Goal: Information Seeking & Learning: Learn about a topic

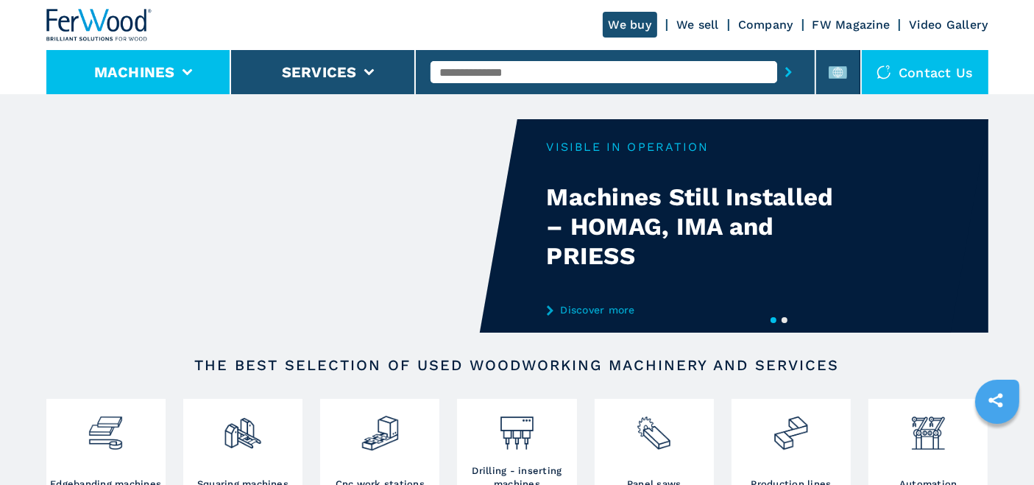
click at [199, 66] on li "Machines" at bounding box center [138, 72] width 185 height 44
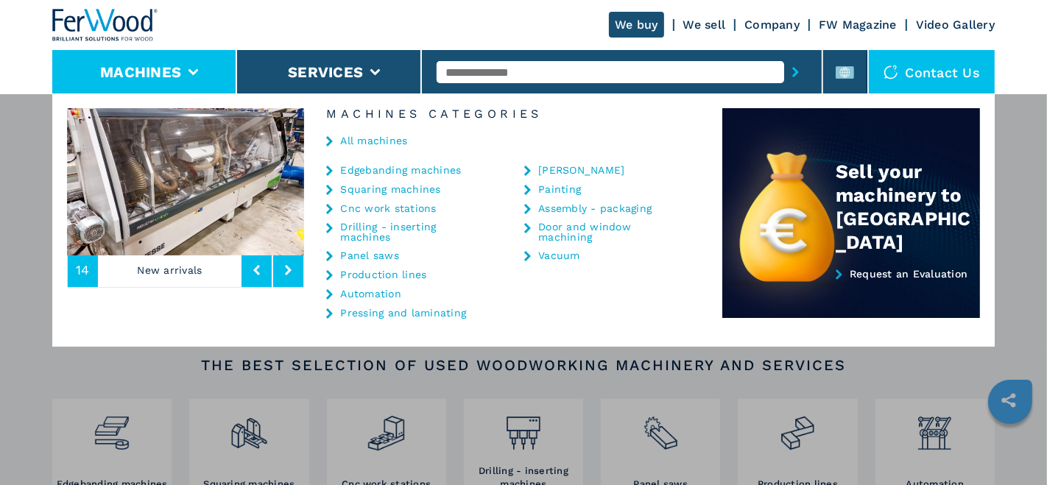
click at [378, 169] on link "Edgebanding machines" at bounding box center [400, 170] width 121 height 10
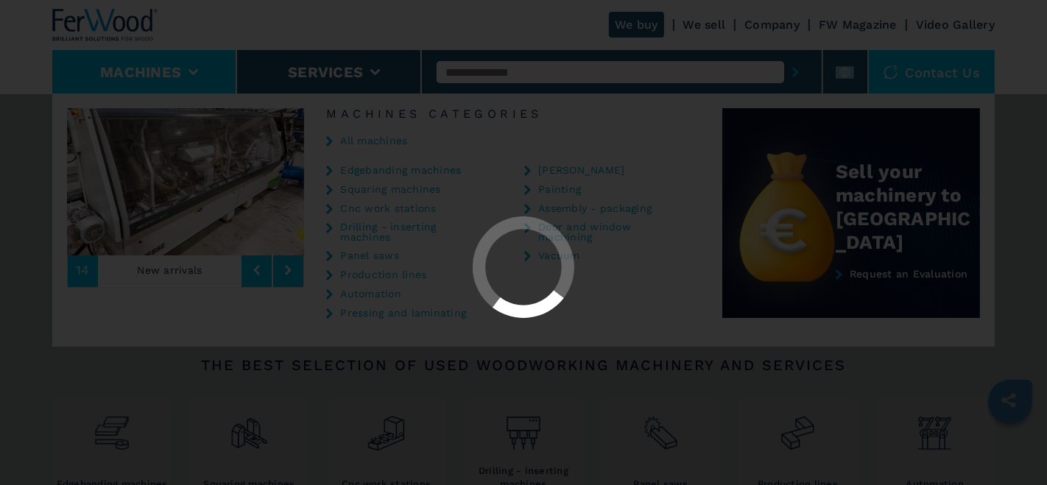
select select "**********"
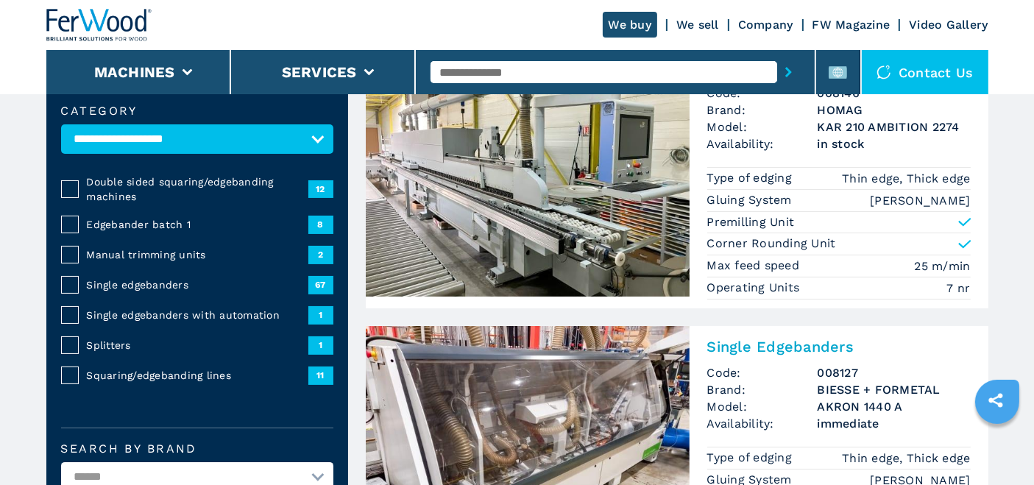
scroll to position [163, 0]
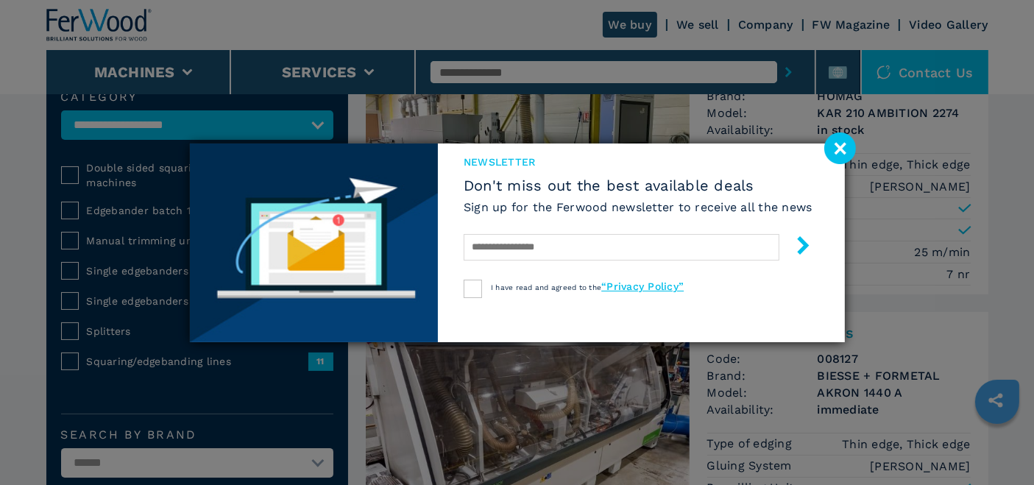
click at [844, 149] on image at bounding box center [840, 149] width 32 height 32
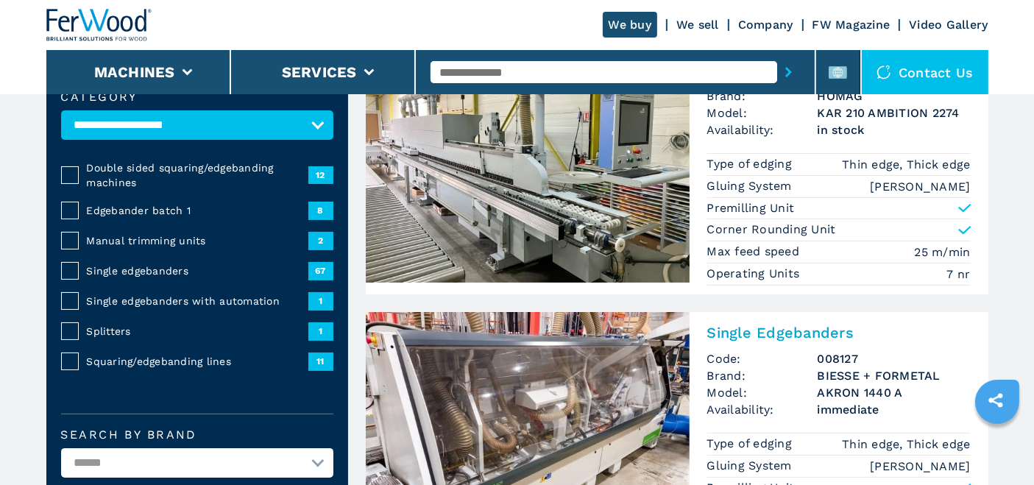
click at [174, 272] on span "Single edgebanders" at bounding box center [197, 271] width 222 height 15
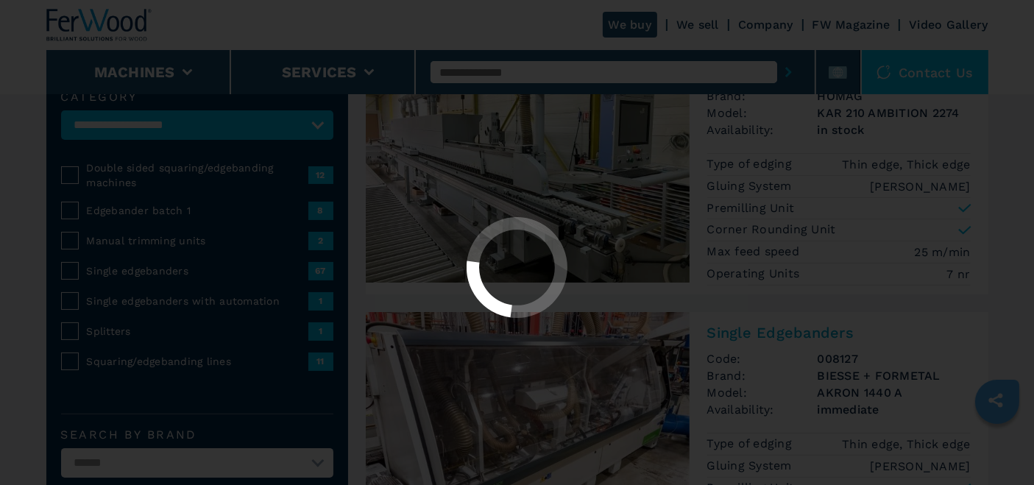
select select "**********"
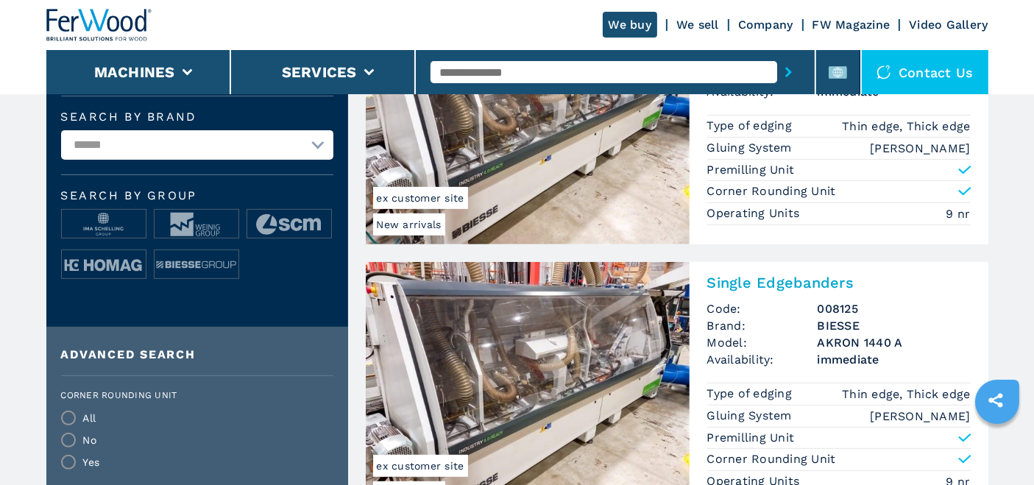
scroll to position [490, 0]
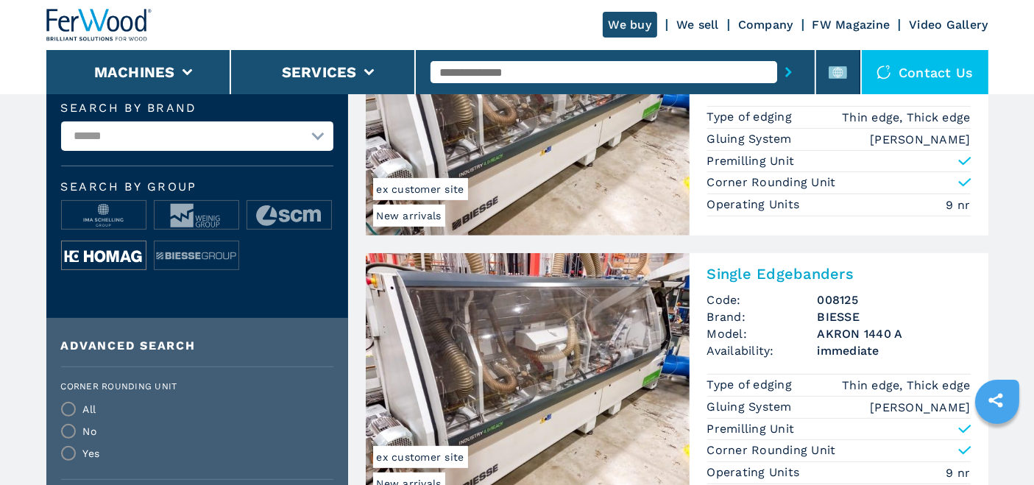
click at [128, 248] on img at bounding box center [104, 255] width 84 height 29
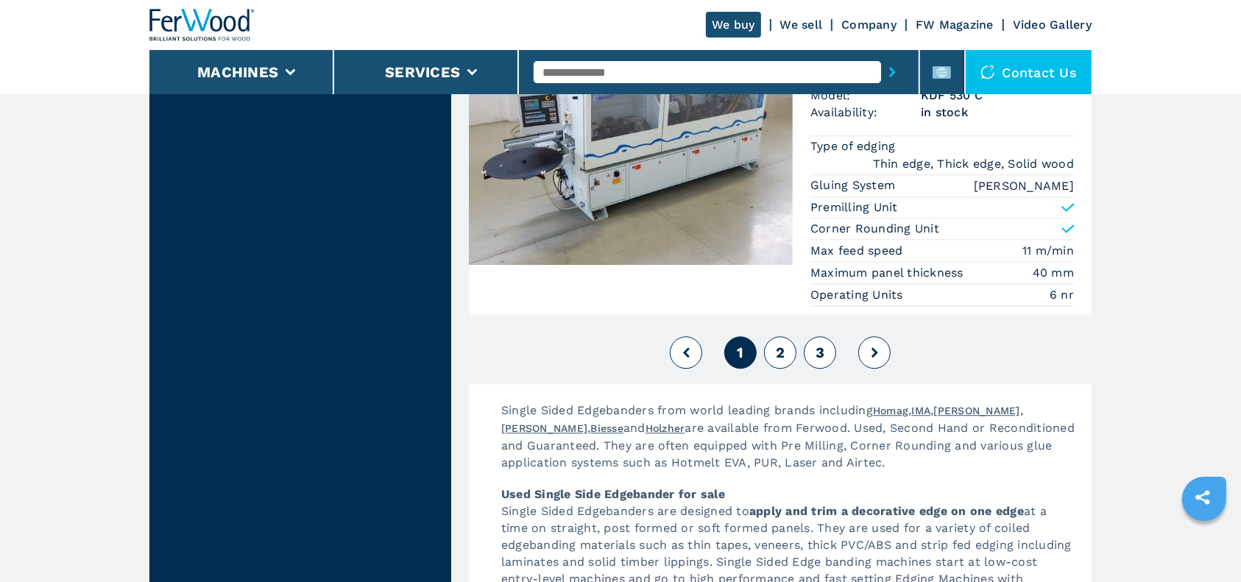
scroll to position [3876, 0]
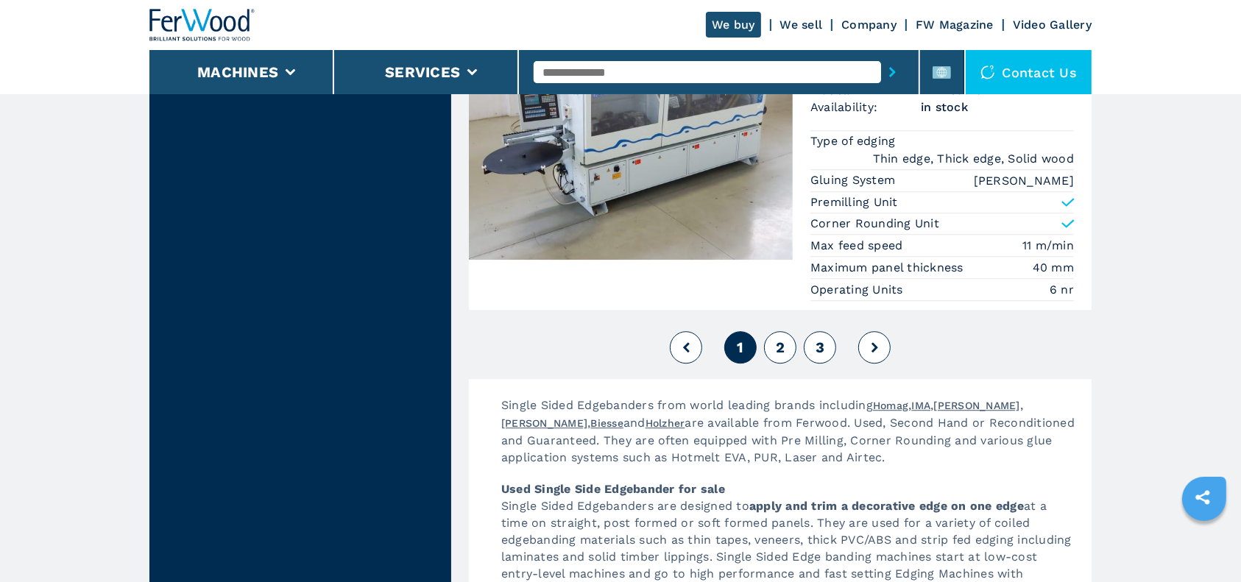
click at [787, 341] on button "2" at bounding box center [780, 347] width 32 height 32
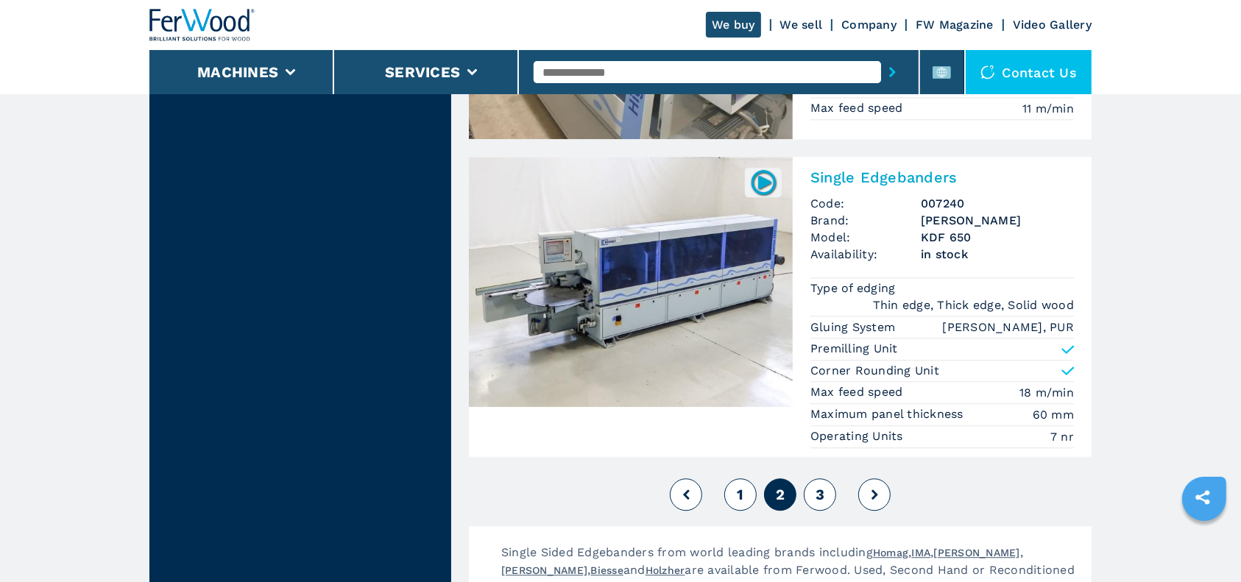
scroll to position [3729, 0]
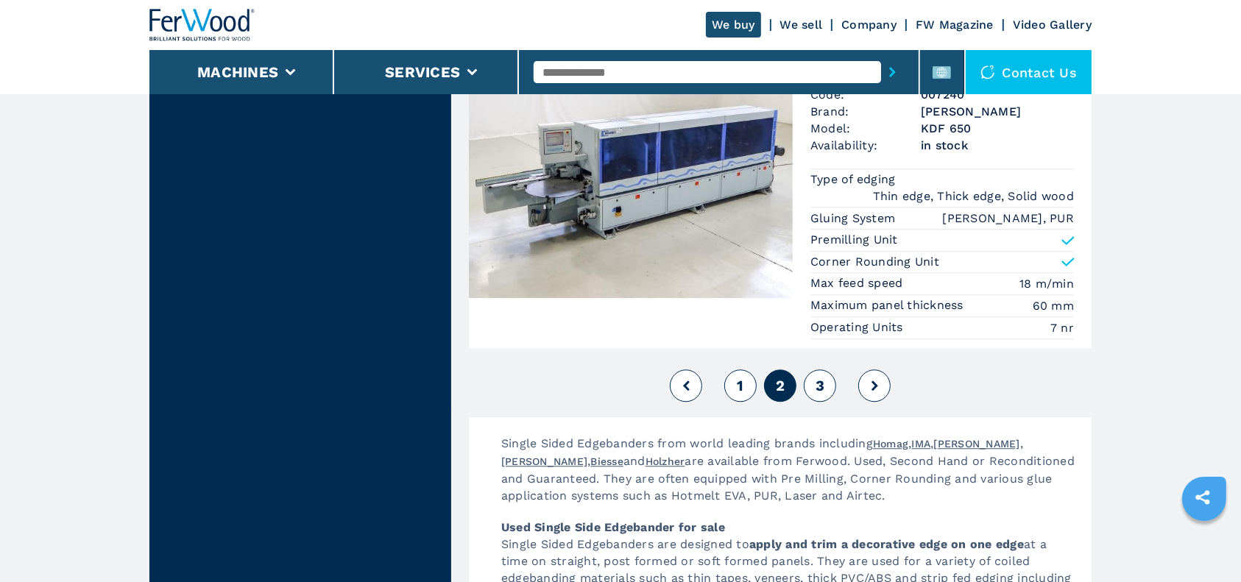
click at [747, 402] on button "1" at bounding box center [740, 386] width 32 height 32
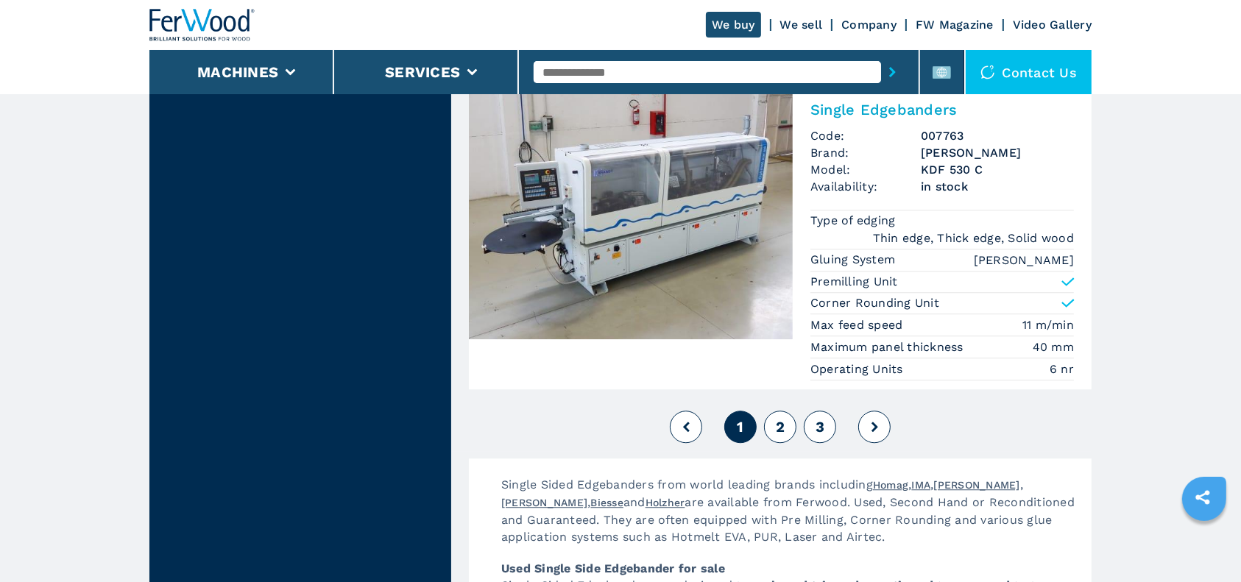
scroll to position [3828, 0]
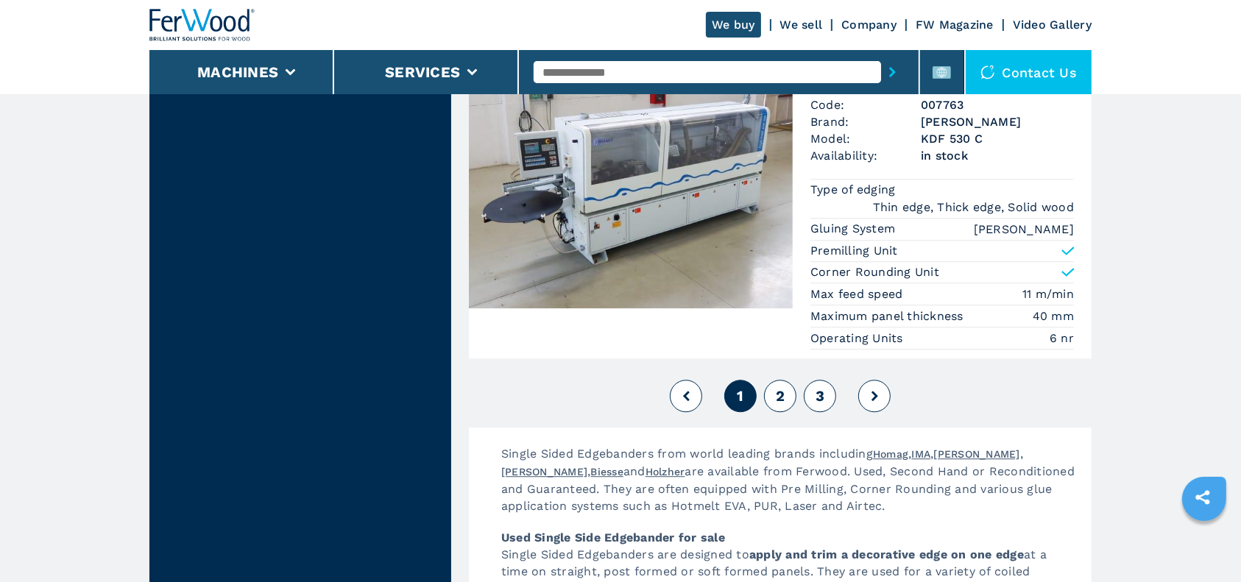
click at [789, 401] on button "2" at bounding box center [780, 396] width 32 height 32
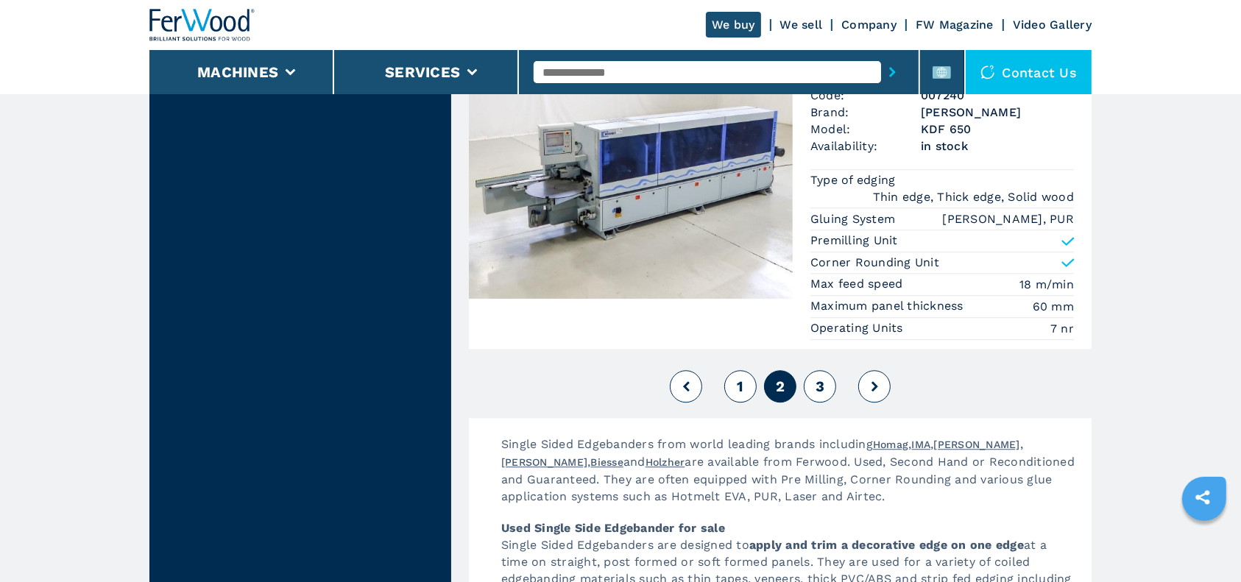
scroll to position [3729, 0]
click at [814, 402] on button "3" at bounding box center [820, 386] width 32 height 32
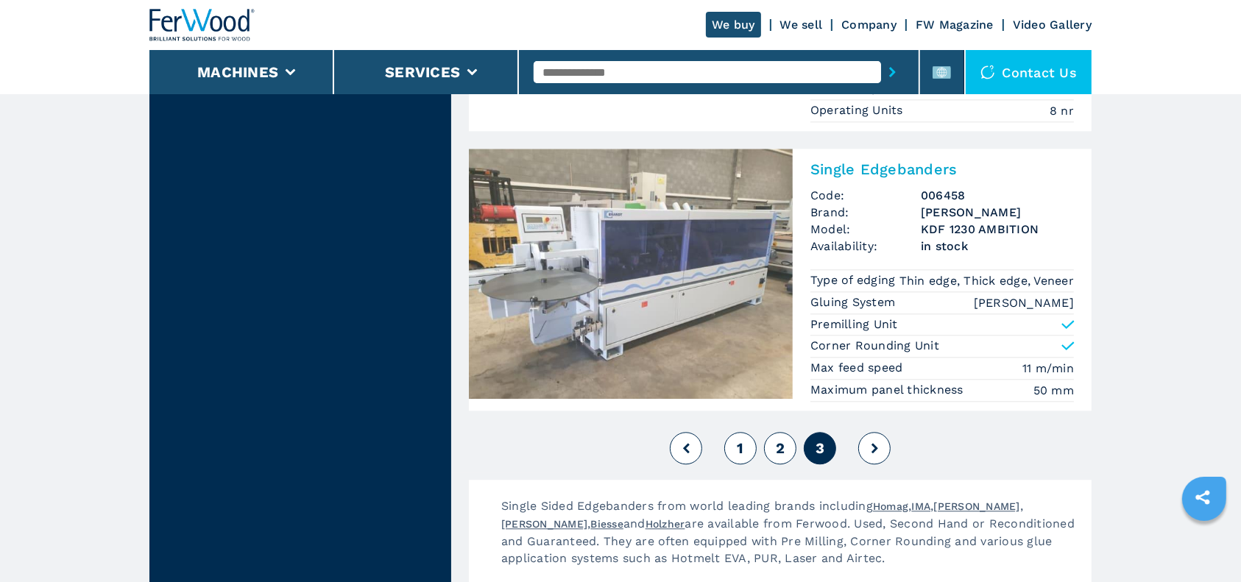
scroll to position [3533, 0]
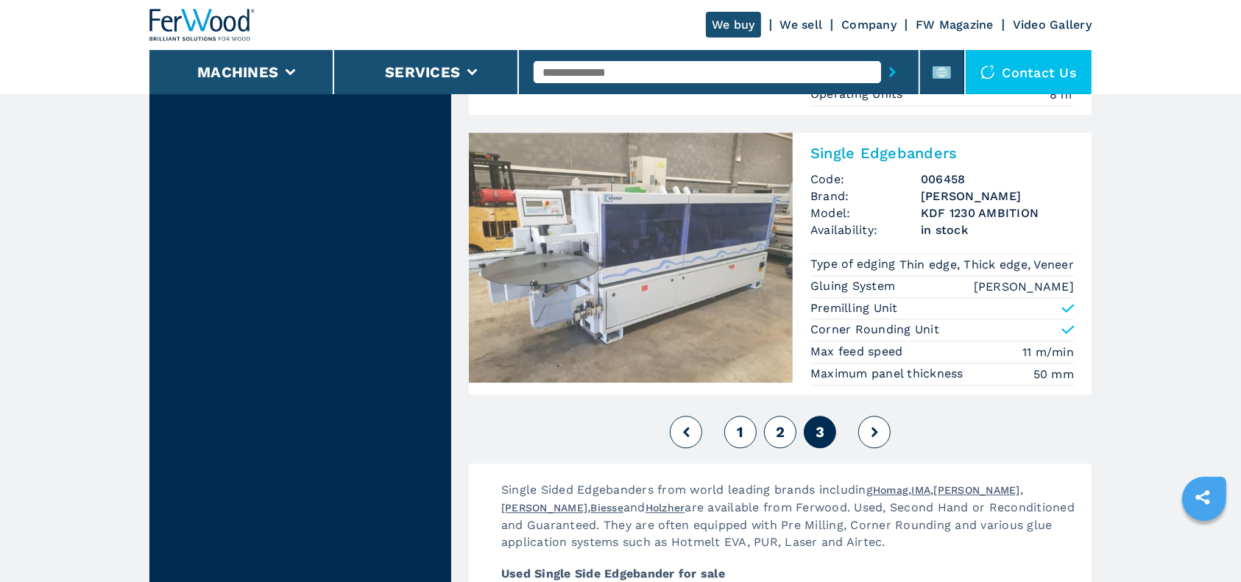
click at [745, 439] on button "1" at bounding box center [740, 432] width 32 height 32
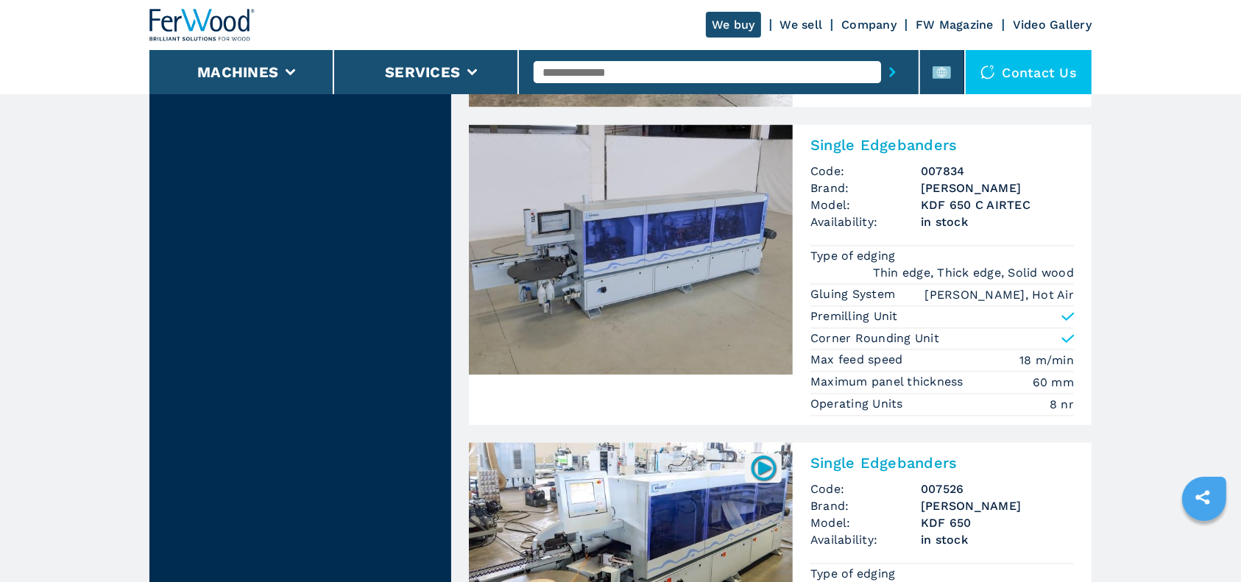
scroll to position [3239, 0]
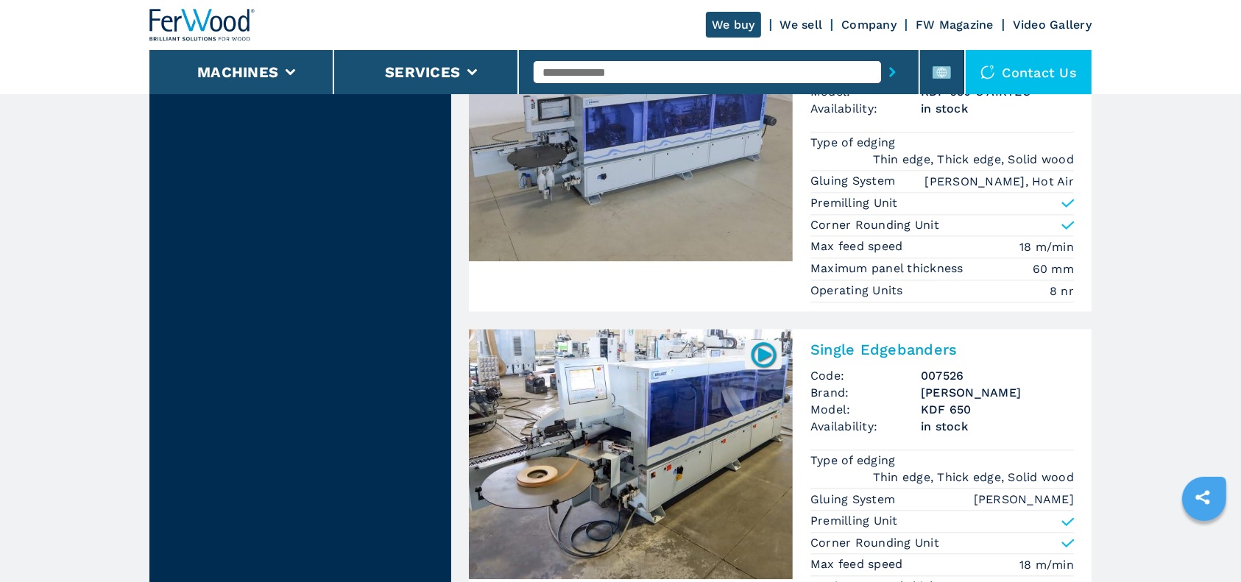
click at [911, 368] on span "Code:" at bounding box center [865, 375] width 110 height 17
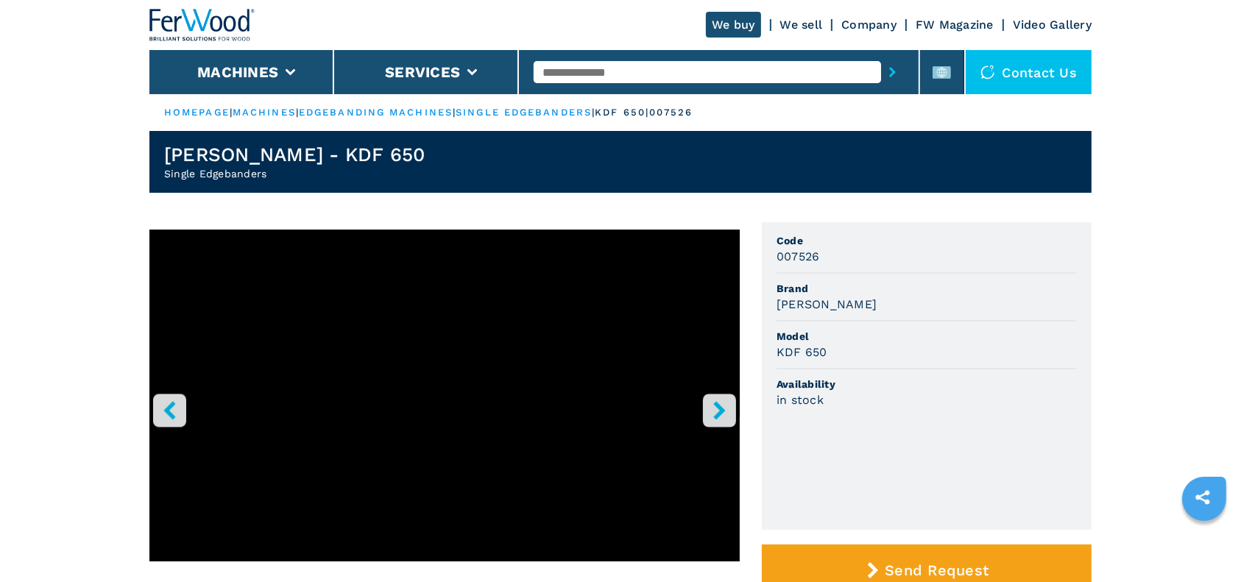
click at [715, 407] on icon "right-button" at bounding box center [719, 410] width 18 height 18
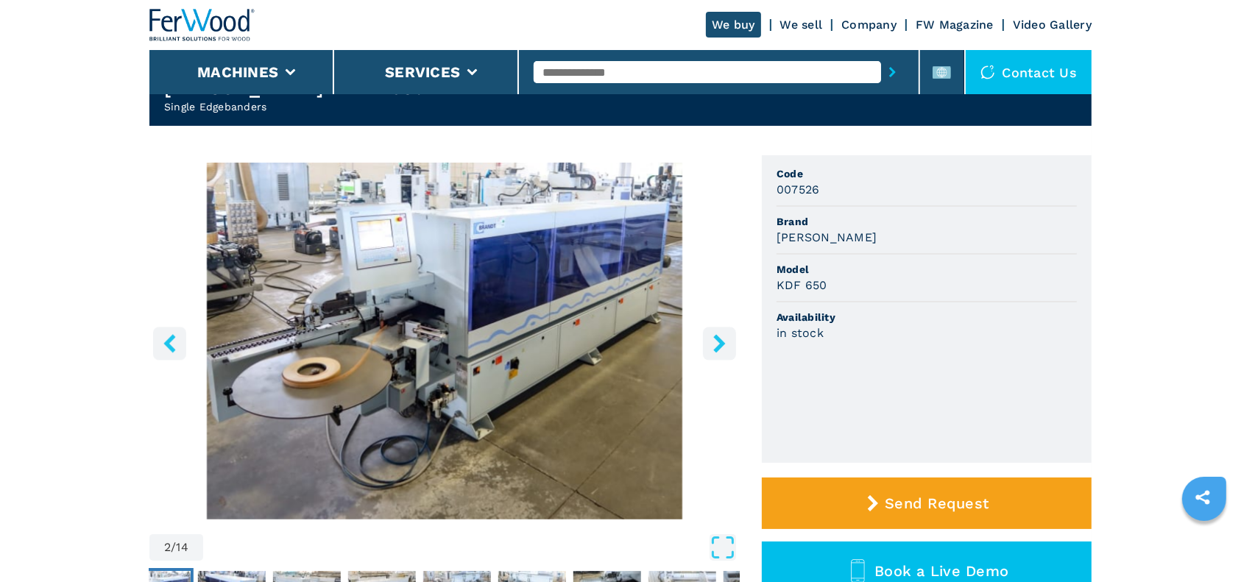
scroll to position [98, 0]
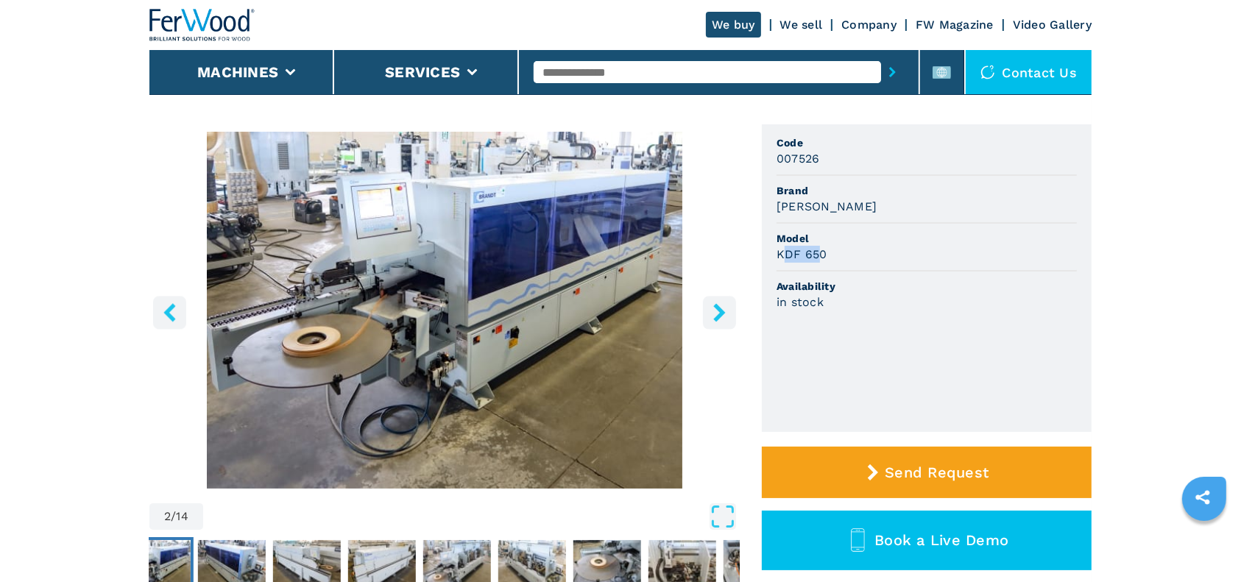
drag, startPoint x: 783, startPoint y: 246, endPoint x: 821, endPoint y: 246, distance: 38.3
click at [821, 246] on h3 "KDF 650" at bounding box center [802, 254] width 51 height 17
click at [707, 309] on button "right-button" at bounding box center [719, 312] width 33 height 33
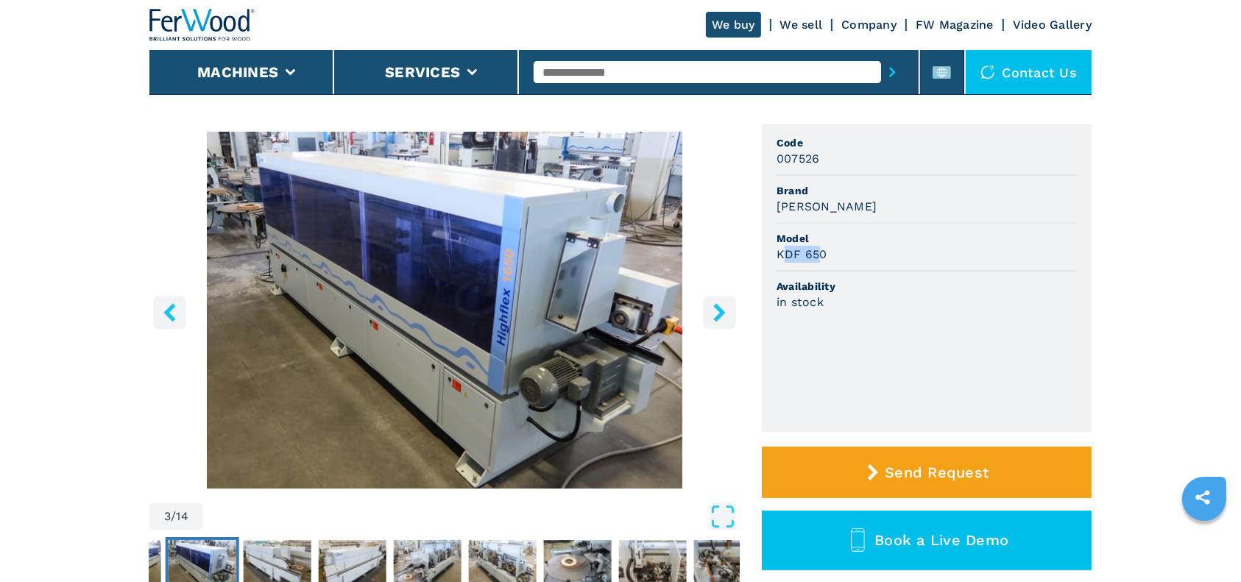
click at [718, 315] on icon "right-button" at bounding box center [719, 312] width 12 height 18
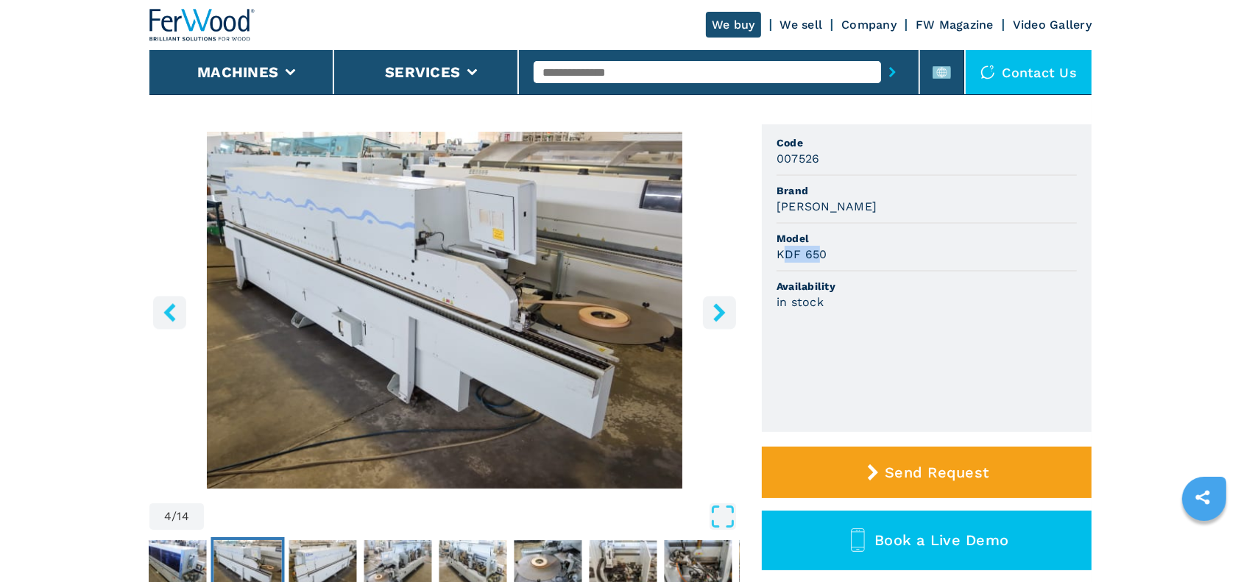
click at [718, 315] on icon "right-button" at bounding box center [719, 312] width 12 height 18
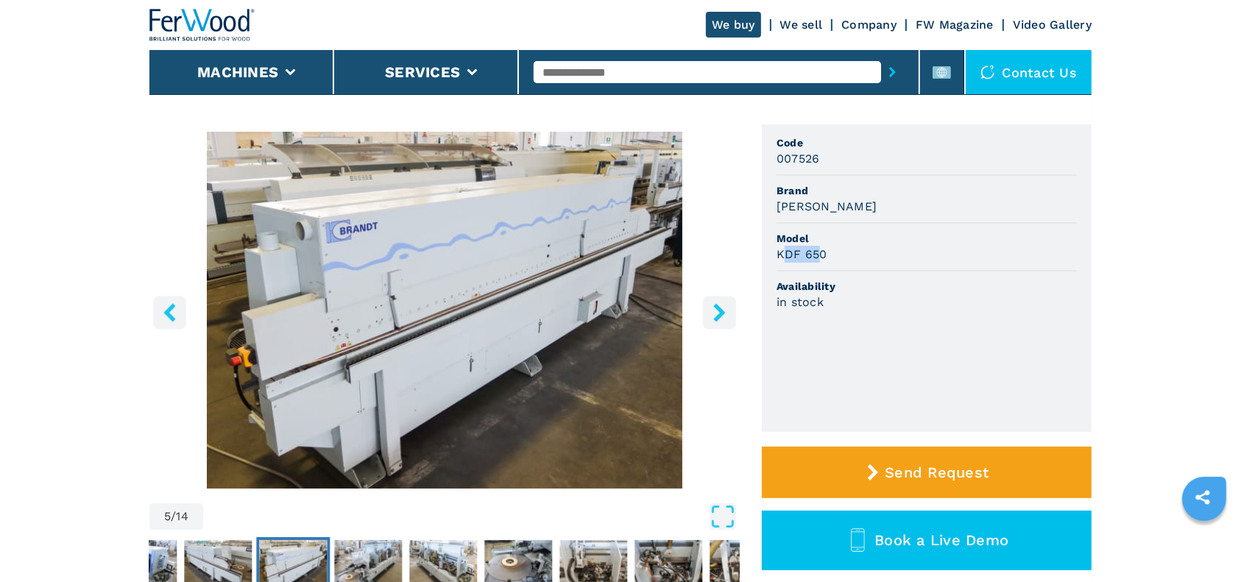
click at [718, 315] on icon "right-button" at bounding box center [719, 312] width 12 height 18
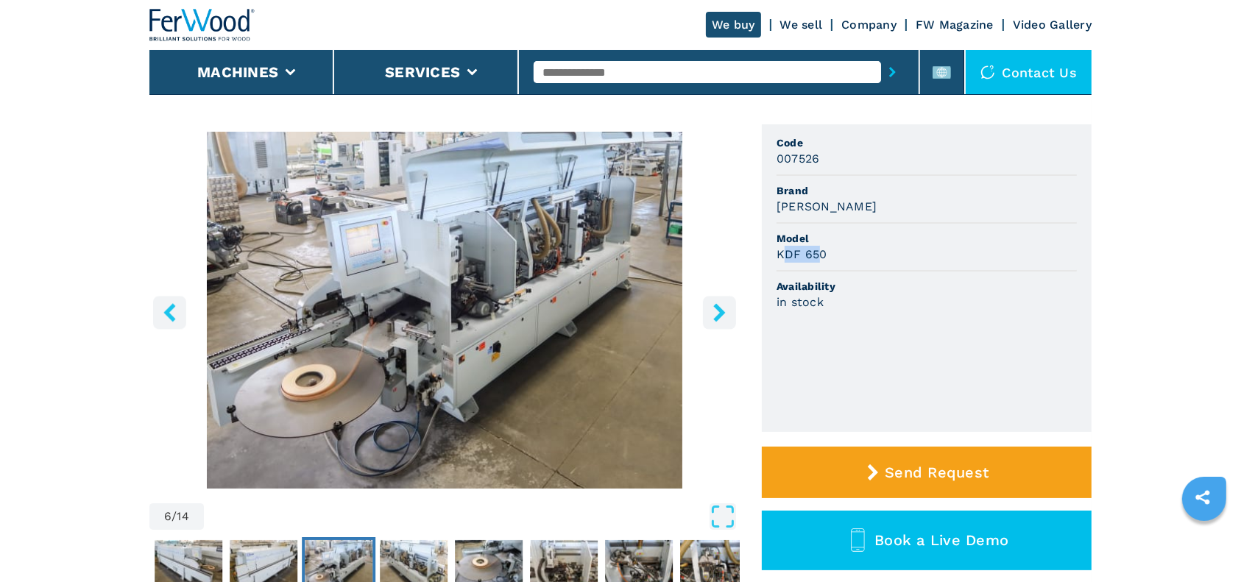
click at [718, 315] on icon "right-button" at bounding box center [719, 312] width 12 height 18
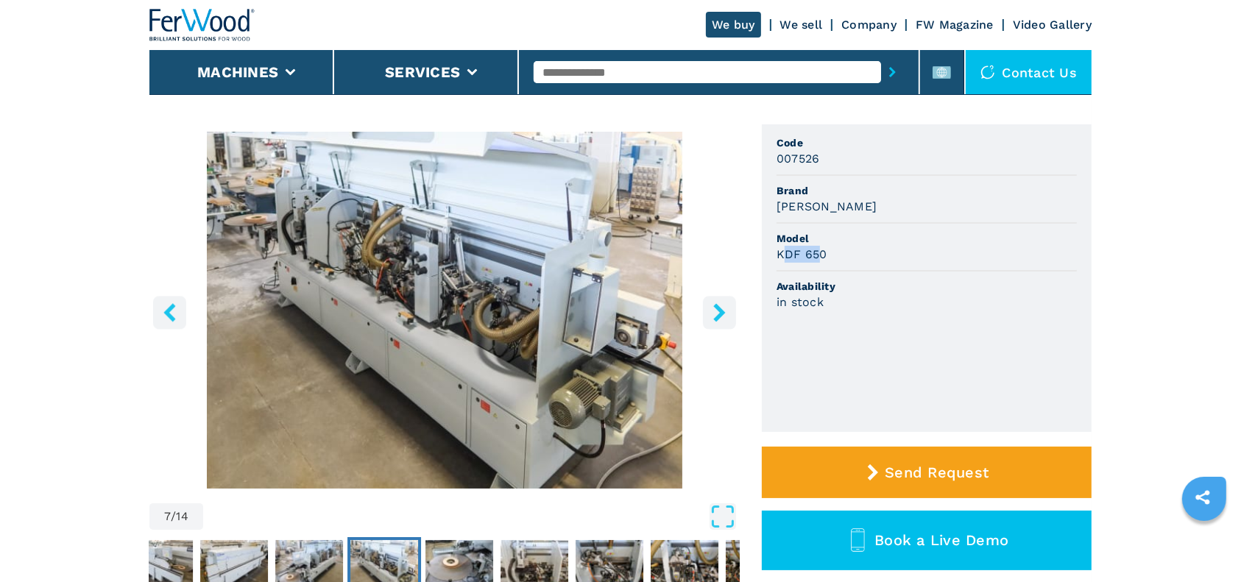
click at [718, 315] on icon "right-button" at bounding box center [719, 312] width 12 height 18
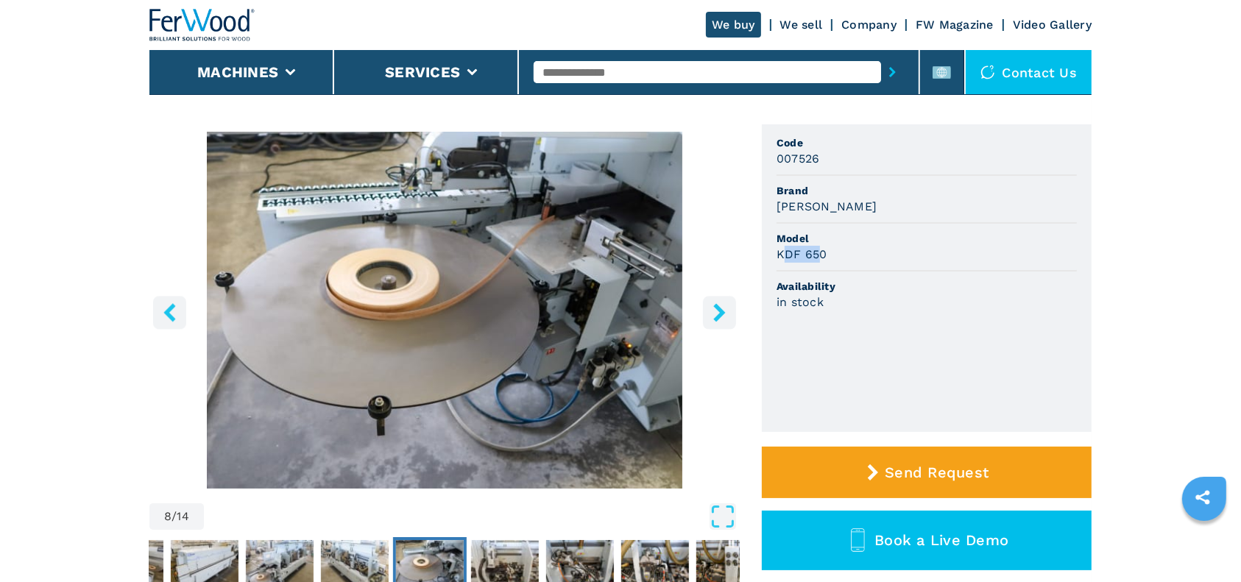
click at [718, 315] on icon "right-button" at bounding box center [719, 312] width 12 height 18
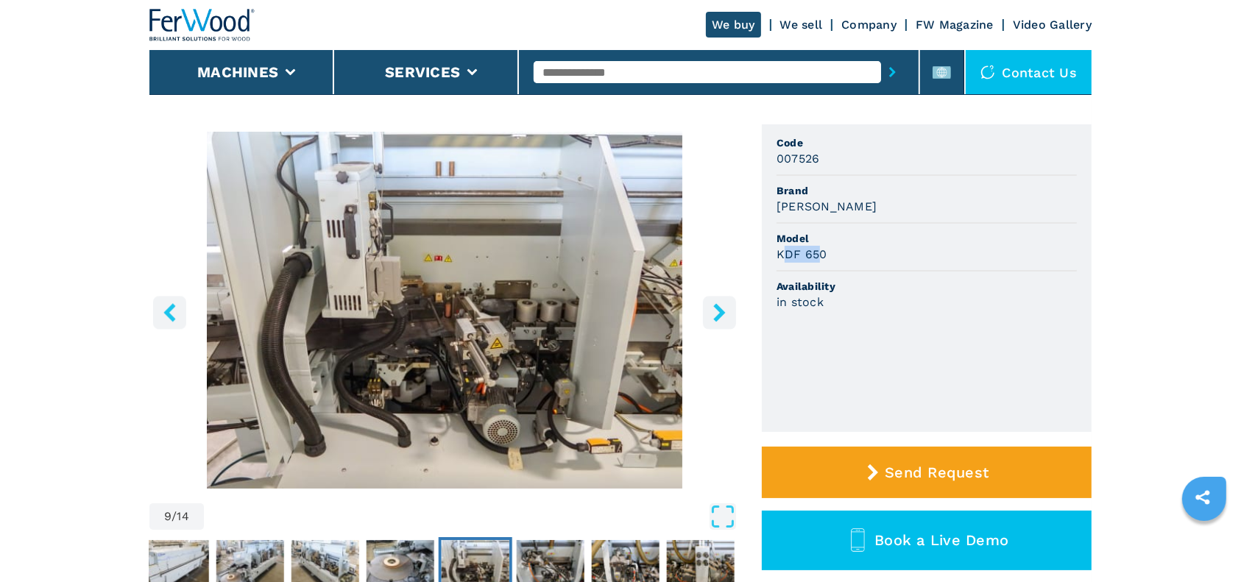
click at [718, 315] on icon "right-button" at bounding box center [719, 312] width 12 height 18
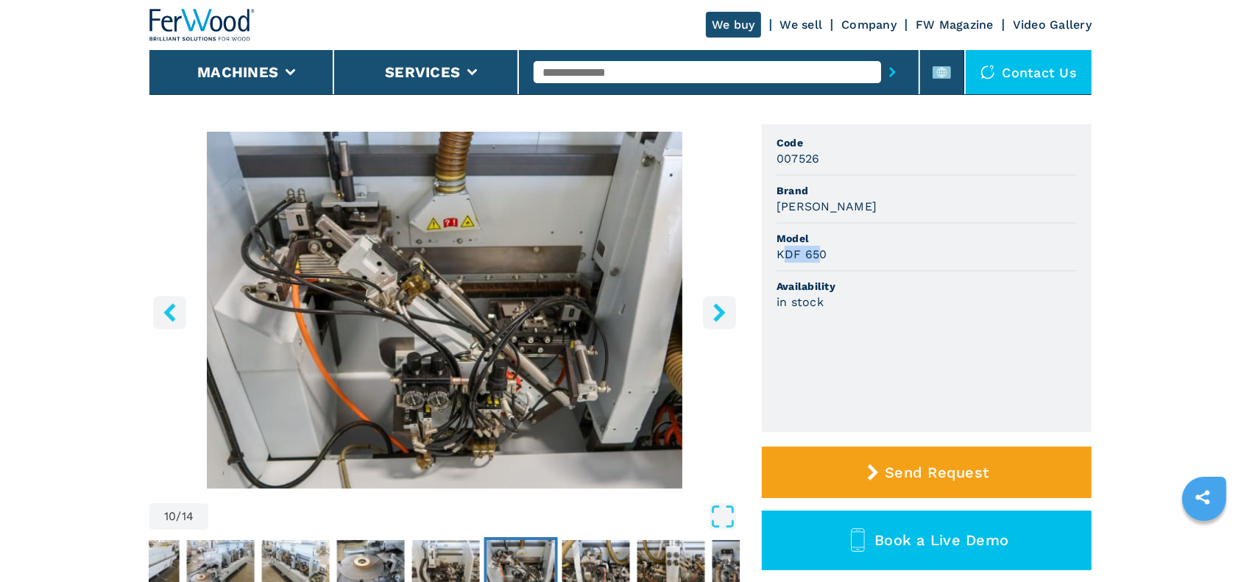
click at [718, 315] on icon "right-button" at bounding box center [719, 312] width 12 height 18
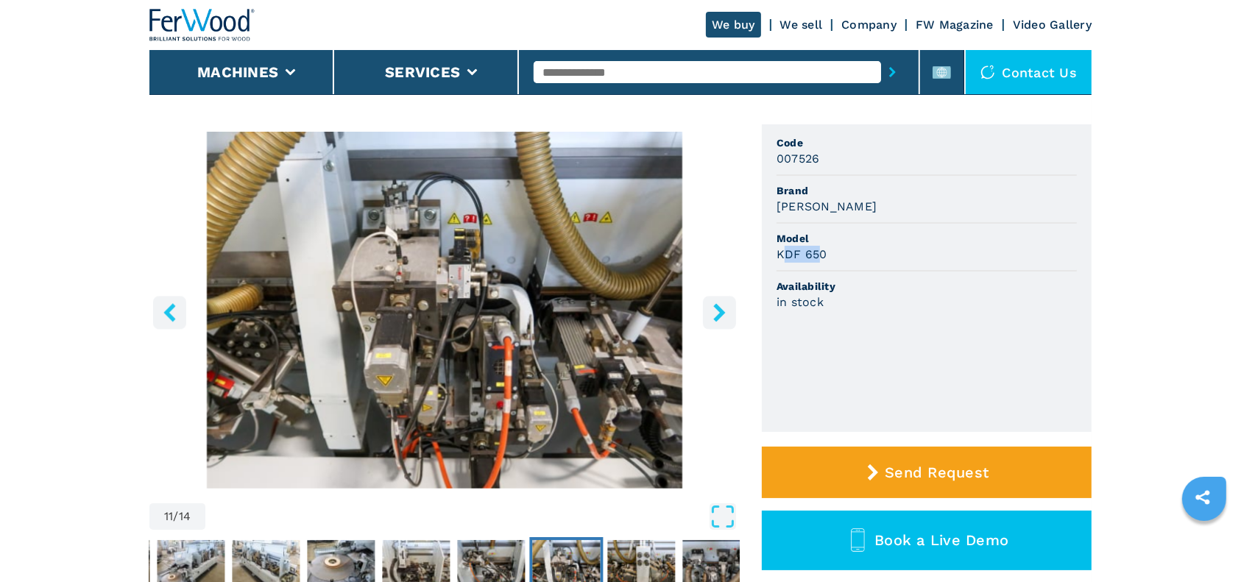
click at [718, 315] on icon "right-button" at bounding box center [719, 312] width 12 height 18
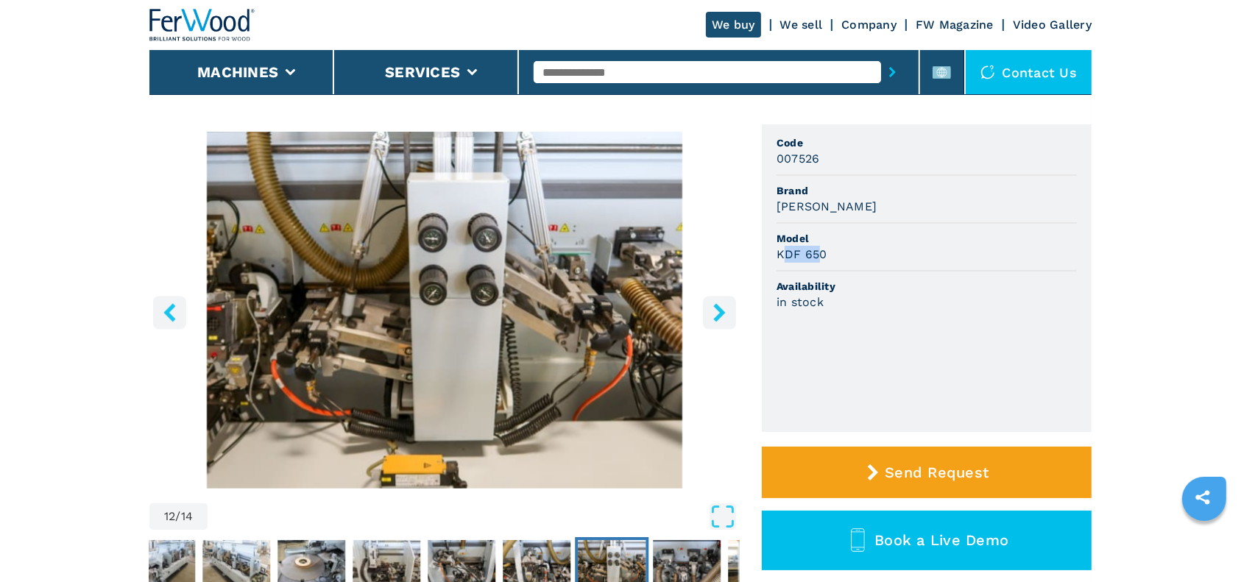
click at [735, 320] on button "right-button" at bounding box center [719, 312] width 33 height 33
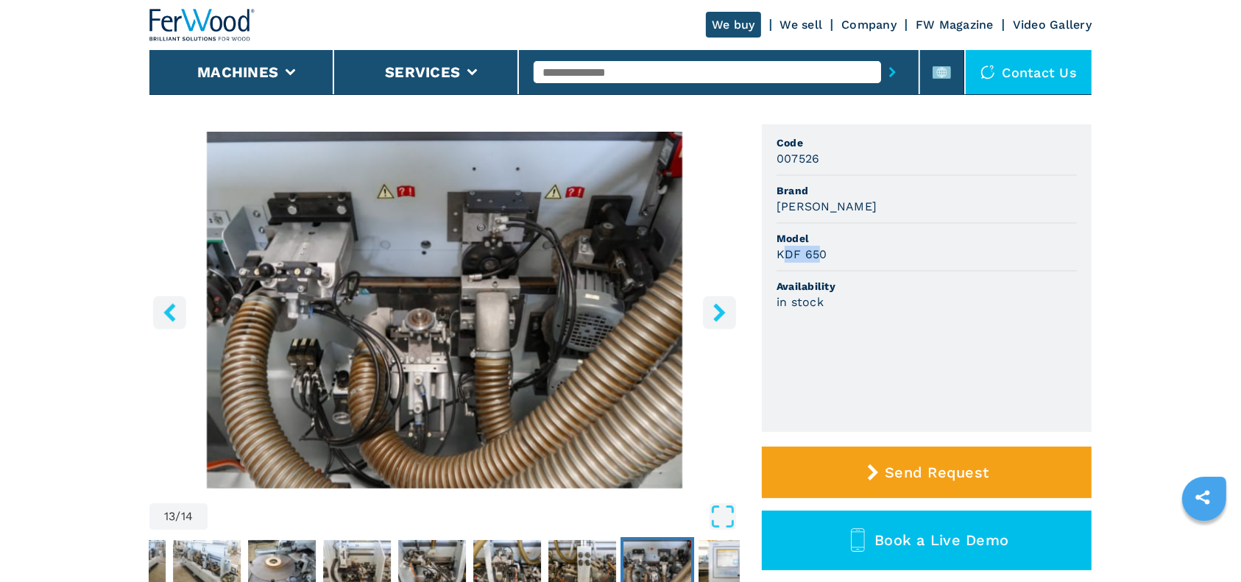
click at [718, 311] on icon "right-button" at bounding box center [719, 312] width 18 height 18
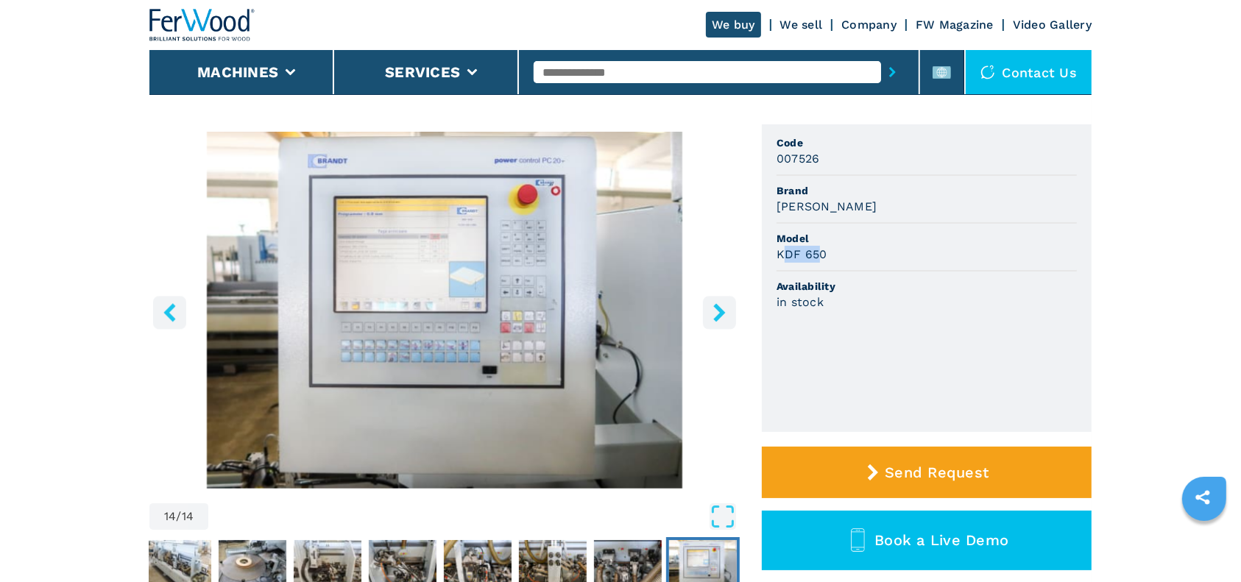
click at [718, 311] on icon "right-button" at bounding box center [719, 312] width 18 height 18
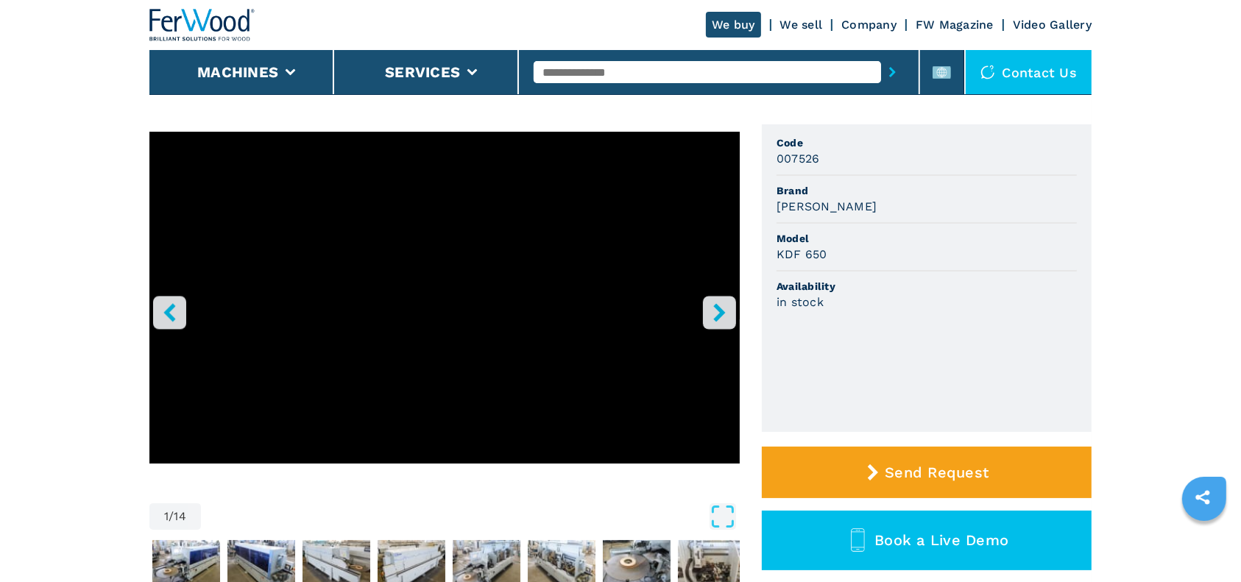
click at [574, 68] on input "text" at bounding box center [707, 72] width 347 height 22
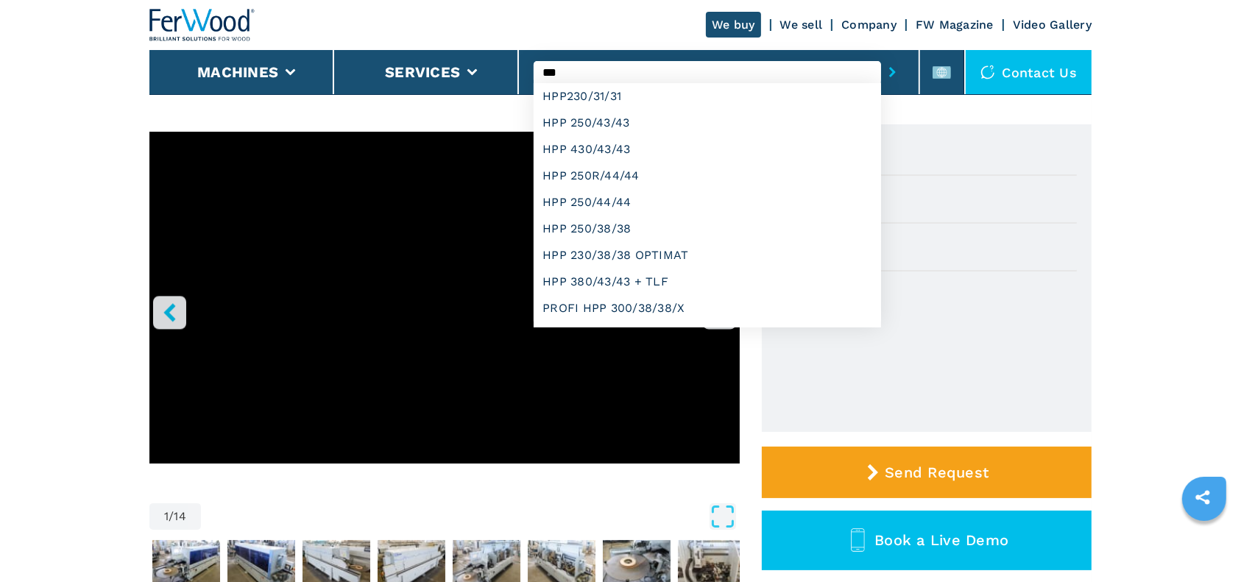
type input "***"
click at [881, 55] on button "submit-button" at bounding box center [892, 72] width 23 height 34
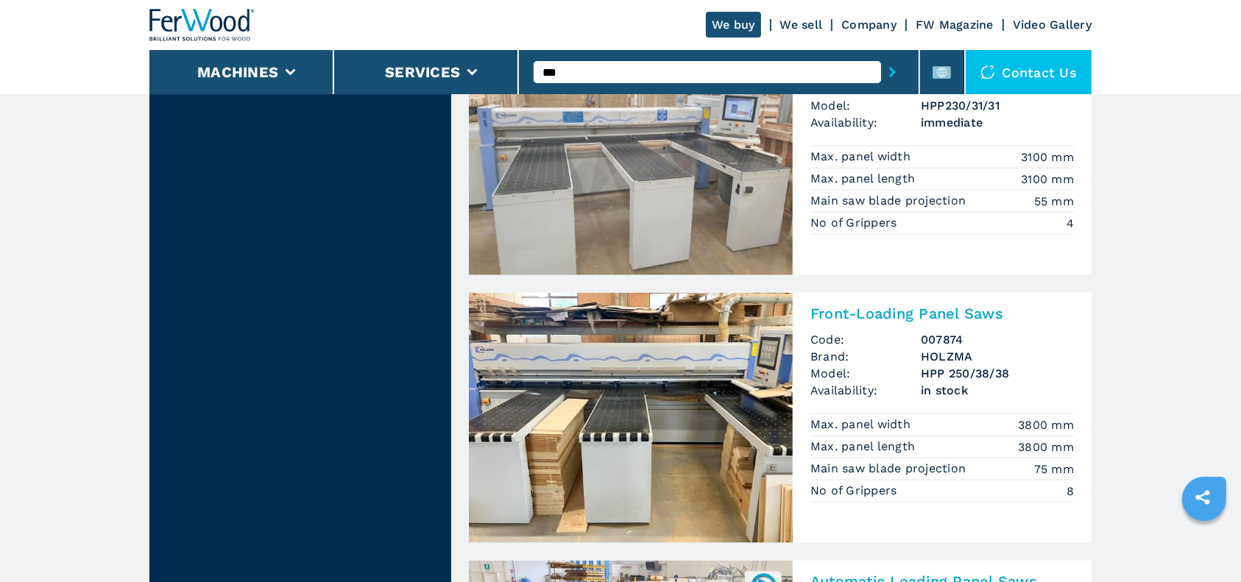
scroll to position [1668, 0]
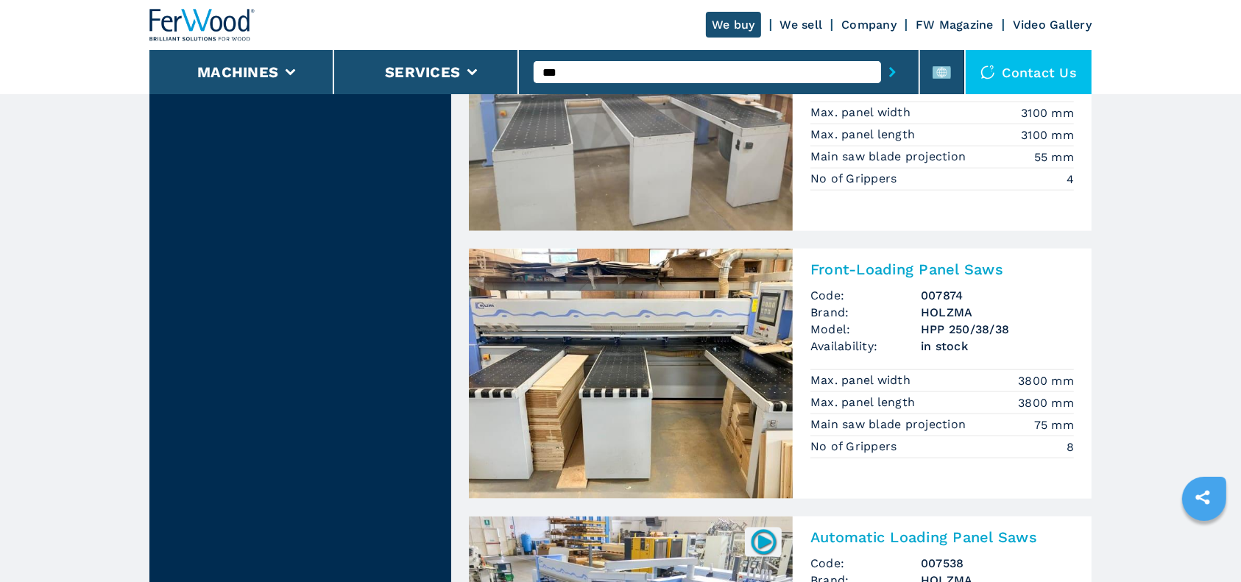
click at [894, 269] on h2 "Front-Loading Panel Saws" at bounding box center [942, 270] width 264 height 18
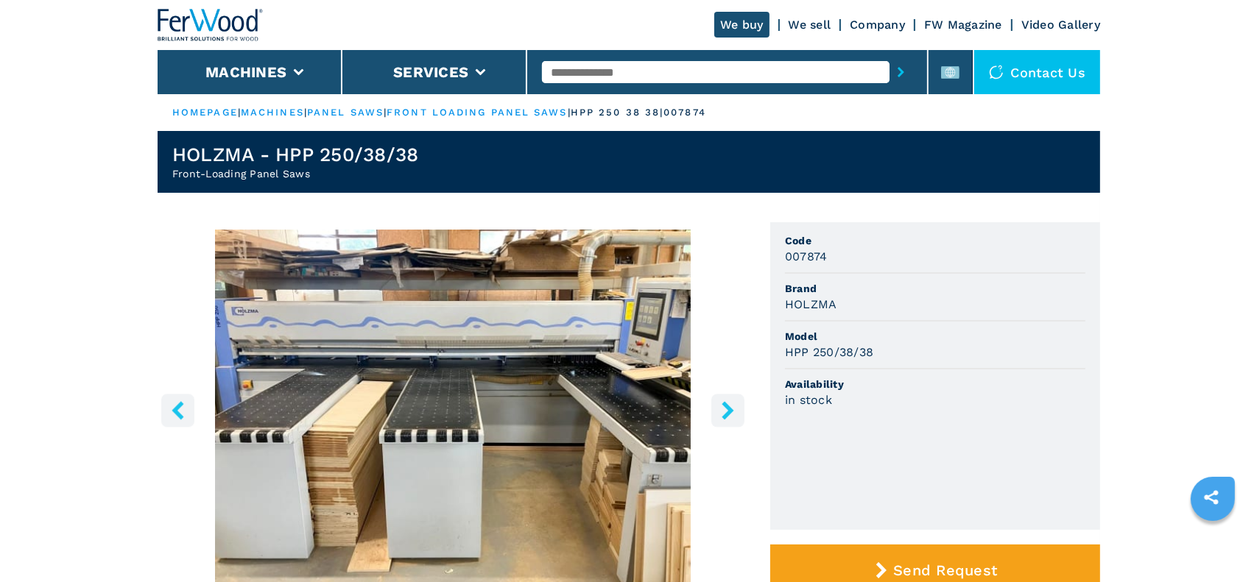
scroll to position [98, 0]
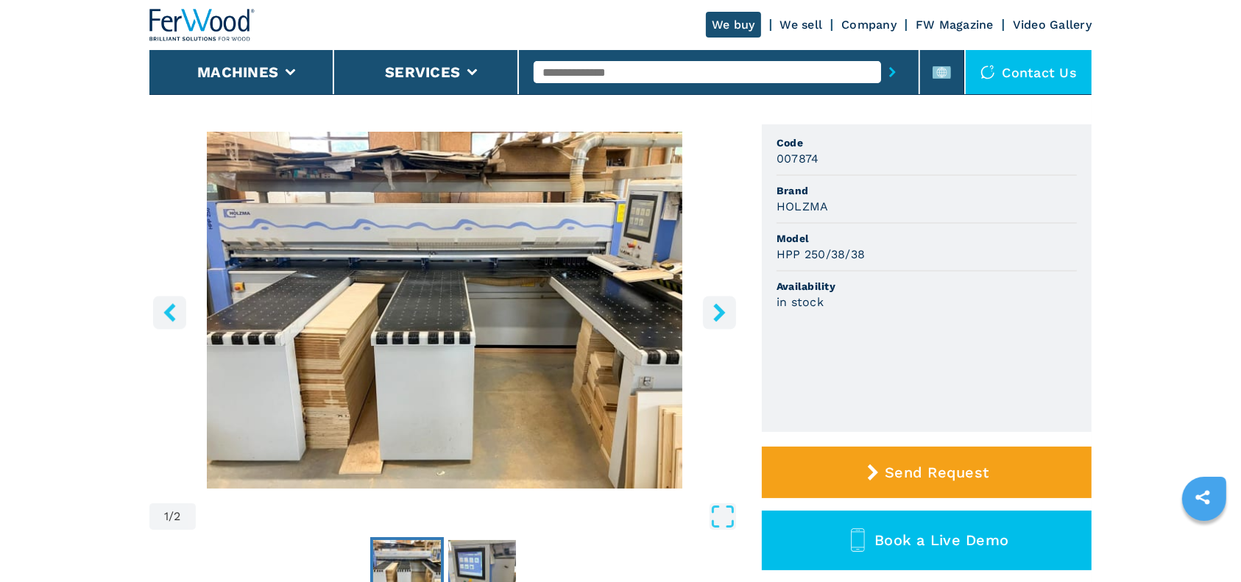
click at [723, 311] on icon "right-button" at bounding box center [719, 312] width 12 height 18
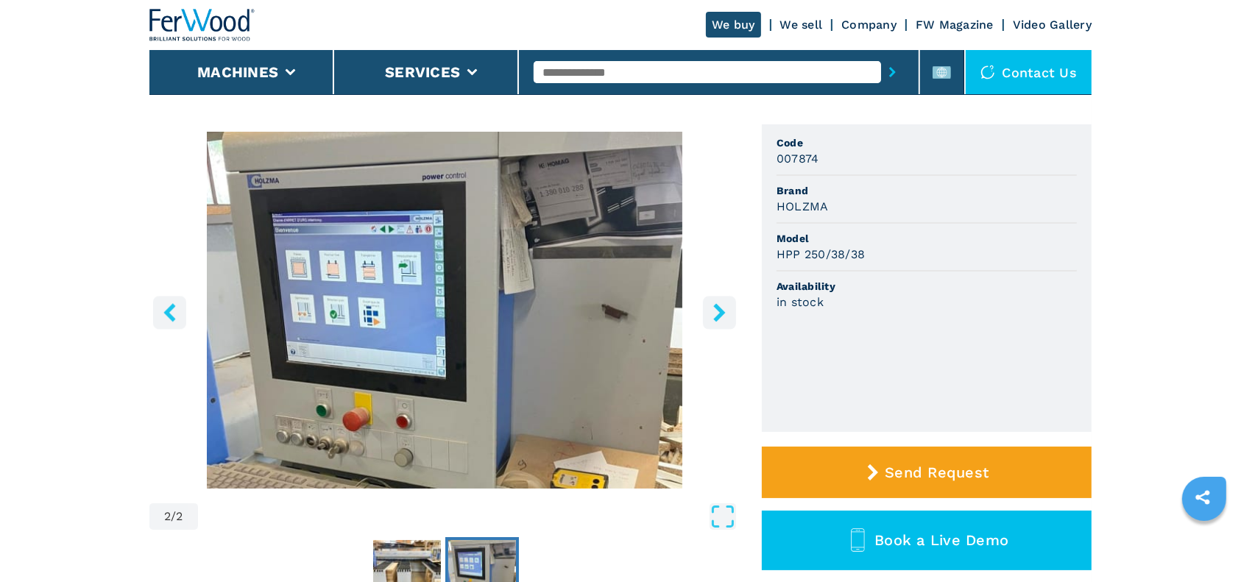
click at [723, 311] on icon "right-button" at bounding box center [719, 312] width 12 height 18
click at [723, 329] on img "Go to Slide 2" at bounding box center [444, 310] width 590 height 357
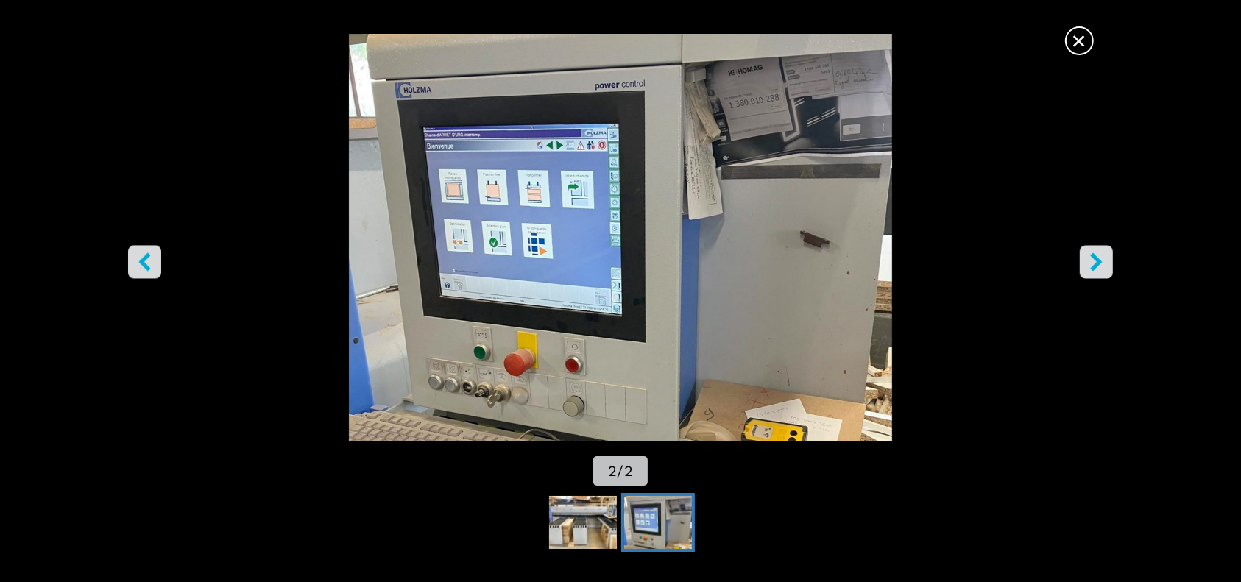
click at [1034, 274] on button "right-button" at bounding box center [1096, 261] width 33 height 33
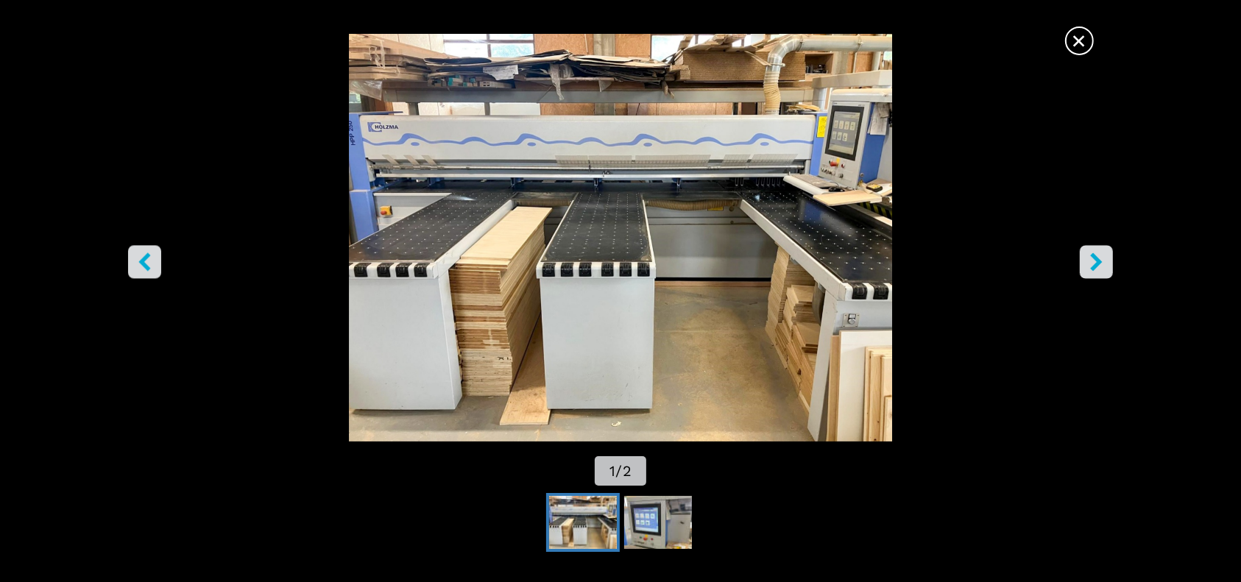
click at [1034, 274] on button "right-button" at bounding box center [1096, 261] width 33 height 33
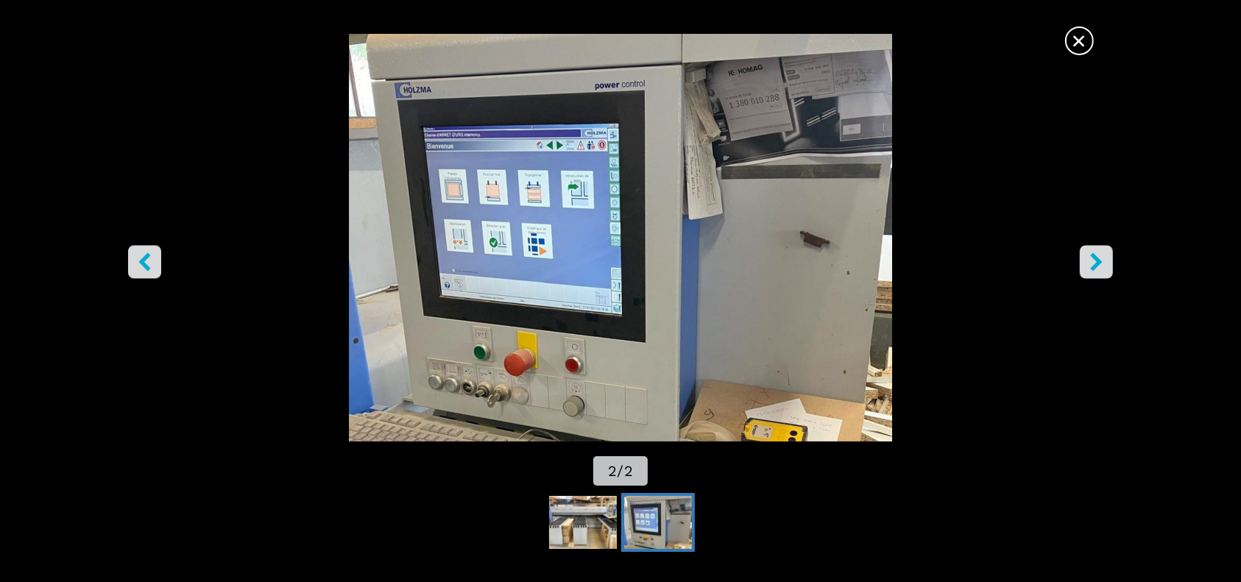
click at [1034, 47] on span "×" at bounding box center [1080, 38] width 26 height 26
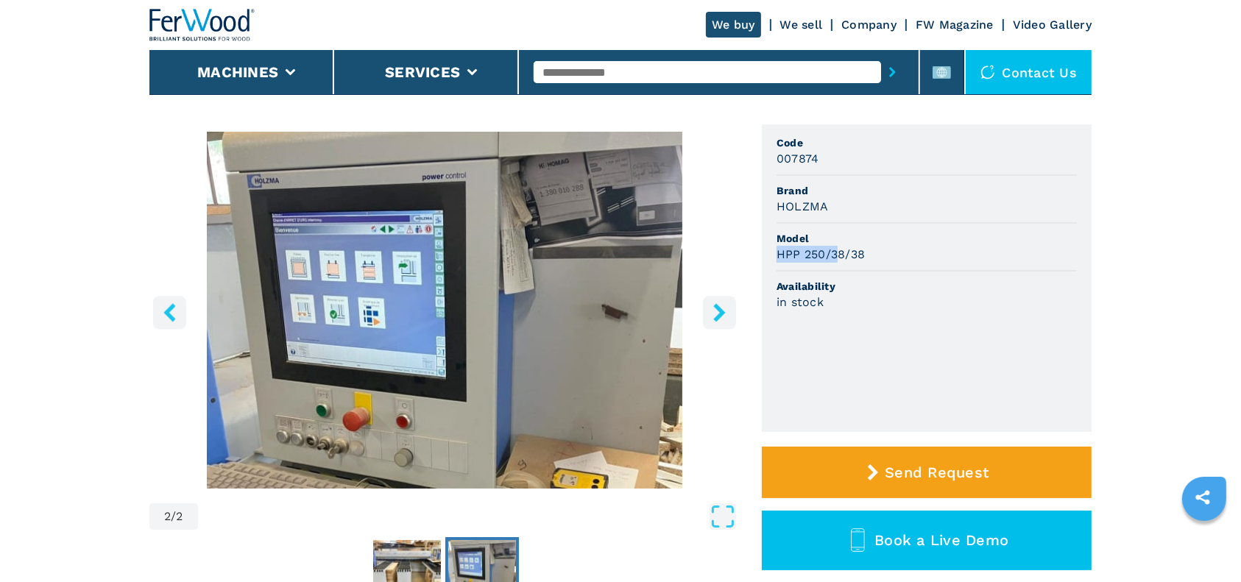
drag, startPoint x: 780, startPoint y: 249, endPoint x: 839, endPoint y: 248, distance: 59.6
click at [839, 248] on h3 "HPP 250/38/38" at bounding box center [821, 254] width 88 height 17
click at [1016, 250] on div "HPP 250/38/38" at bounding box center [927, 254] width 300 height 17
click at [587, 57] on div at bounding box center [719, 72] width 370 height 34
click at [604, 69] on input "text" at bounding box center [707, 72] width 347 height 22
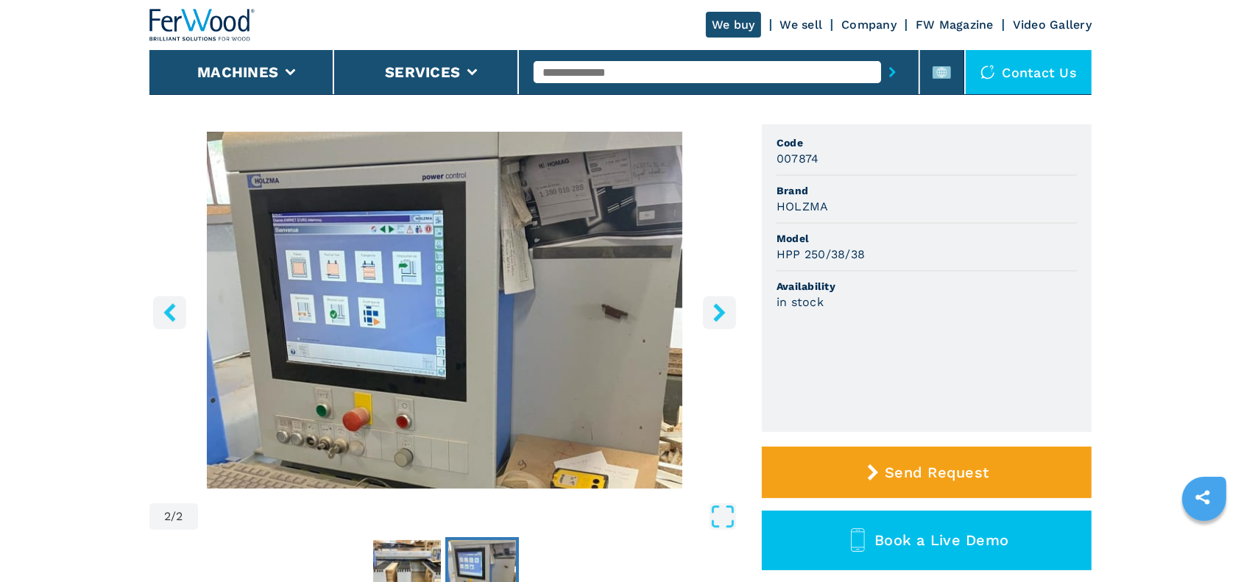
click at [623, 62] on input "text" at bounding box center [707, 72] width 347 height 22
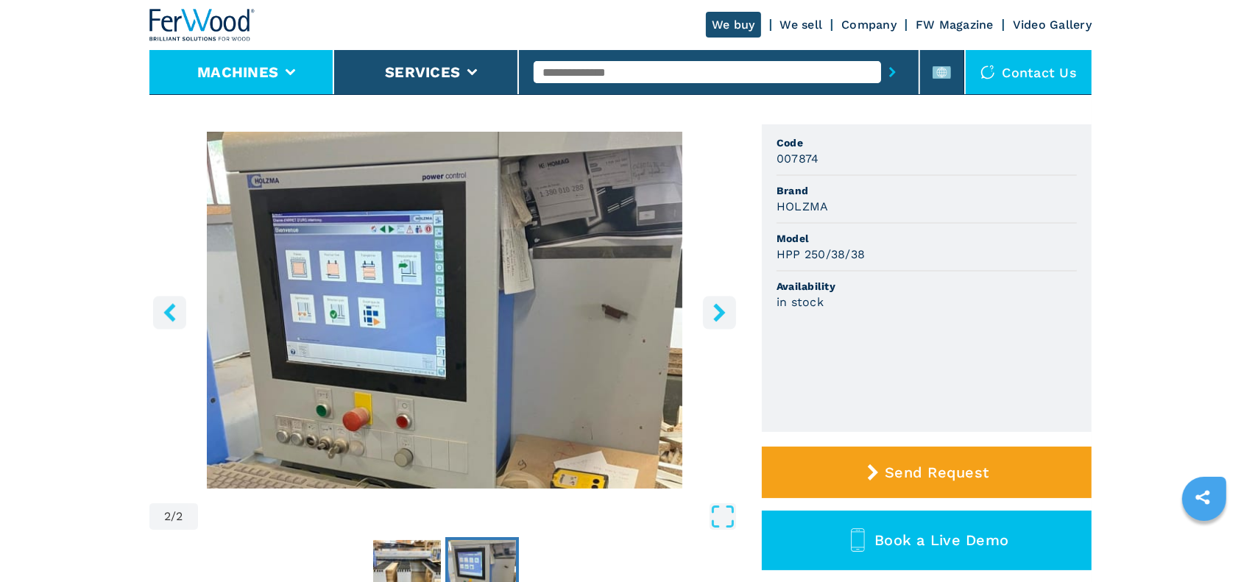
click at [305, 67] on li "Machines" at bounding box center [241, 72] width 185 height 44
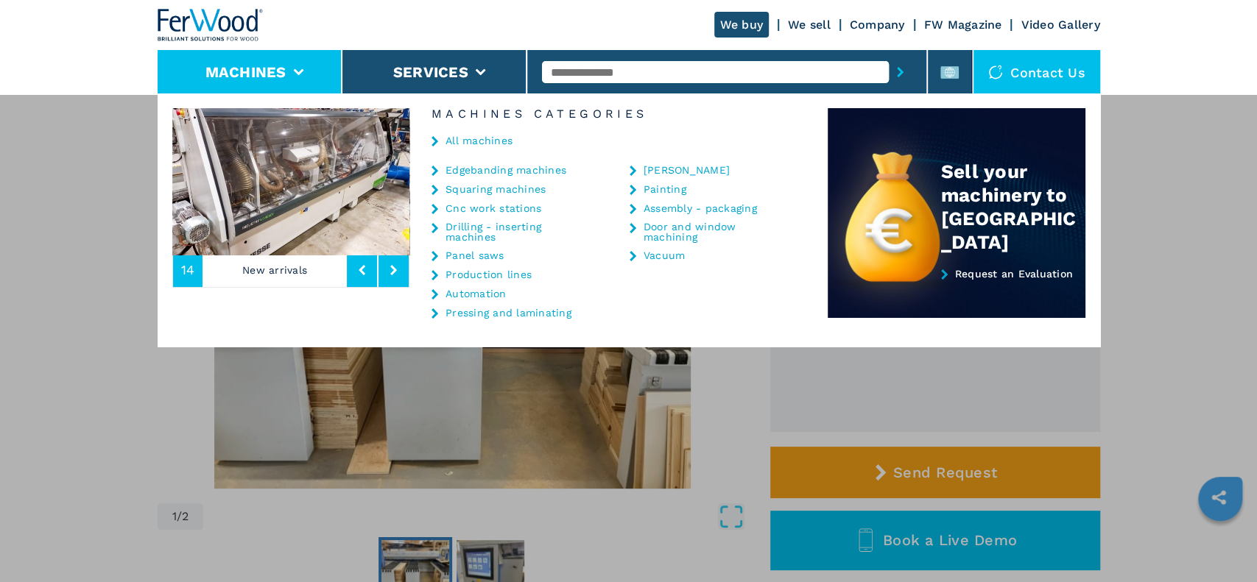
click at [498, 216] on li "Cnc work stations" at bounding box center [511, 211] width 161 height 19
click at [498, 210] on link "Cnc work stations" at bounding box center [493, 208] width 96 height 10
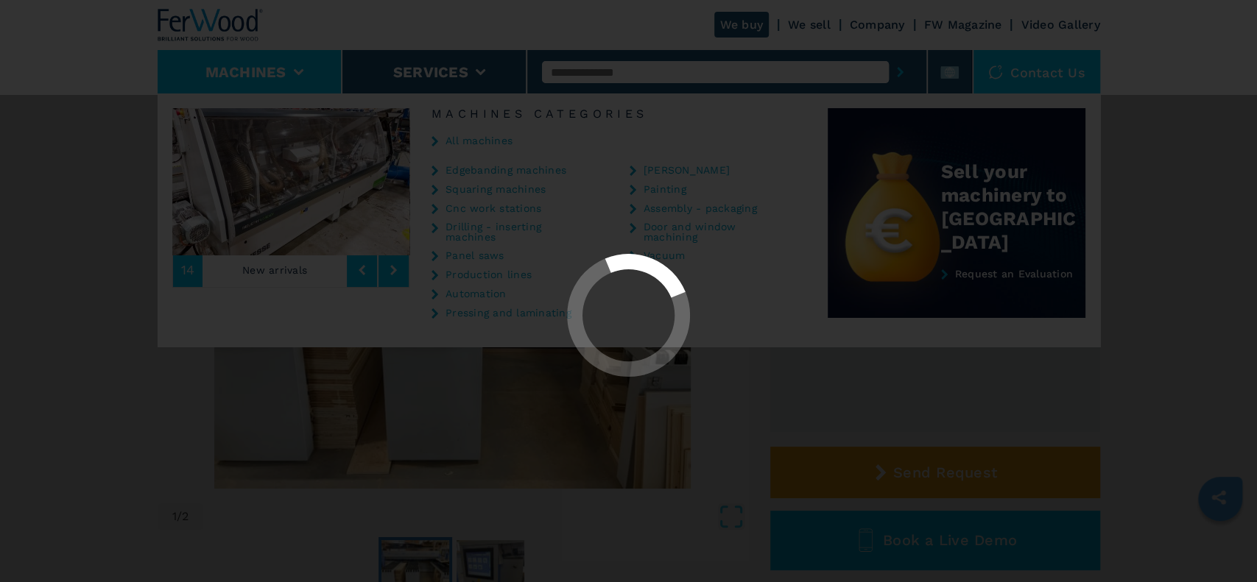
select select "**********"
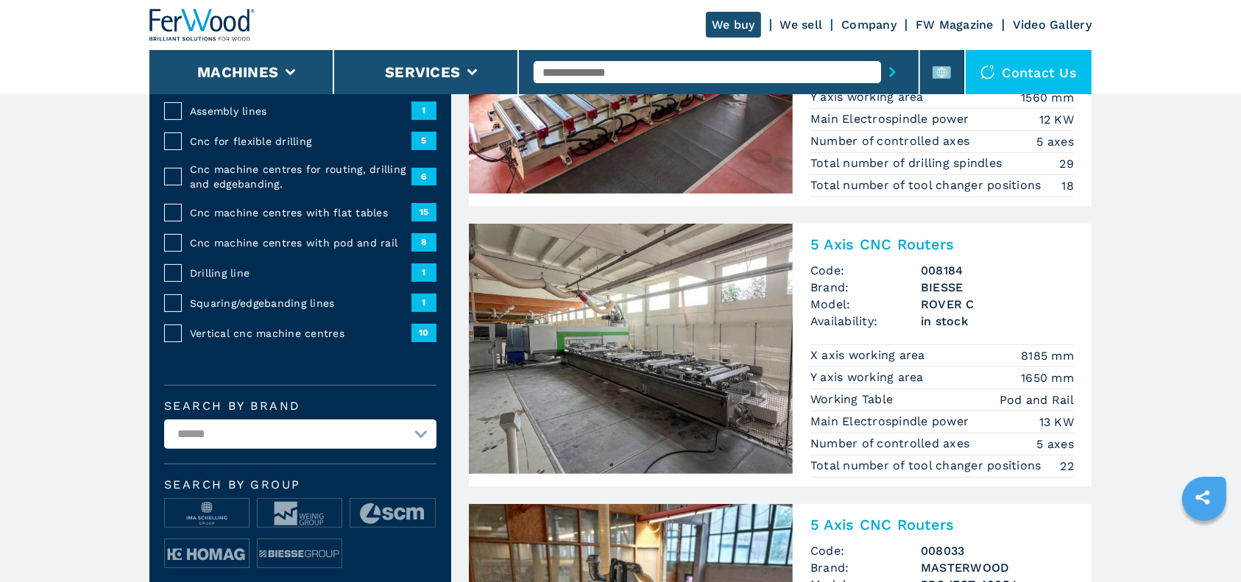
scroll to position [294, 0]
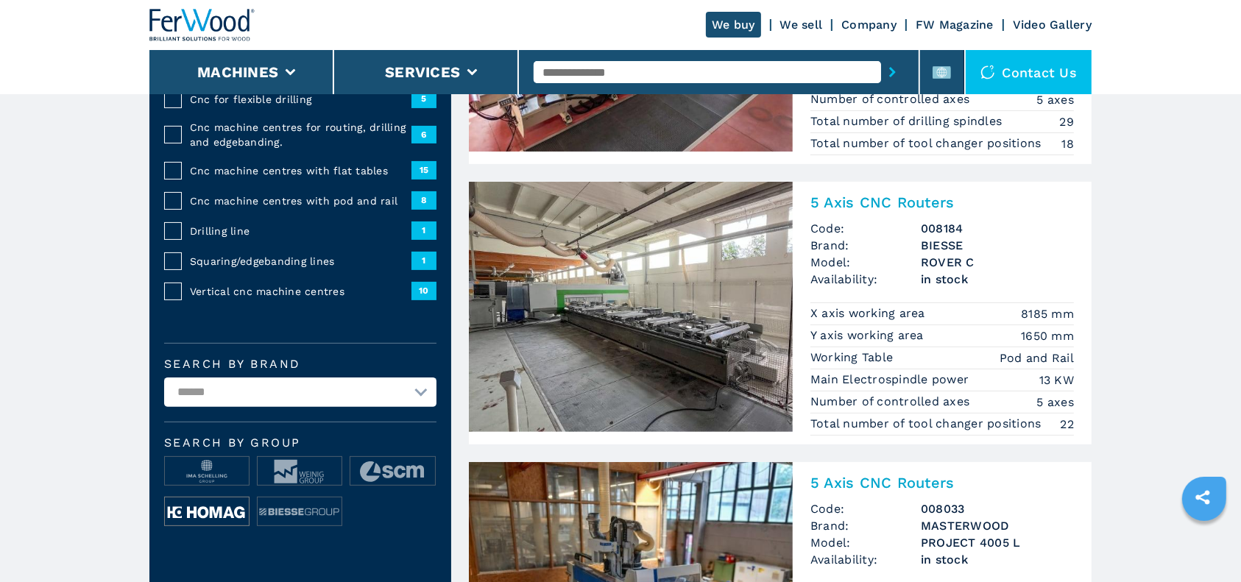
click at [216, 484] on img at bounding box center [207, 512] width 84 height 29
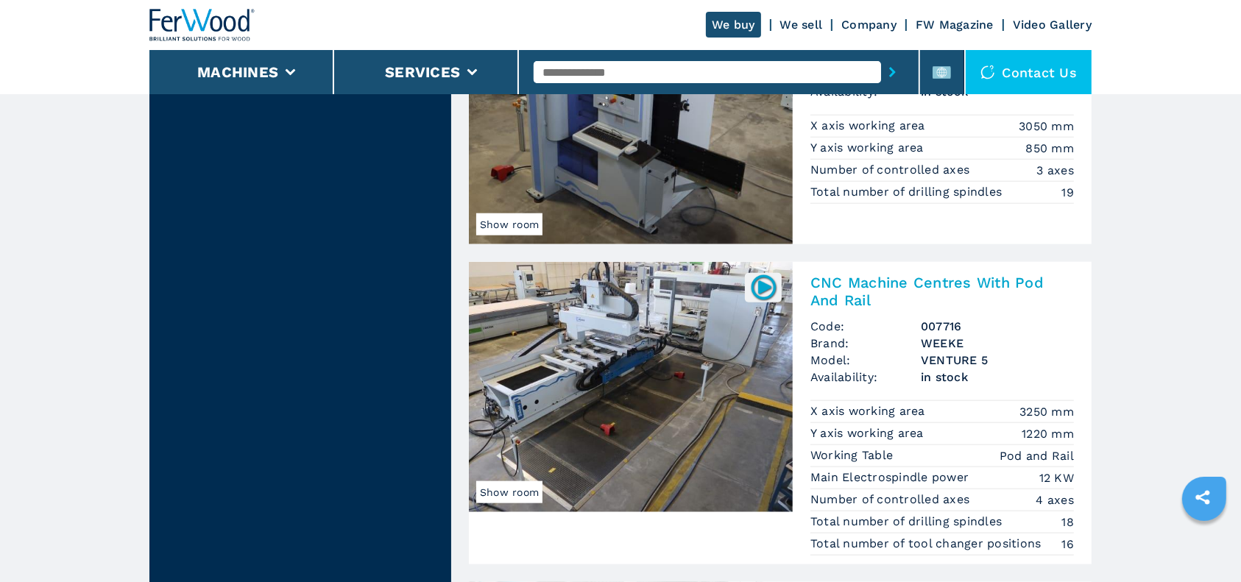
scroll to position [1472, 0]
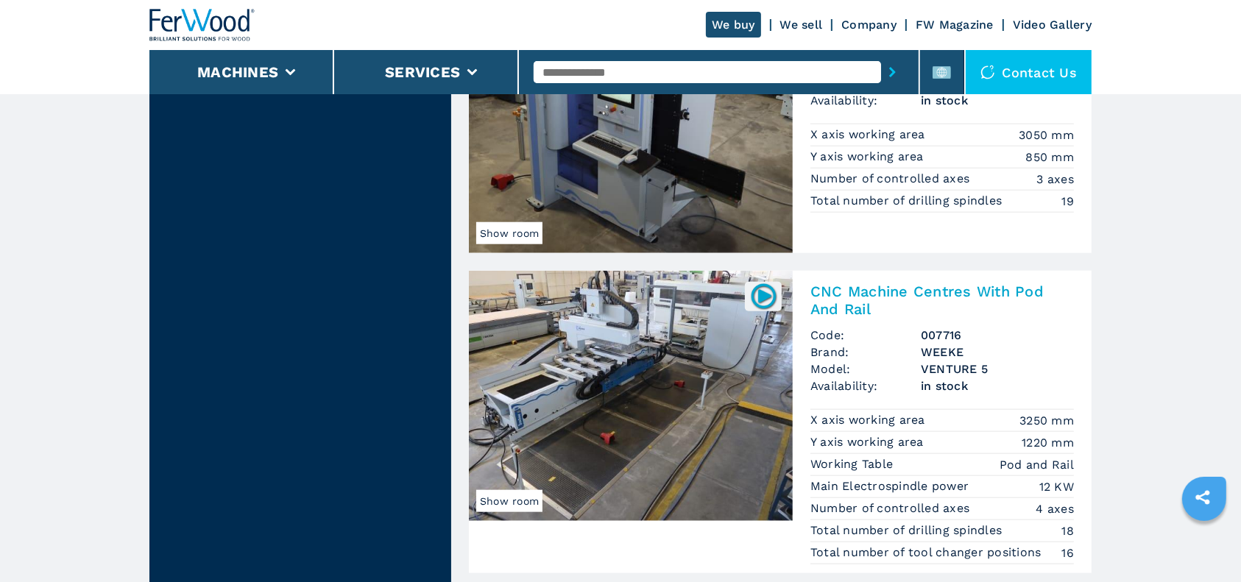
click at [897, 303] on h2 "CNC Machine Centres With Pod And Rail" at bounding box center [942, 300] width 264 height 35
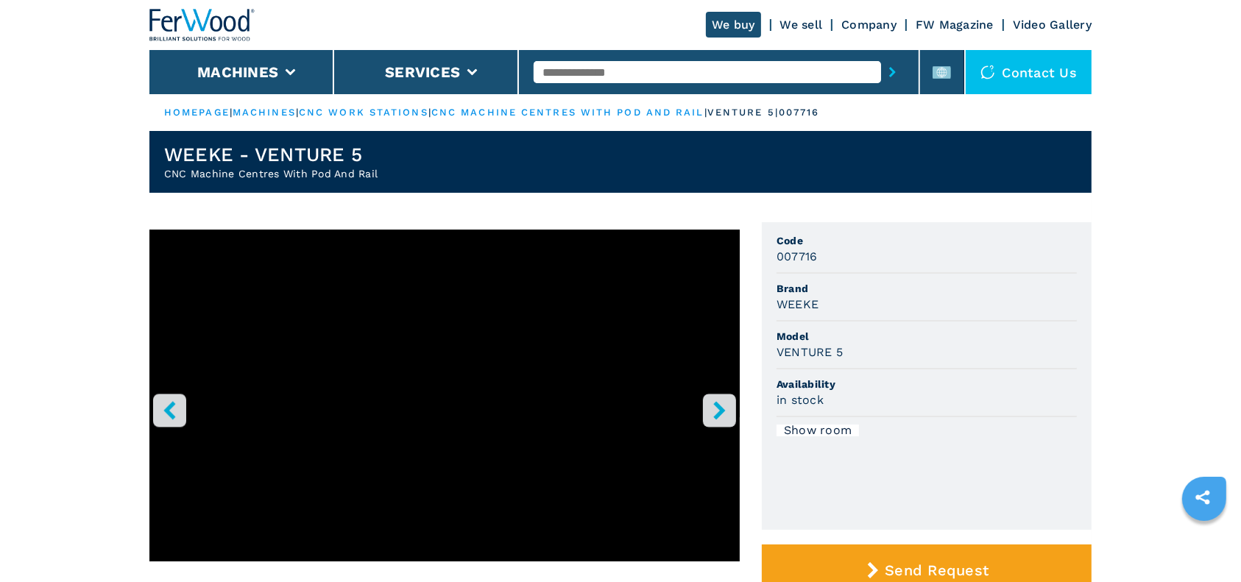
click at [724, 404] on icon "right-button" at bounding box center [719, 410] width 18 height 18
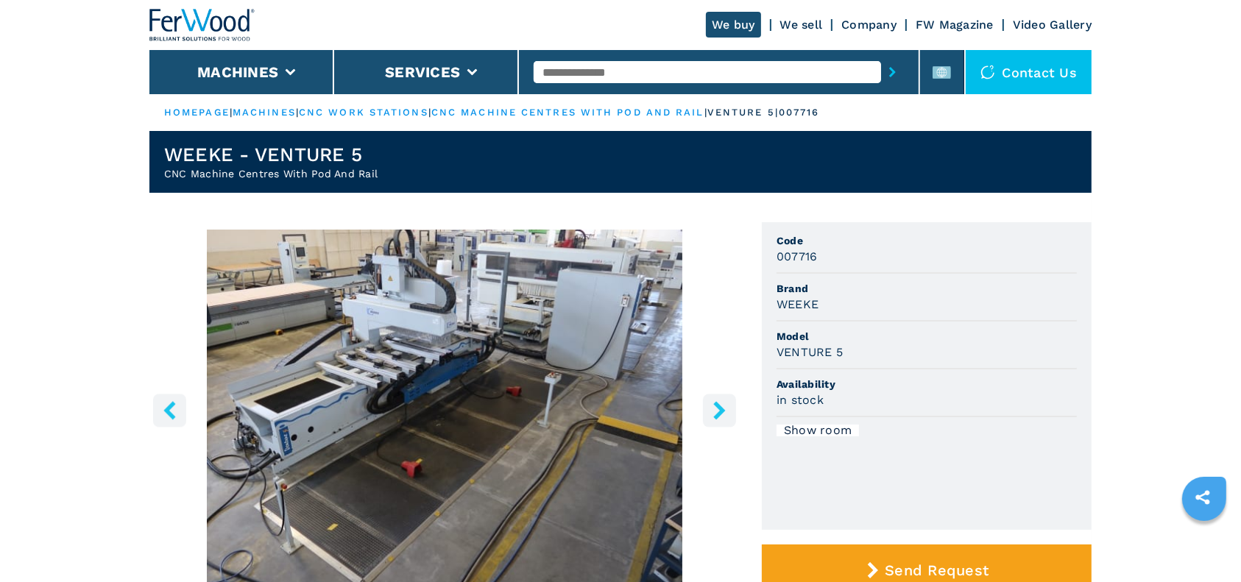
click at [724, 404] on icon "right-button" at bounding box center [719, 410] width 18 height 18
click at [718, 417] on icon "right-button" at bounding box center [719, 410] width 18 height 18
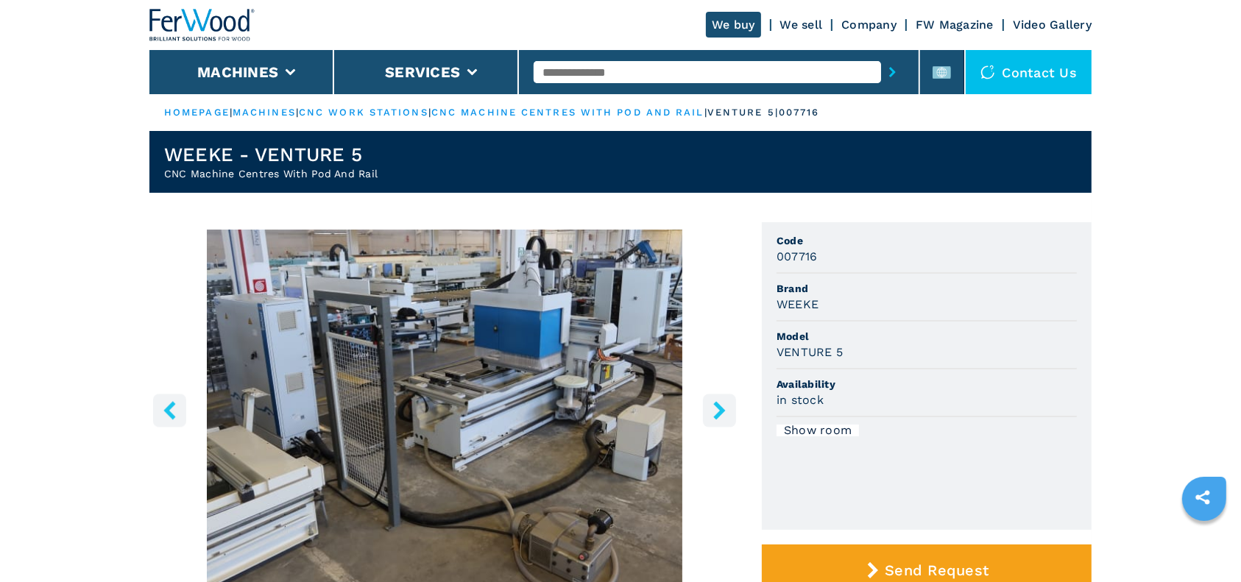
click at [718, 411] on icon "right-button" at bounding box center [719, 410] width 18 height 18
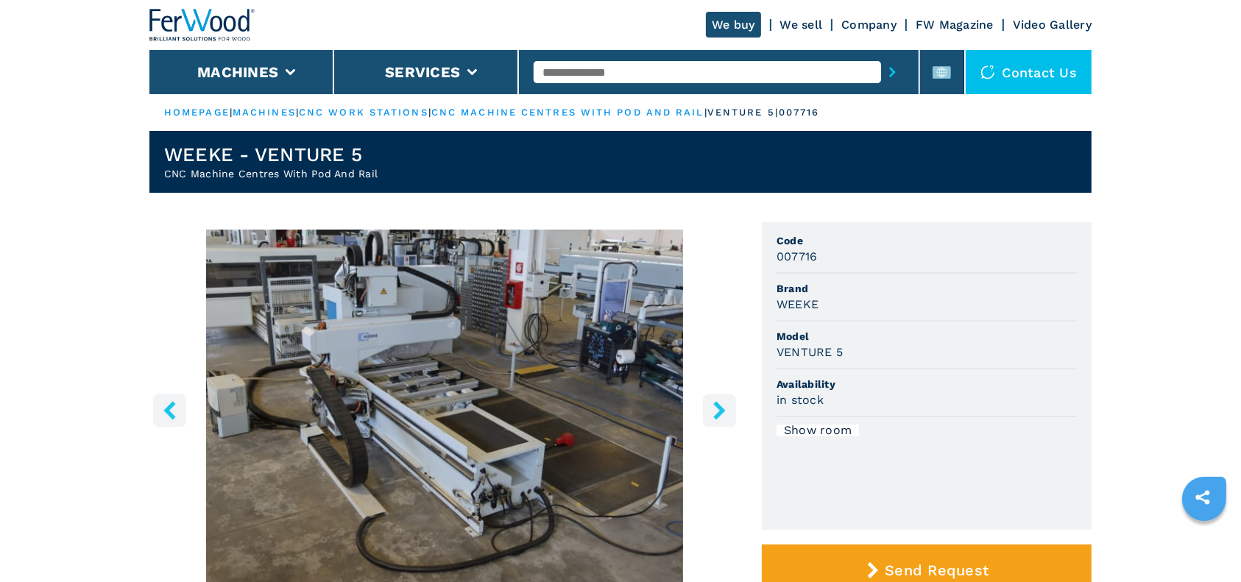
click at [718, 411] on icon "right-button" at bounding box center [719, 410] width 18 height 18
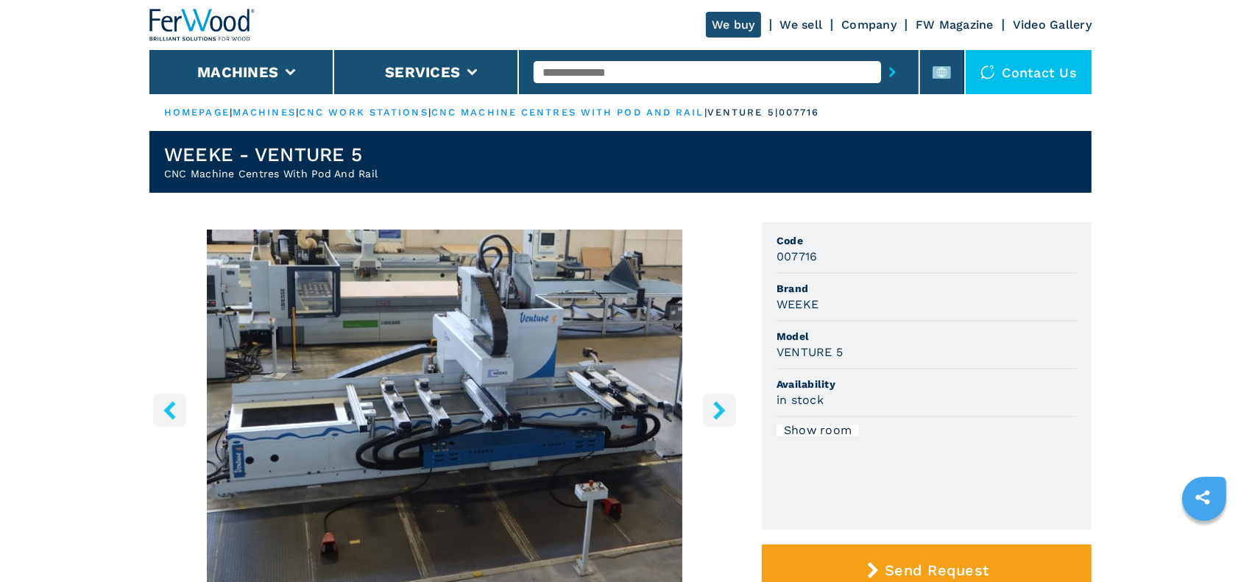
click at [718, 411] on icon "right-button" at bounding box center [719, 410] width 18 height 18
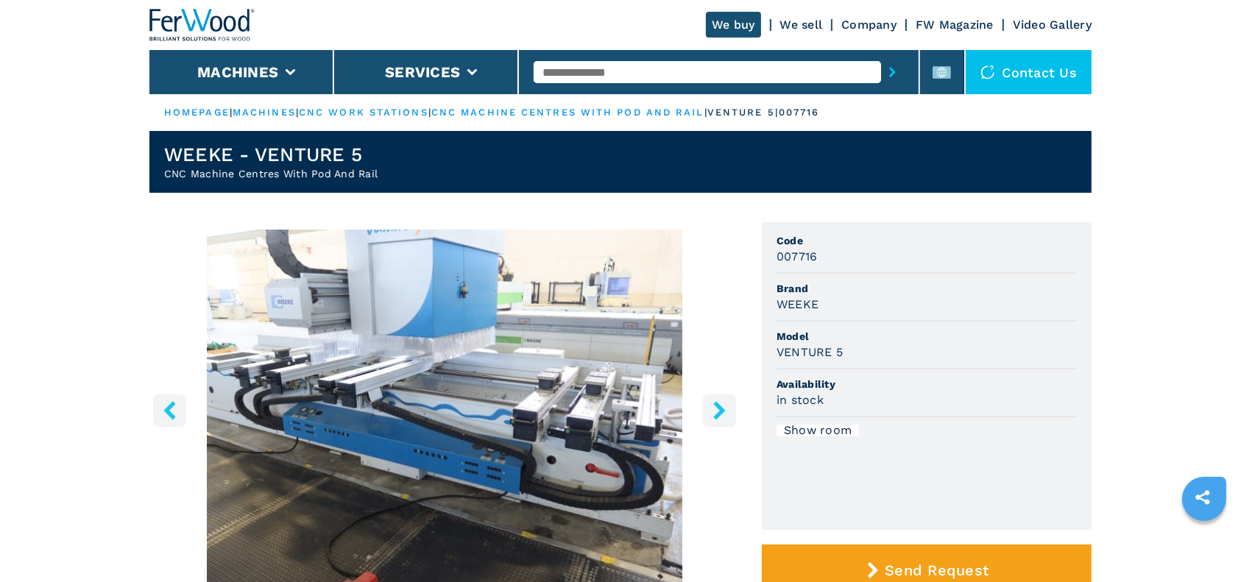
click at [718, 411] on icon "right-button" at bounding box center [719, 410] width 18 height 18
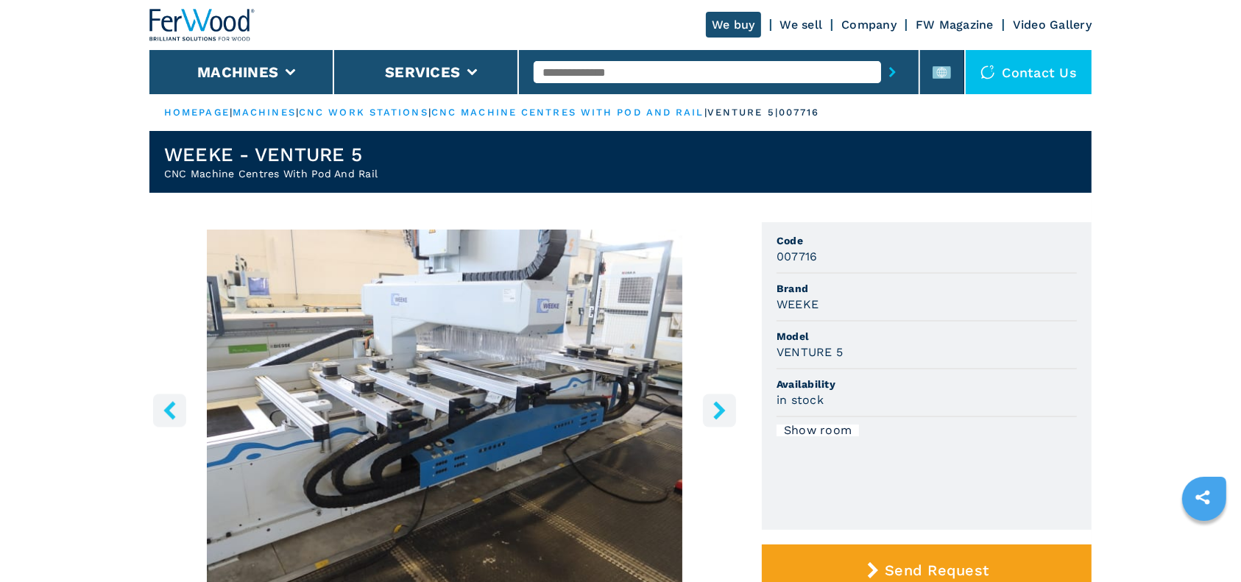
click at [718, 411] on icon "right-button" at bounding box center [719, 410] width 18 height 18
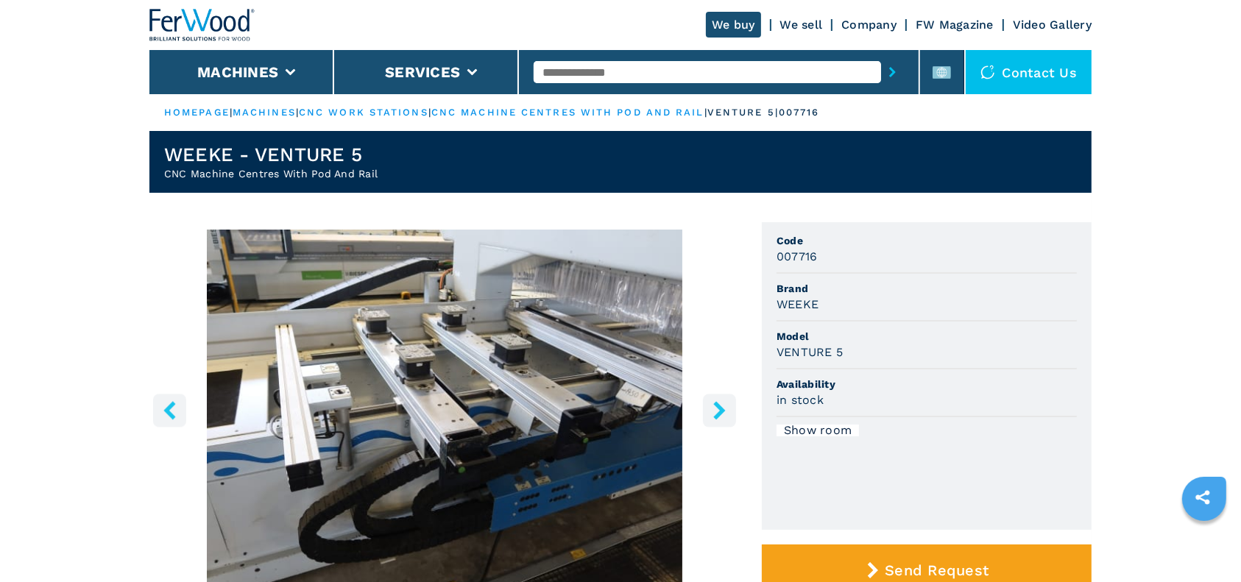
click at [718, 411] on icon "right-button" at bounding box center [719, 410] width 18 height 18
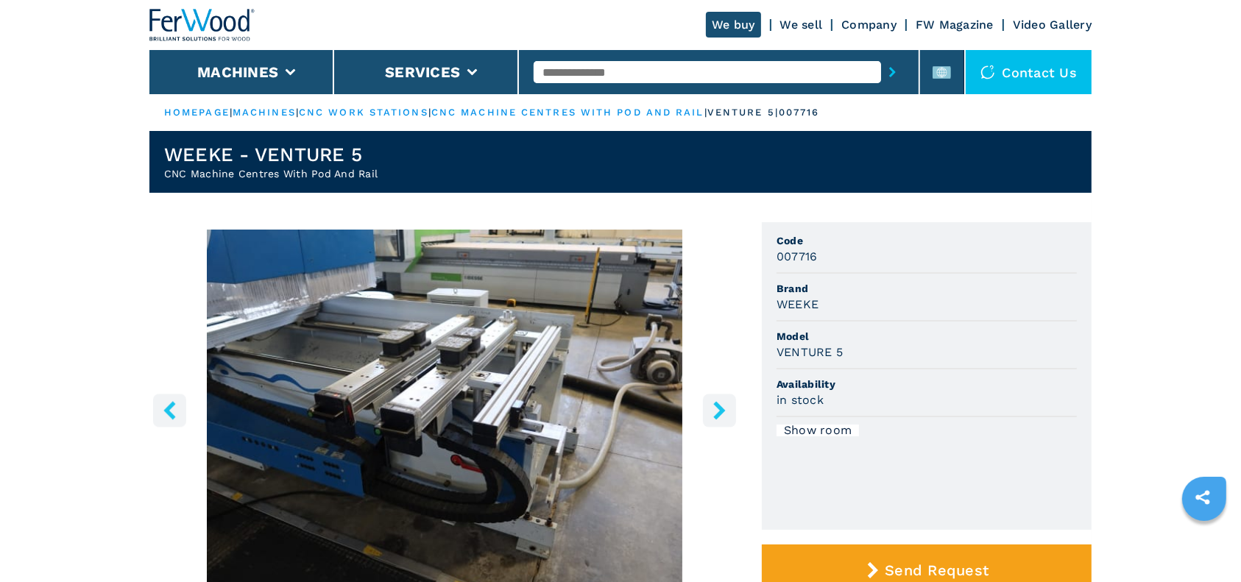
click at [718, 411] on icon "right-button" at bounding box center [719, 410] width 18 height 18
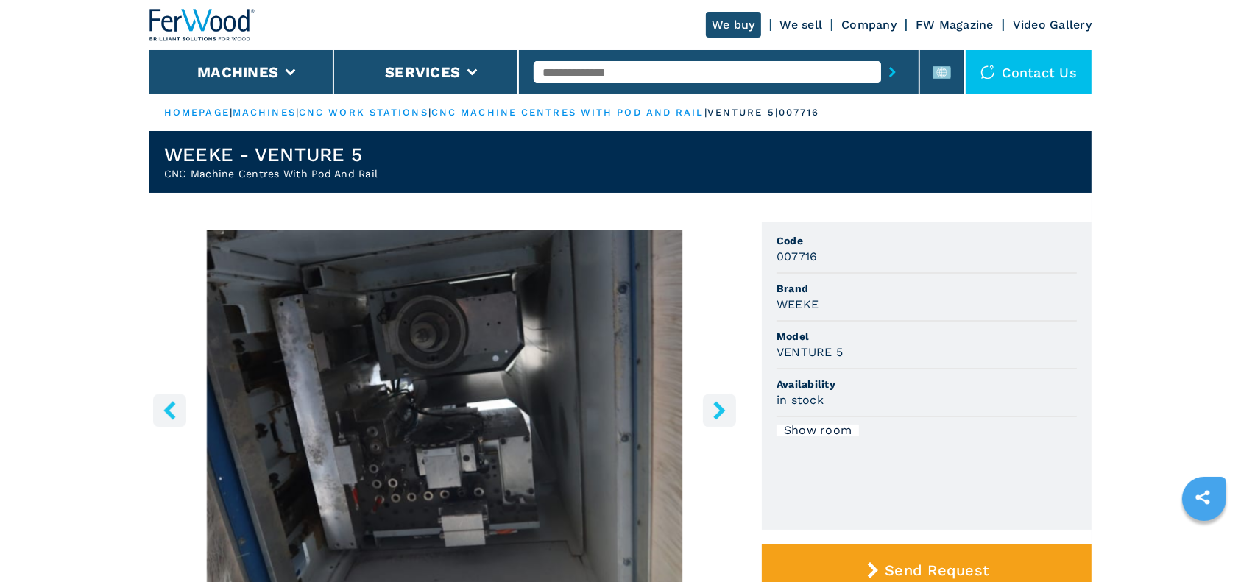
click at [171, 417] on icon "left-button" at bounding box center [169, 410] width 12 height 18
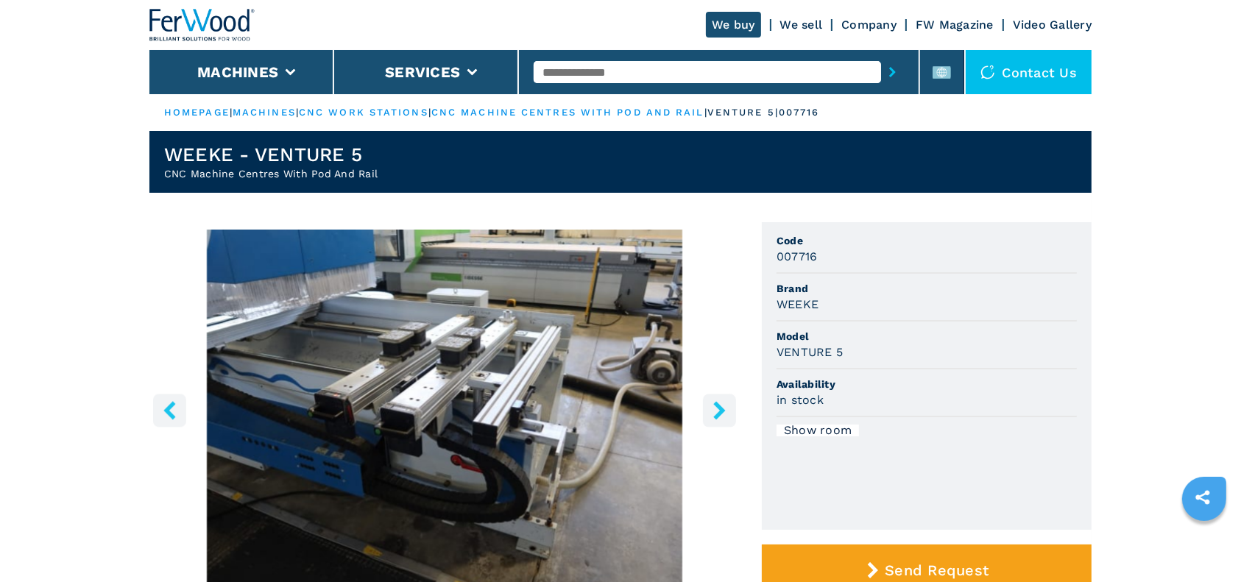
click at [171, 417] on icon "left-button" at bounding box center [169, 410] width 12 height 18
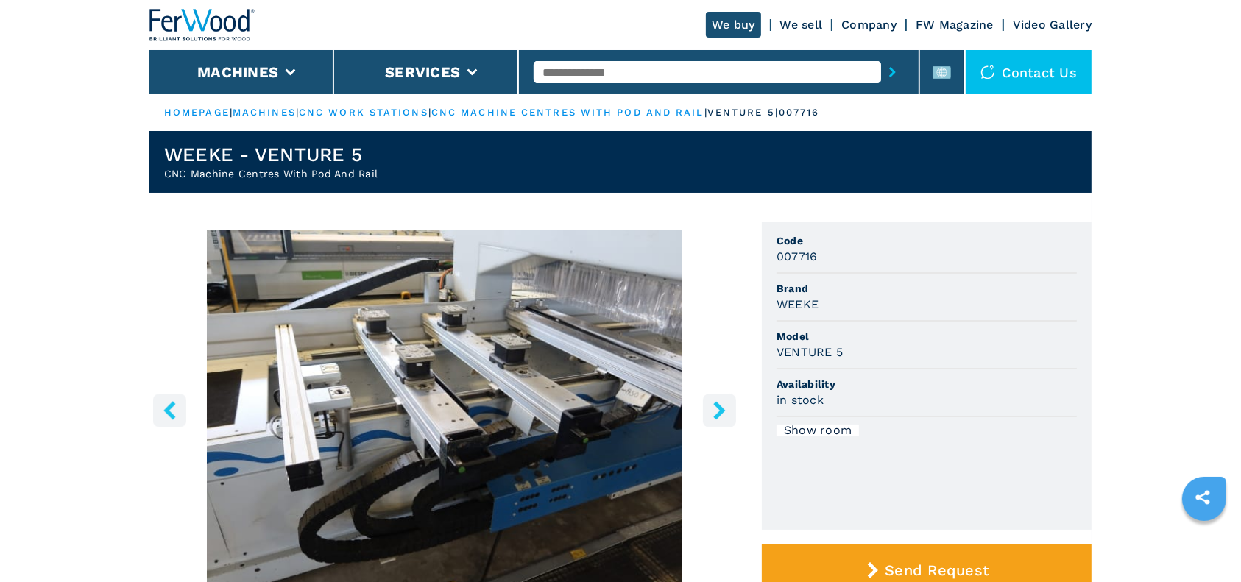
click at [171, 417] on icon "left-button" at bounding box center [169, 410] width 12 height 18
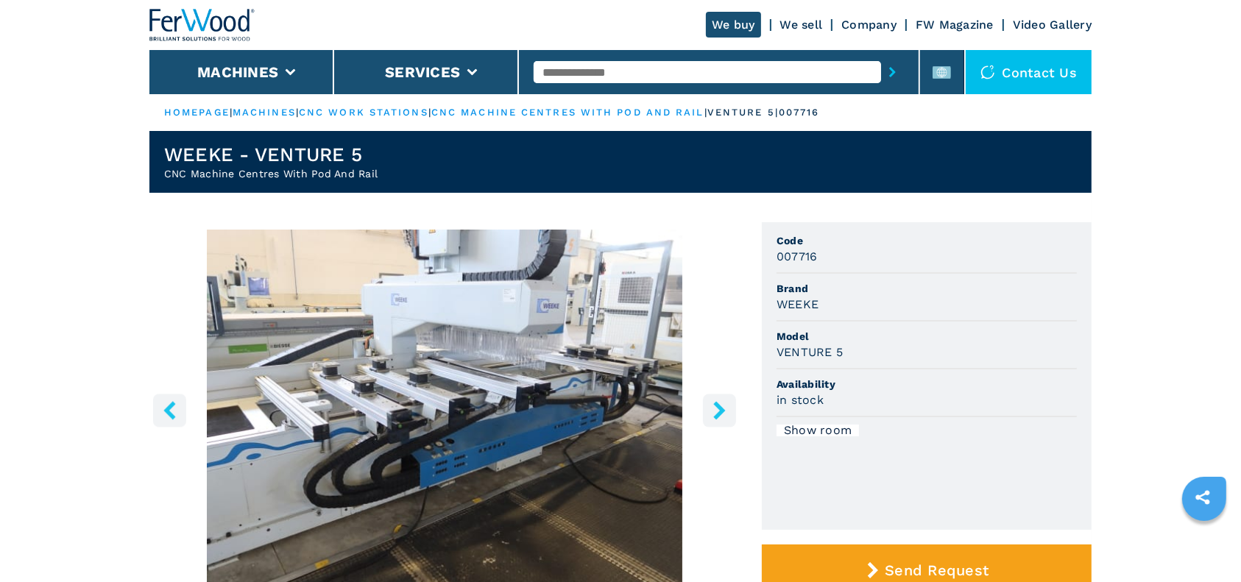
click at [171, 417] on icon "left-button" at bounding box center [169, 410] width 12 height 18
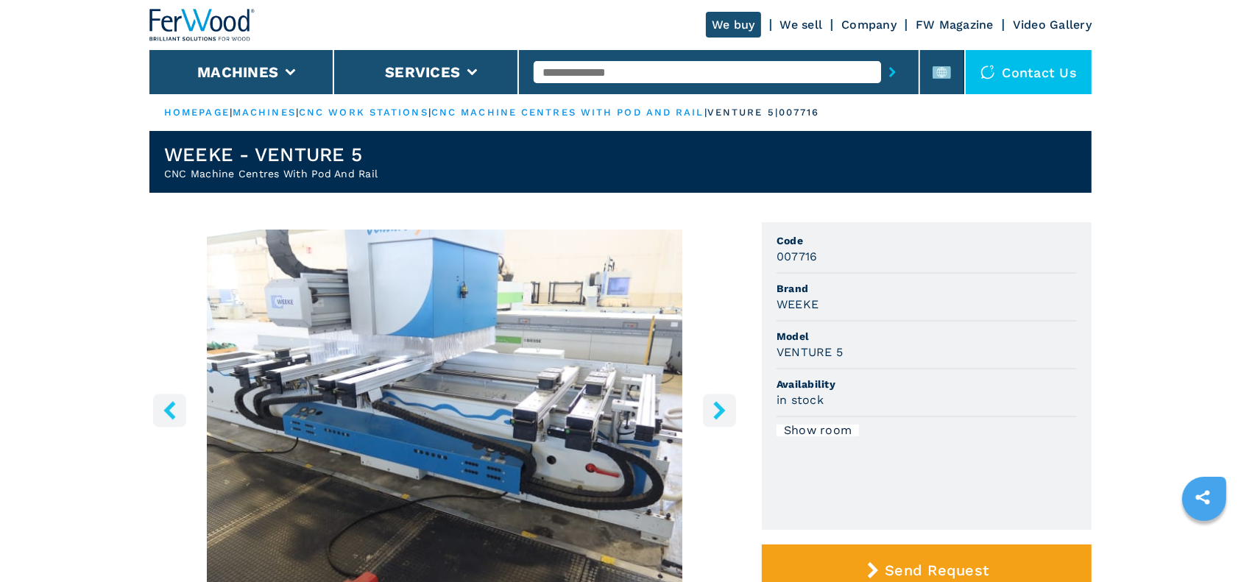
click at [171, 417] on icon "left-button" at bounding box center [169, 410] width 12 height 18
click at [171, 410] on icon "left-button" at bounding box center [169, 410] width 18 height 18
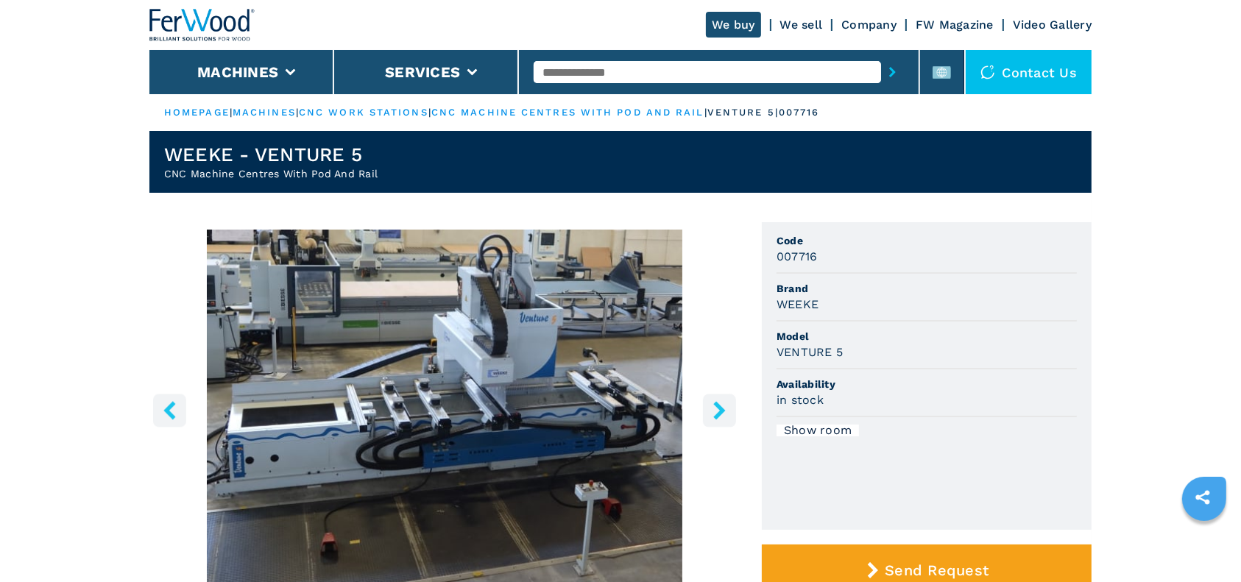
click at [171, 410] on icon "left-button" at bounding box center [169, 410] width 18 height 18
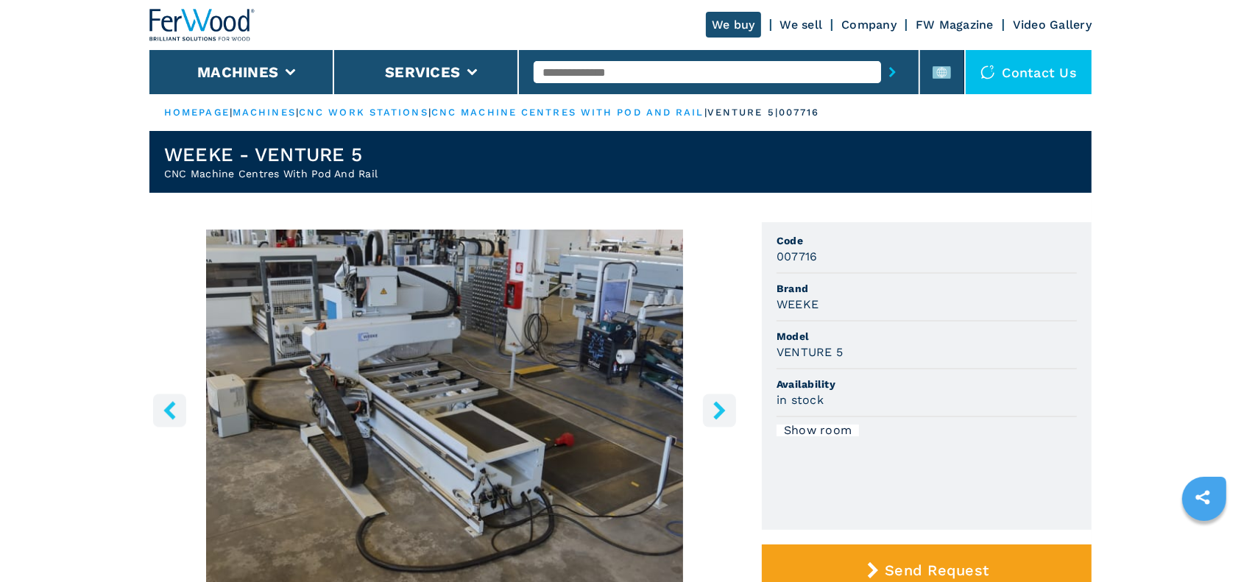
click at [171, 410] on icon "left-button" at bounding box center [169, 410] width 18 height 18
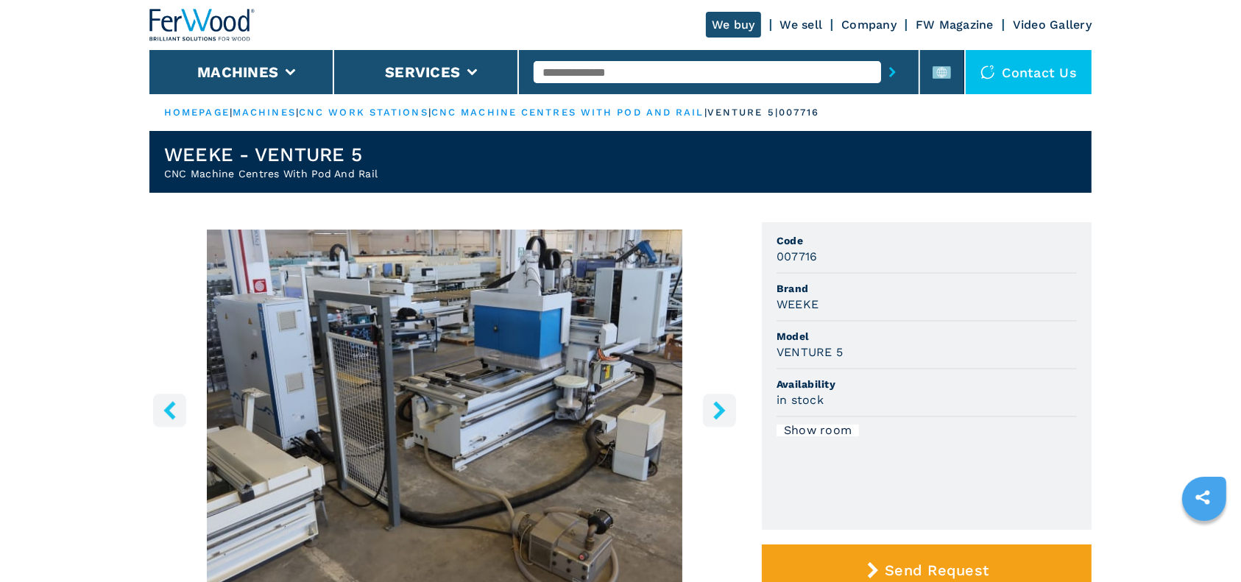
click at [171, 410] on icon "left-button" at bounding box center [169, 410] width 18 height 18
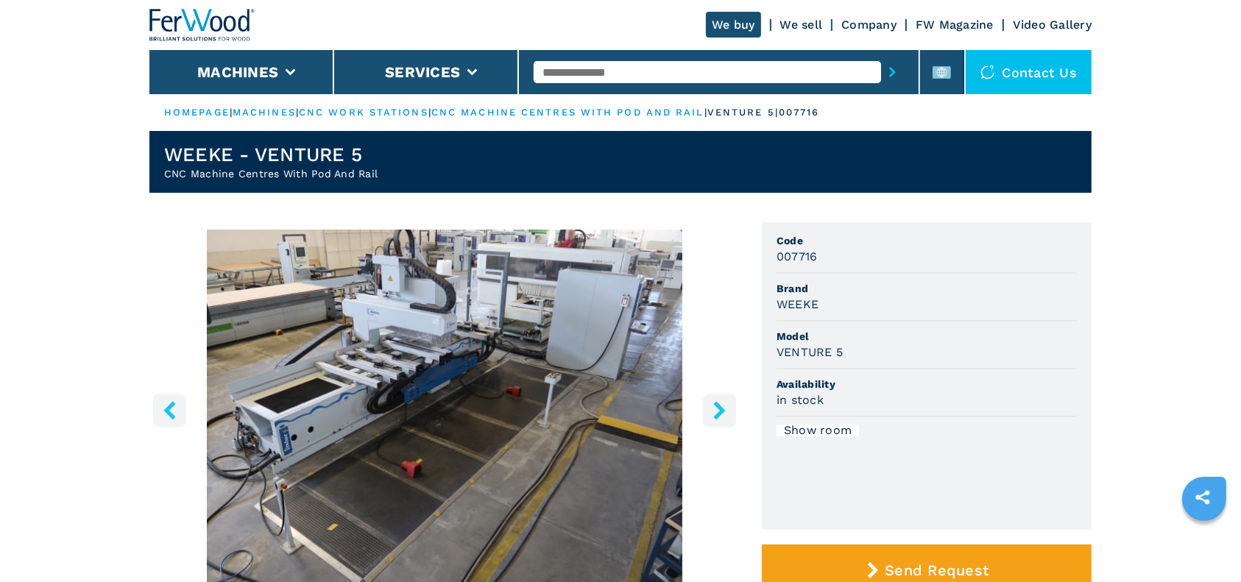
click at [171, 410] on icon "left-button" at bounding box center [169, 410] width 18 height 18
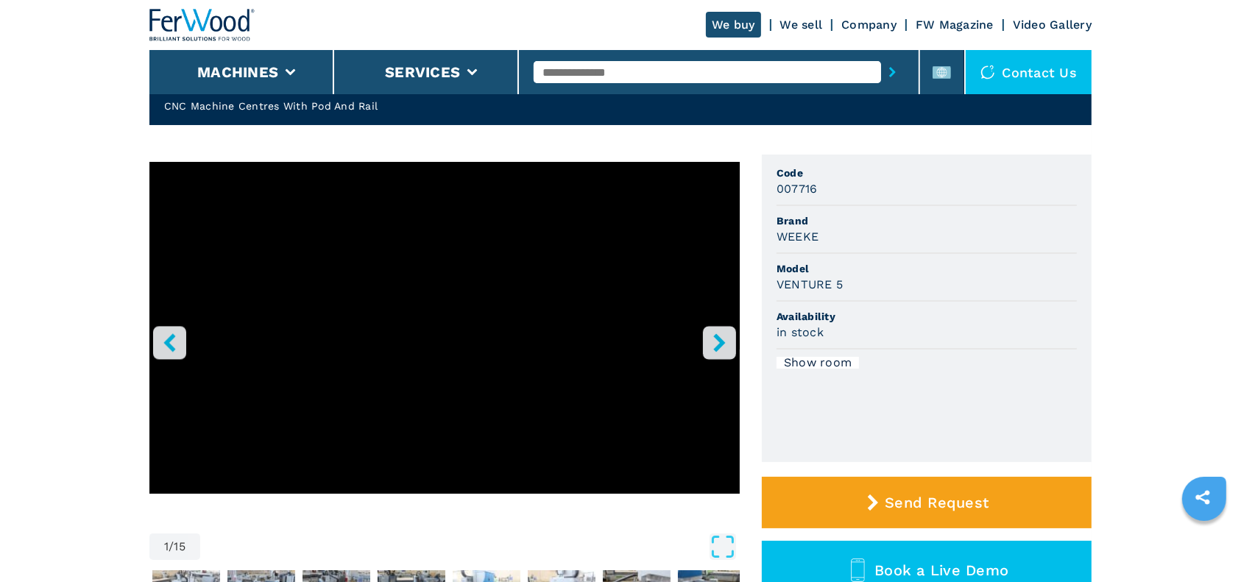
scroll to position [98, 0]
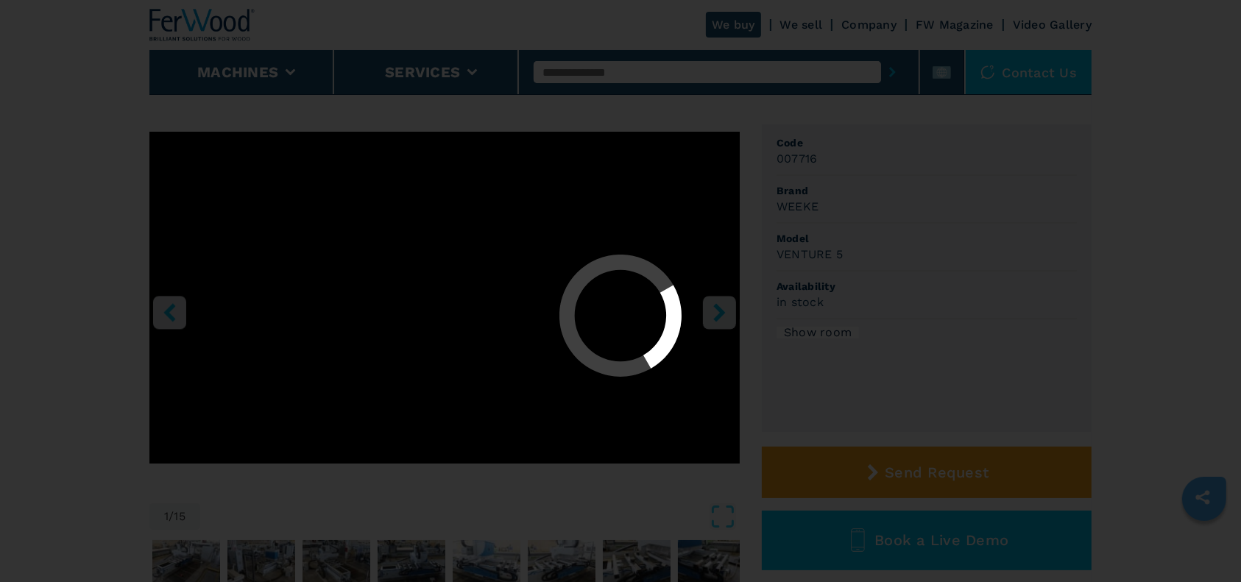
select select "**********"
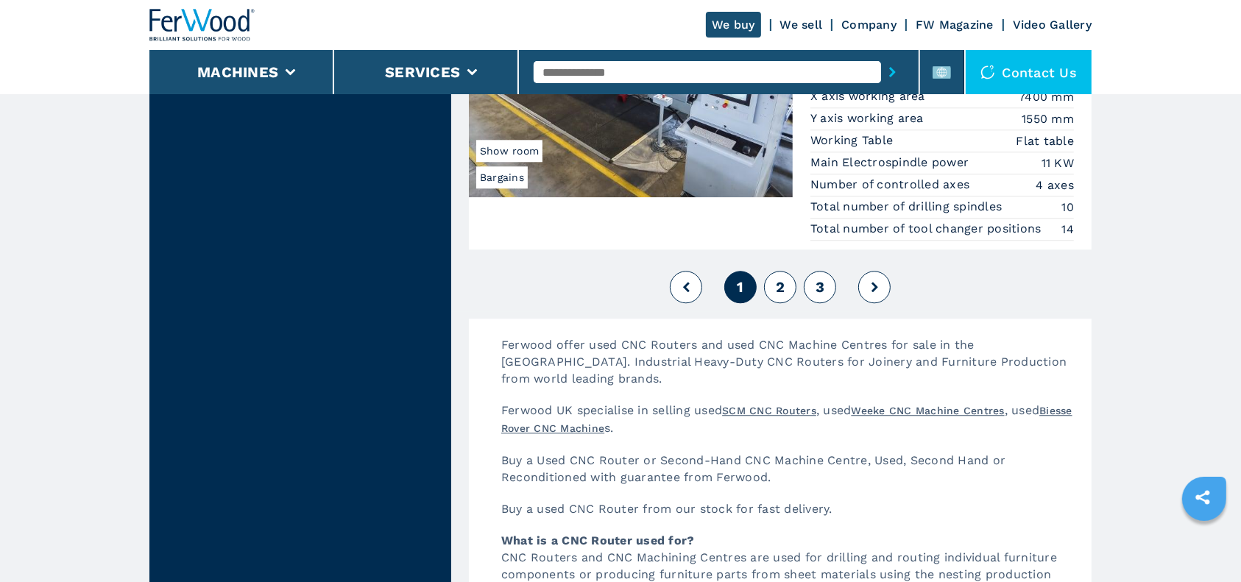
scroll to position [3828, 0]
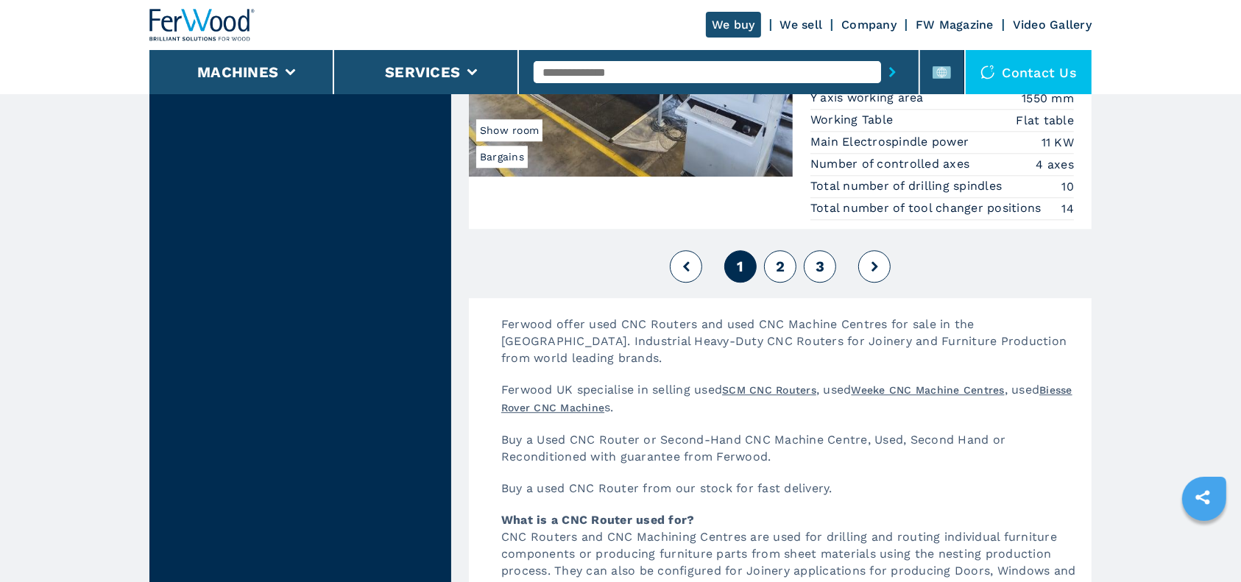
click at [785, 255] on button "2" at bounding box center [780, 266] width 32 height 32
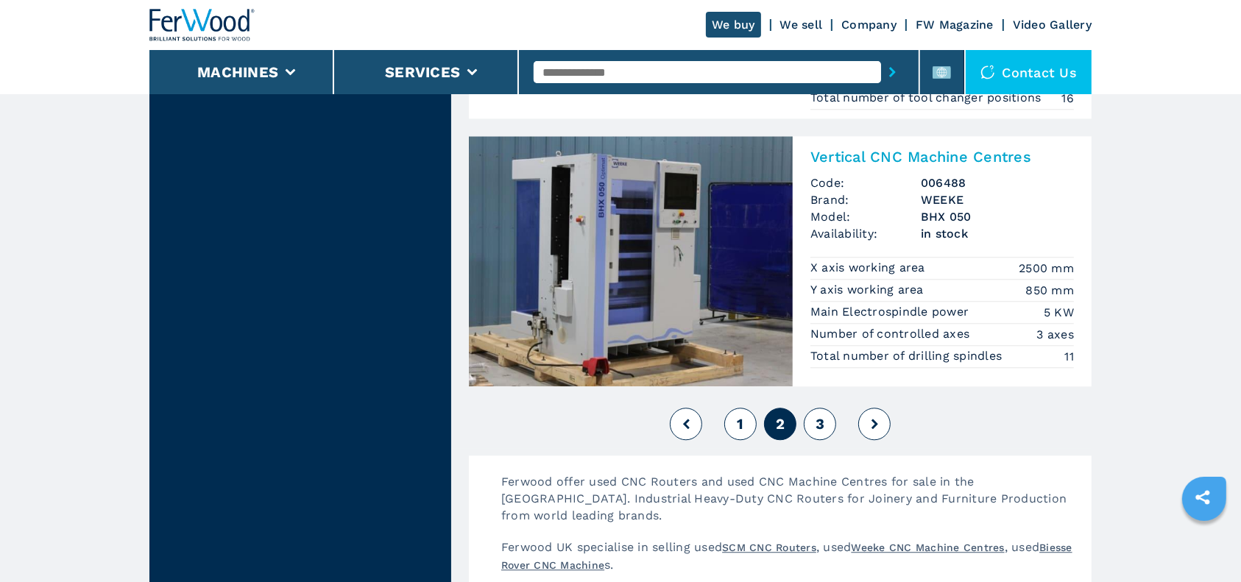
scroll to position [3631, 0]
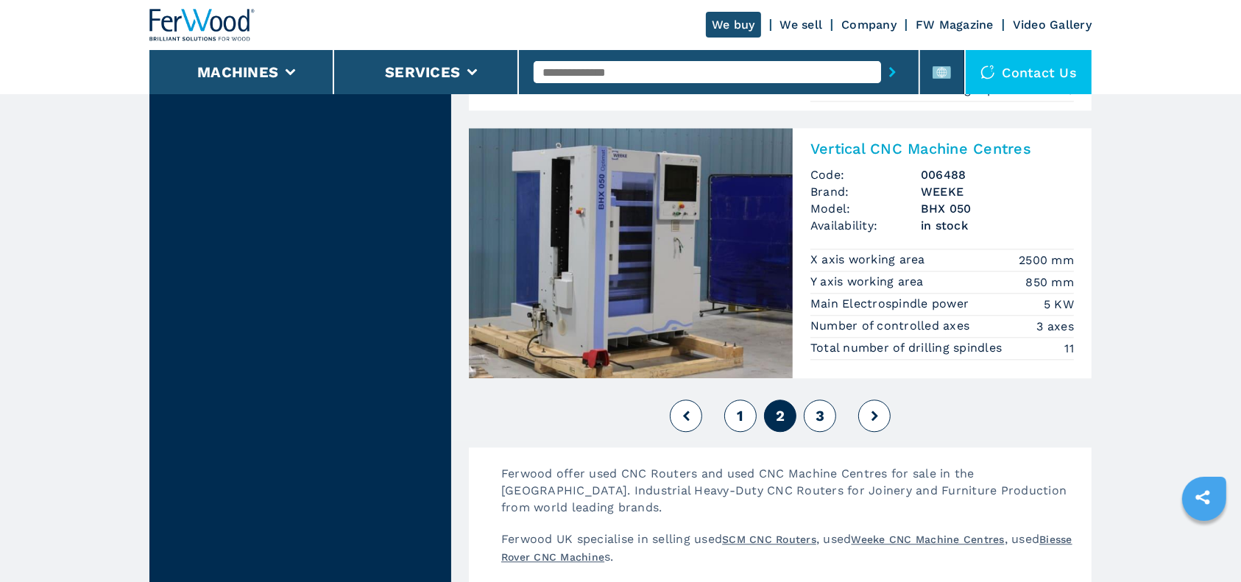
click at [824, 421] on button "3" at bounding box center [820, 416] width 32 height 32
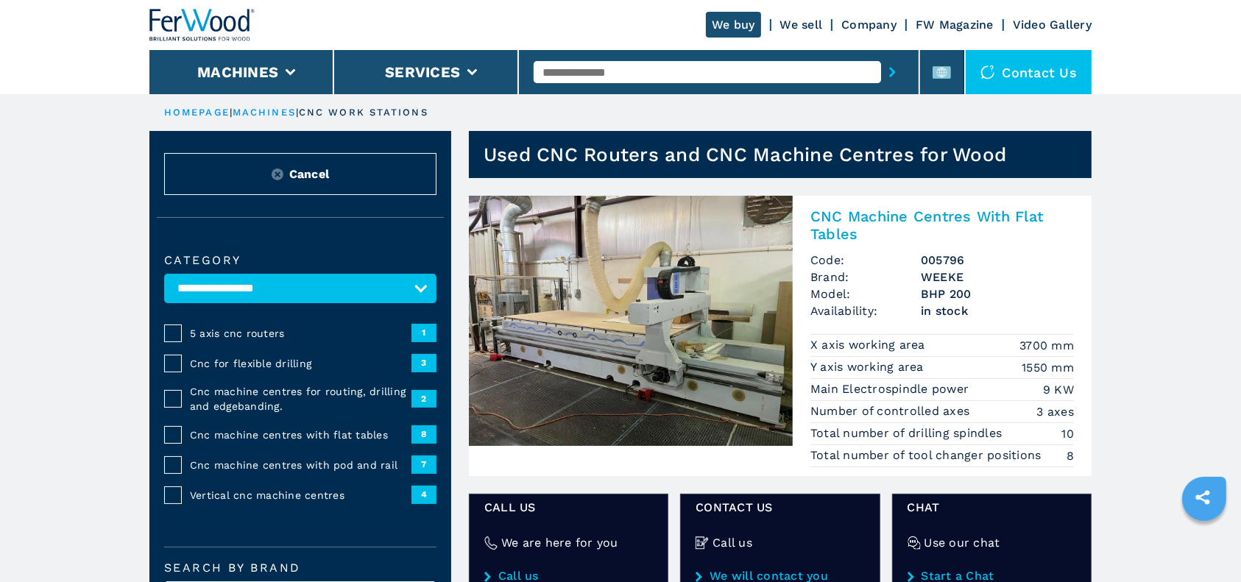
click at [869, 228] on h2 "CNC Machine Centres With Flat Tables" at bounding box center [942, 225] width 264 height 35
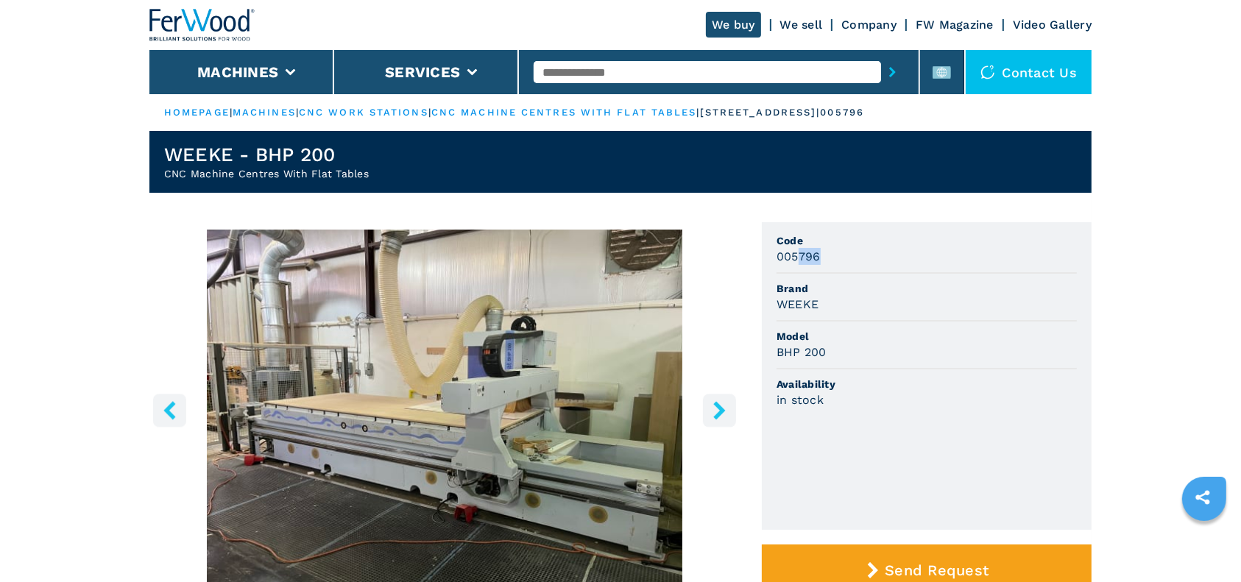
drag, startPoint x: 796, startPoint y: 257, endPoint x: 883, endPoint y: 254, distance: 86.9
click at [831, 255] on div "005796" at bounding box center [927, 256] width 300 height 17
click at [883, 254] on div "005796" at bounding box center [927, 256] width 300 height 17
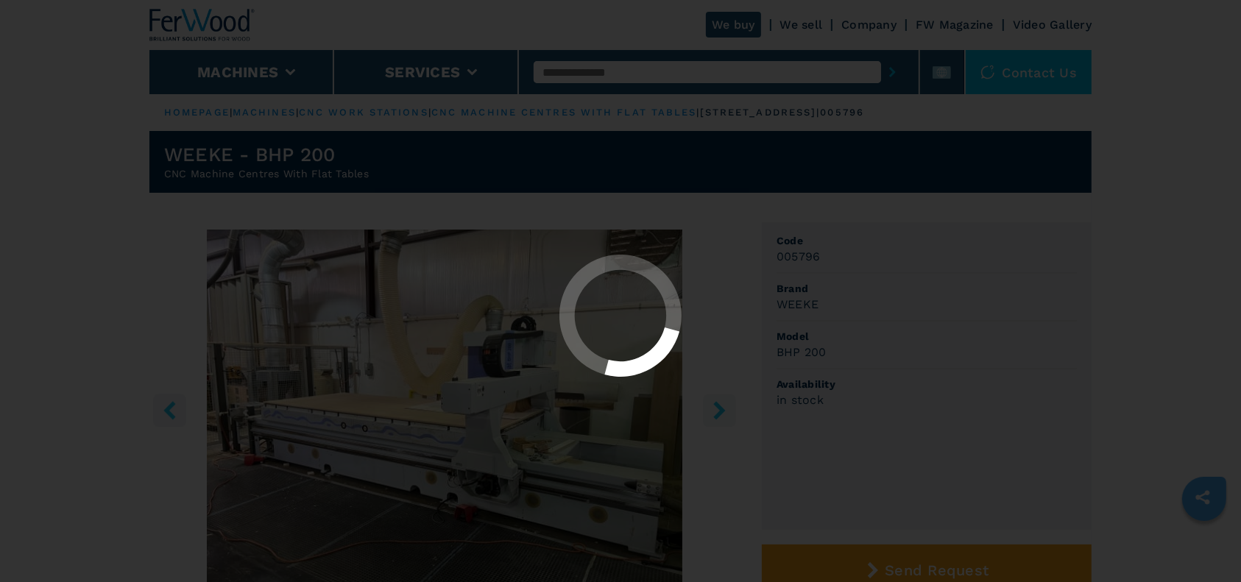
select select "**********"
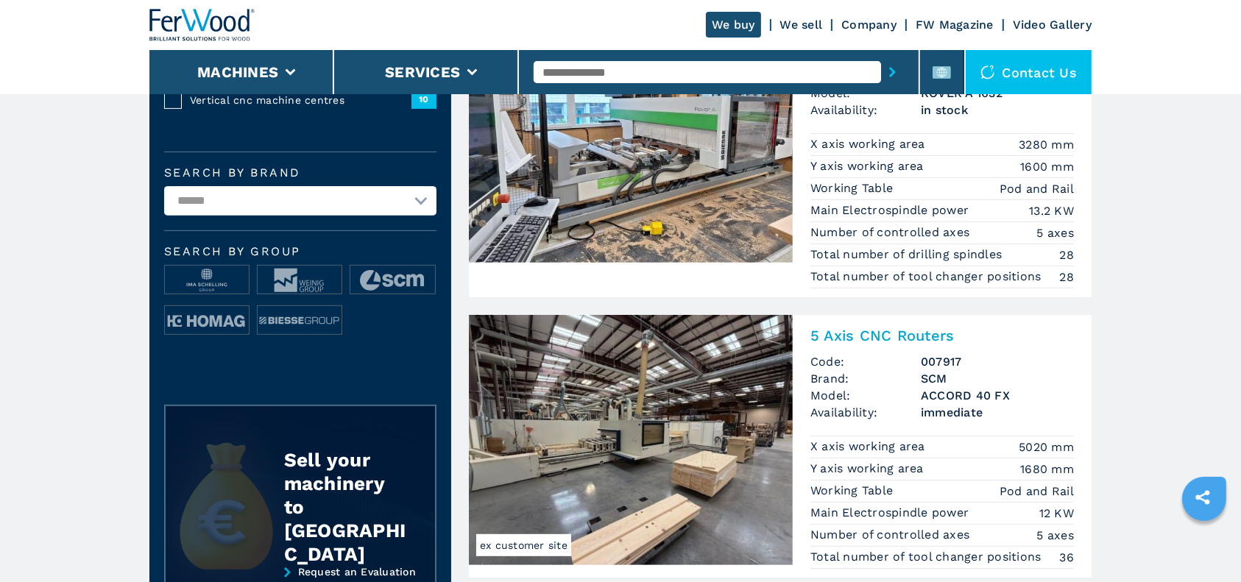
scroll to position [490, 0]
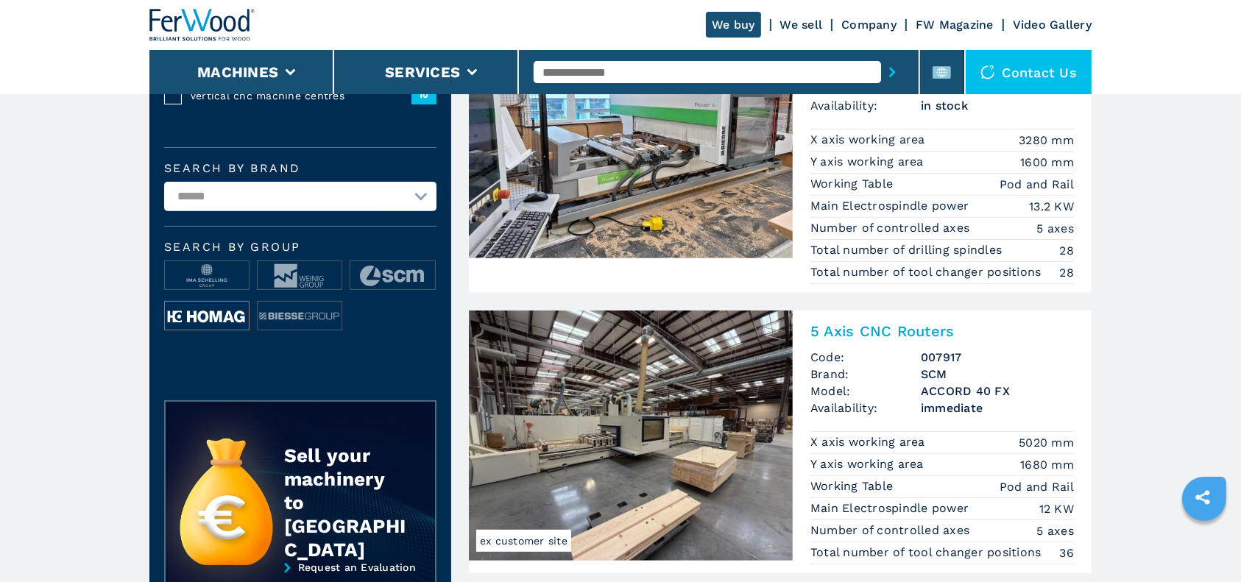
click at [210, 305] on img at bounding box center [207, 316] width 84 height 29
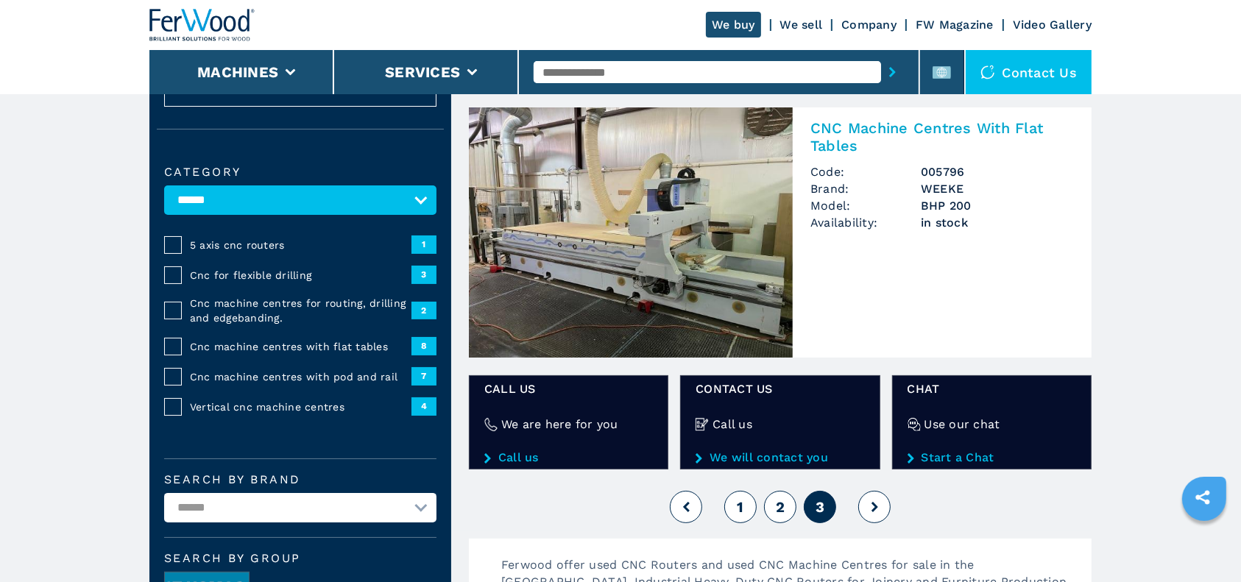
scroll to position [196, 0]
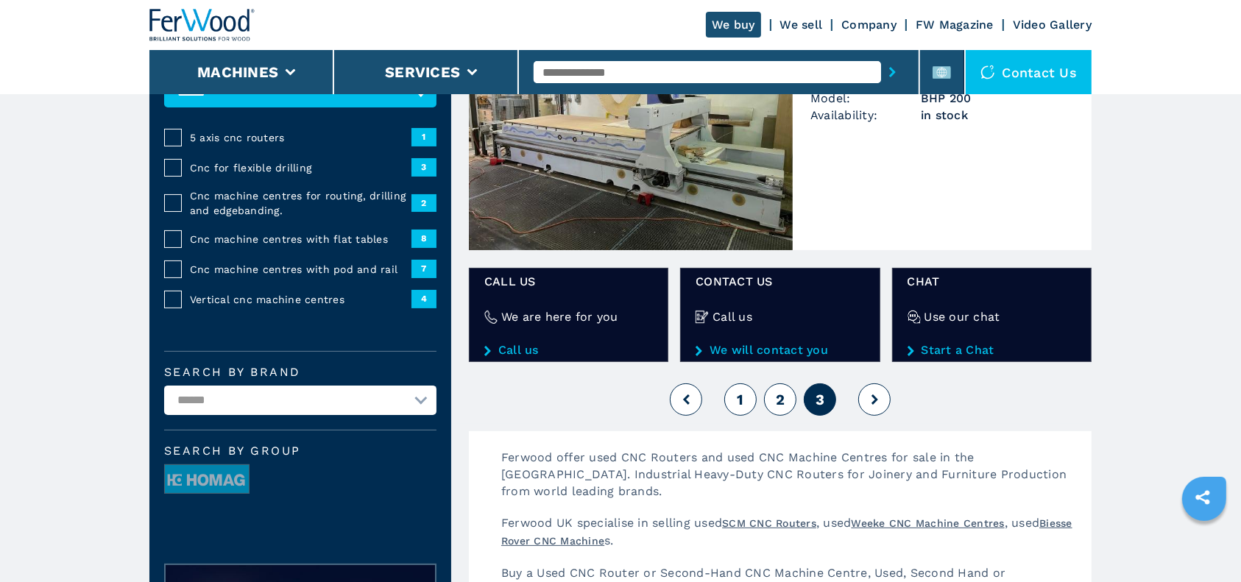
click at [737, 398] on span "1" at bounding box center [740, 400] width 7 height 18
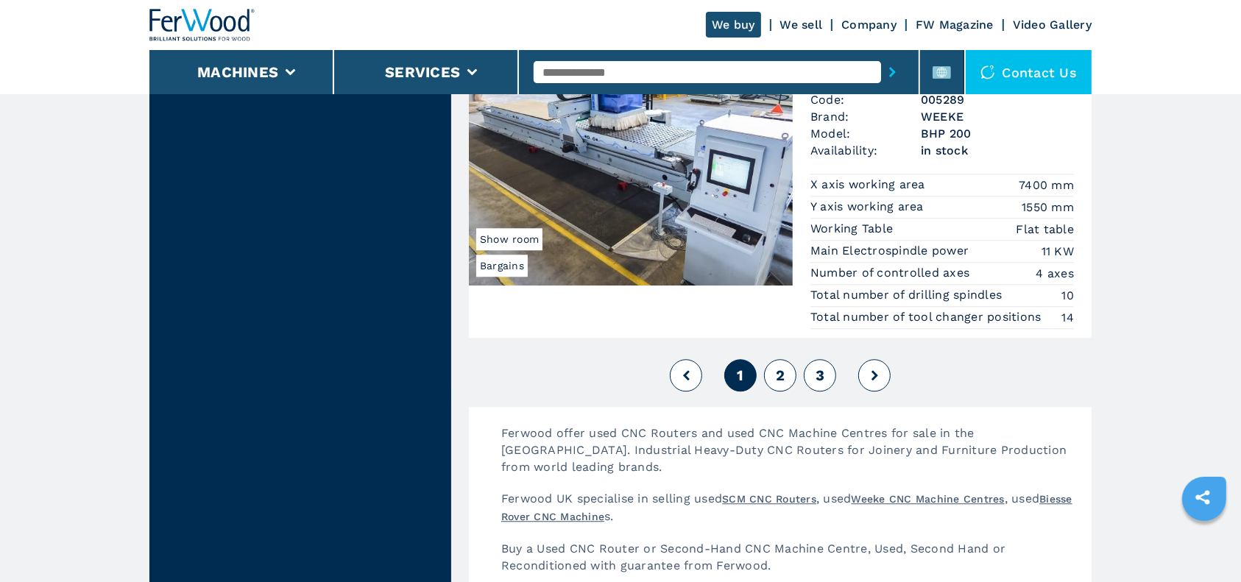
scroll to position [3729, 0]
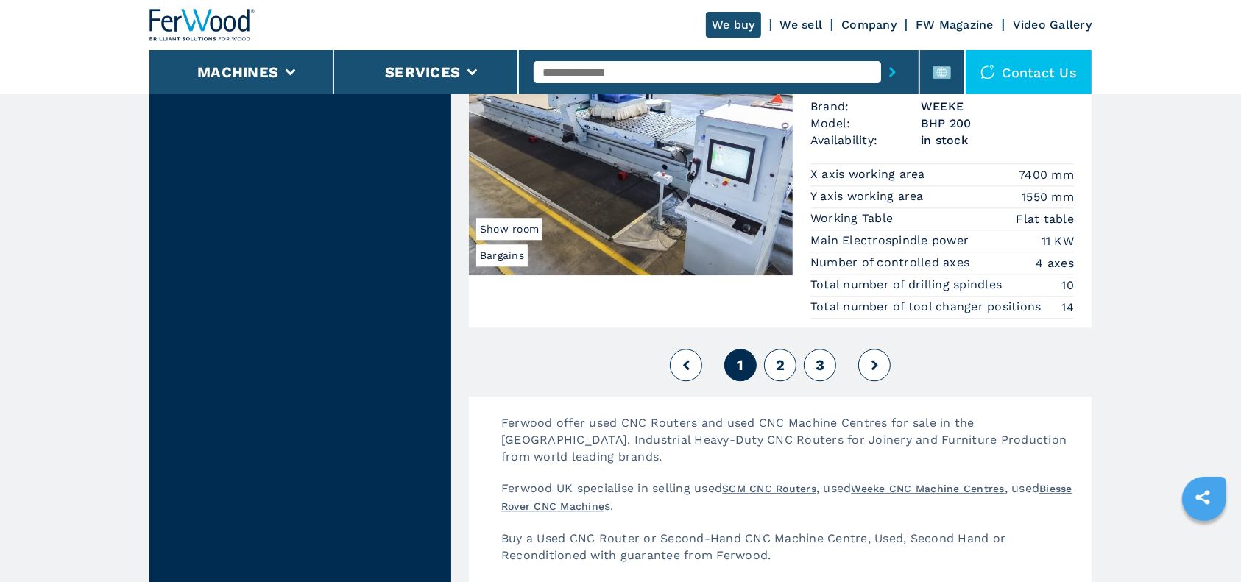
click at [773, 364] on button "2" at bounding box center [780, 365] width 32 height 32
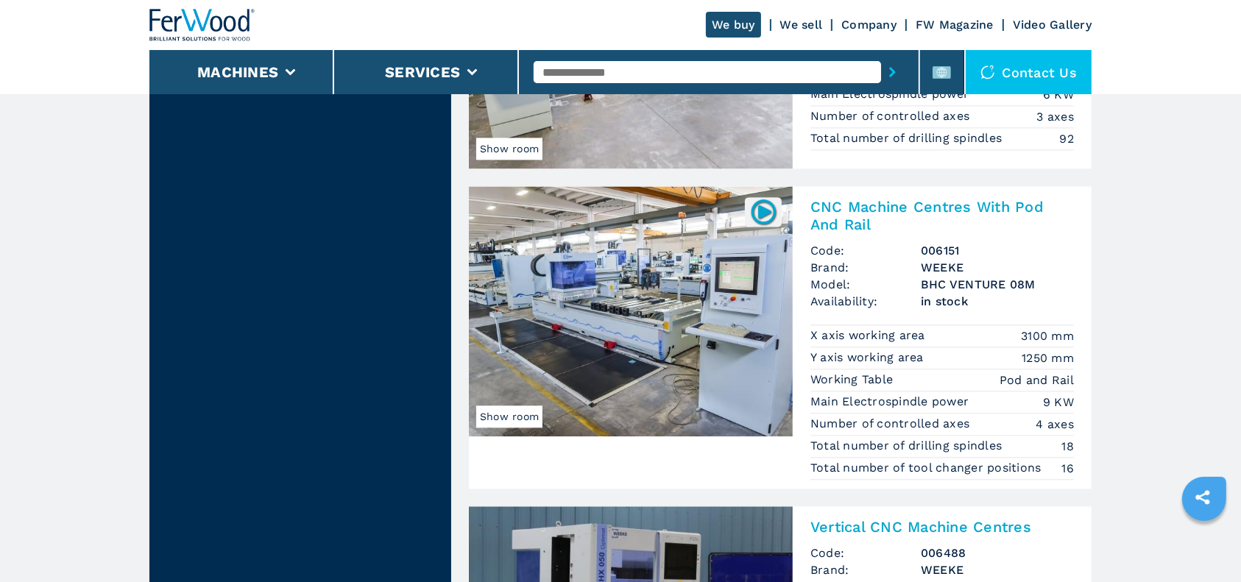
scroll to position [3140, 0]
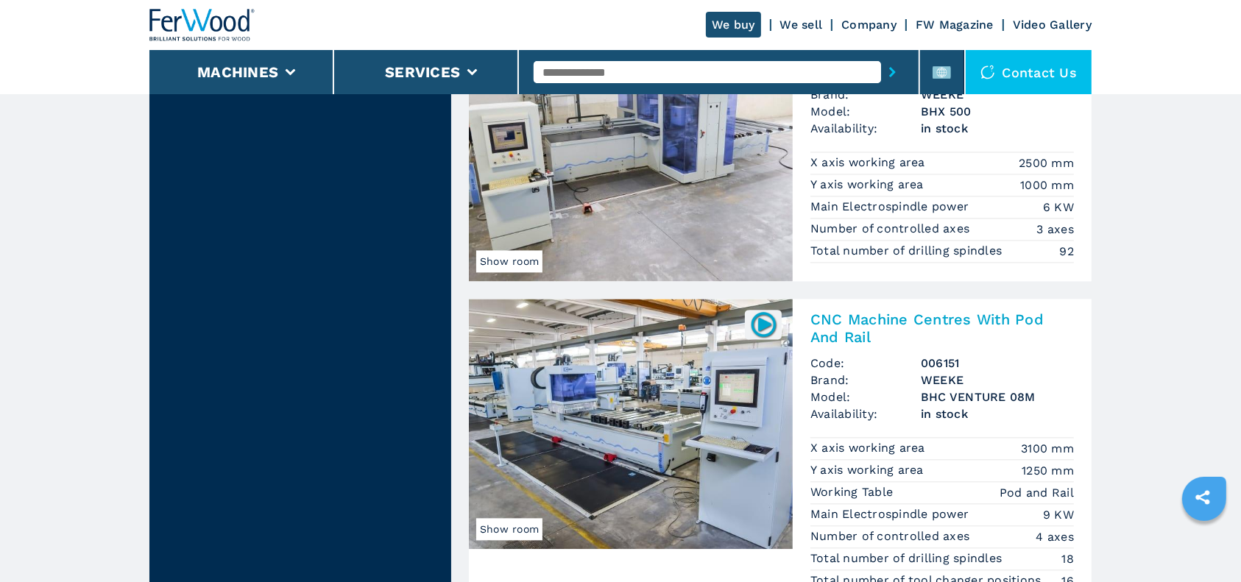
click at [875, 359] on span "Code:" at bounding box center [865, 363] width 110 height 17
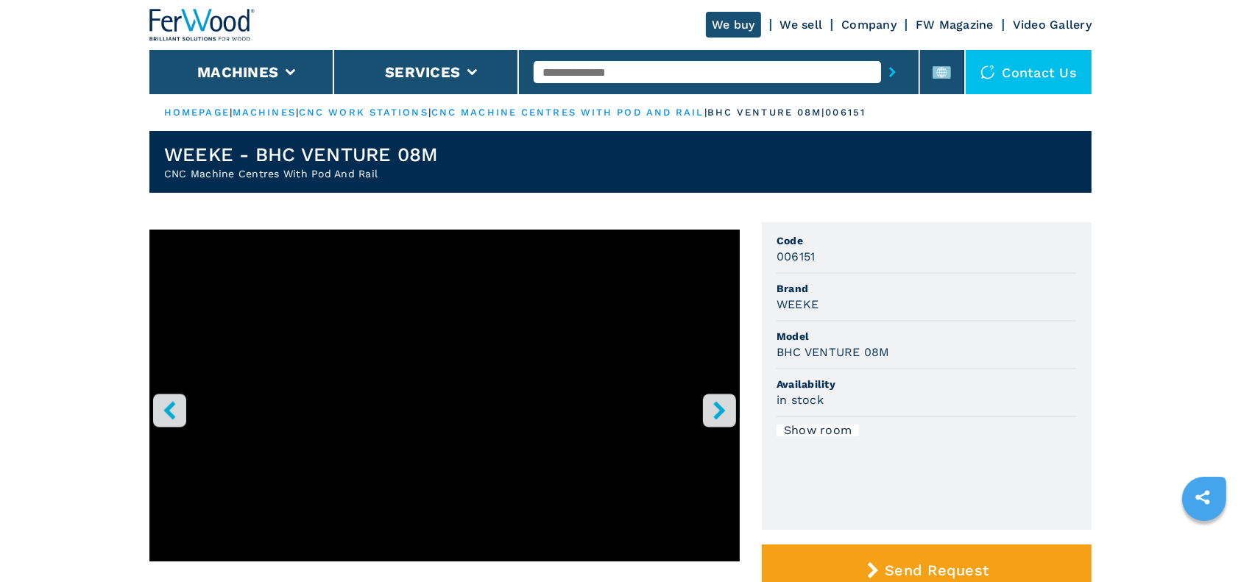
scroll to position [98, 0]
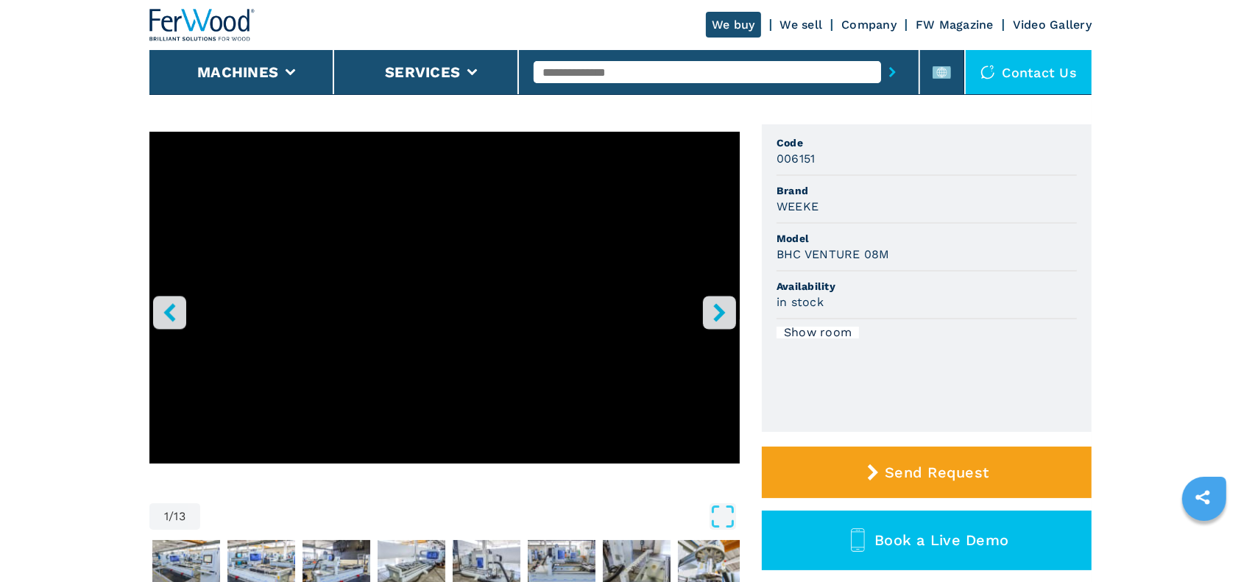
click at [704, 311] on button "right-button" at bounding box center [719, 312] width 33 height 33
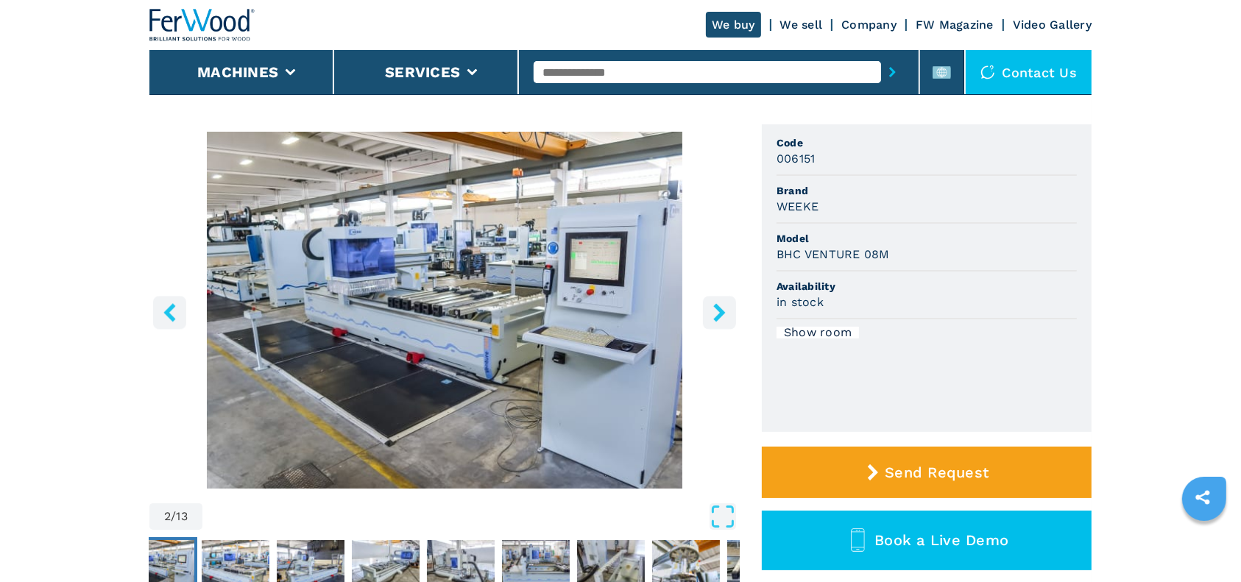
click at [721, 309] on icon "right-button" at bounding box center [719, 312] width 12 height 18
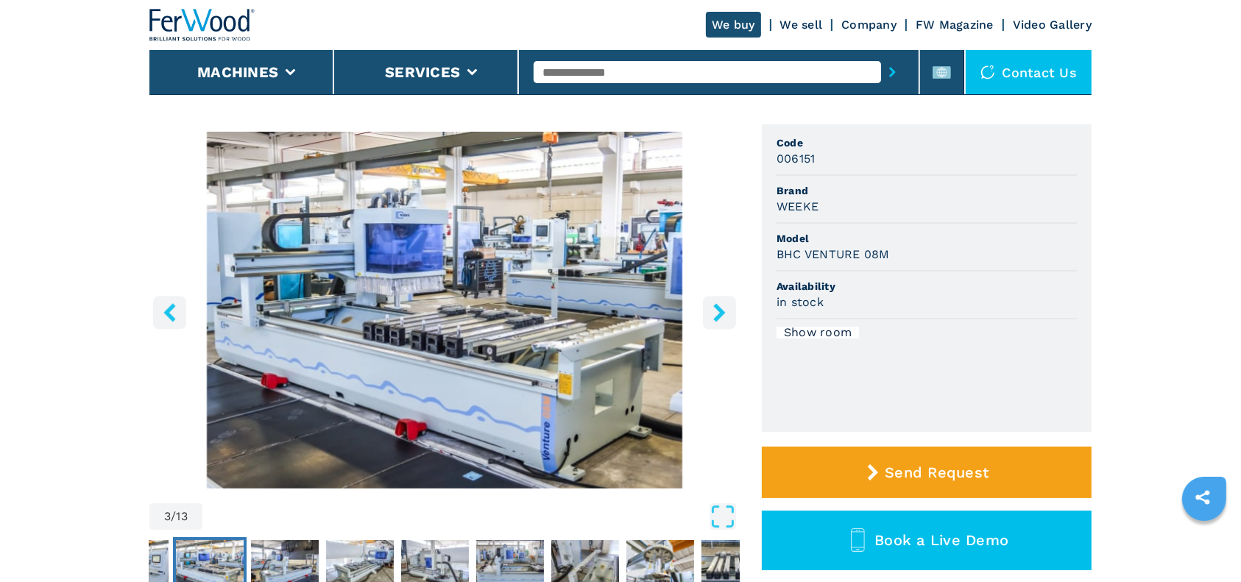
click at [721, 309] on icon "right-button" at bounding box center [719, 312] width 12 height 18
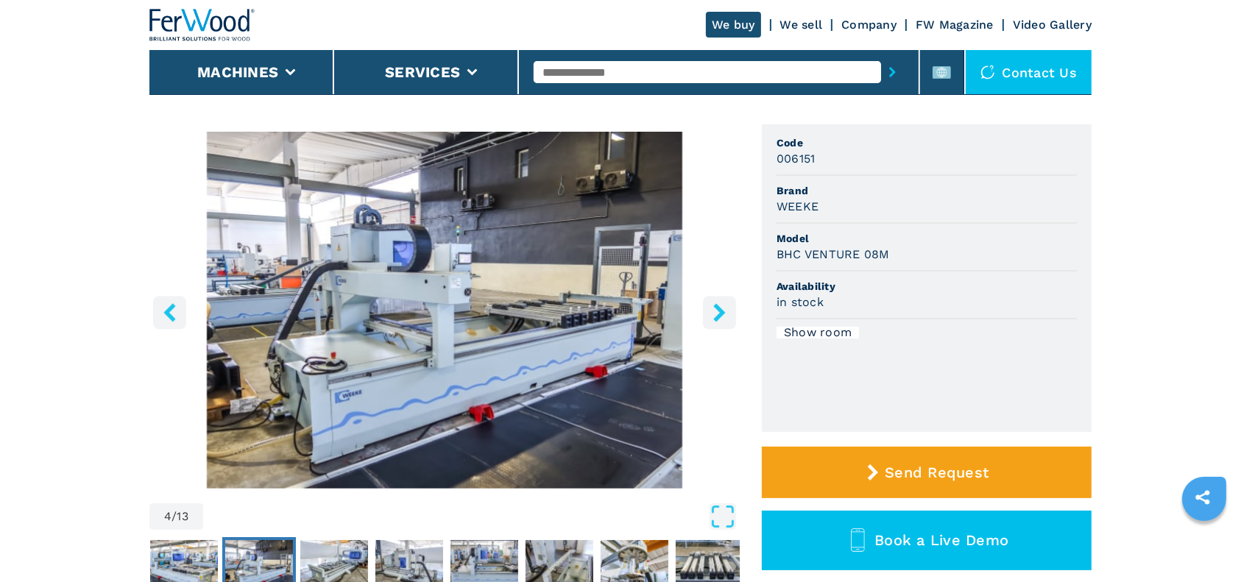
click at [721, 309] on icon "right-button" at bounding box center [719, 312] width 12 height 18
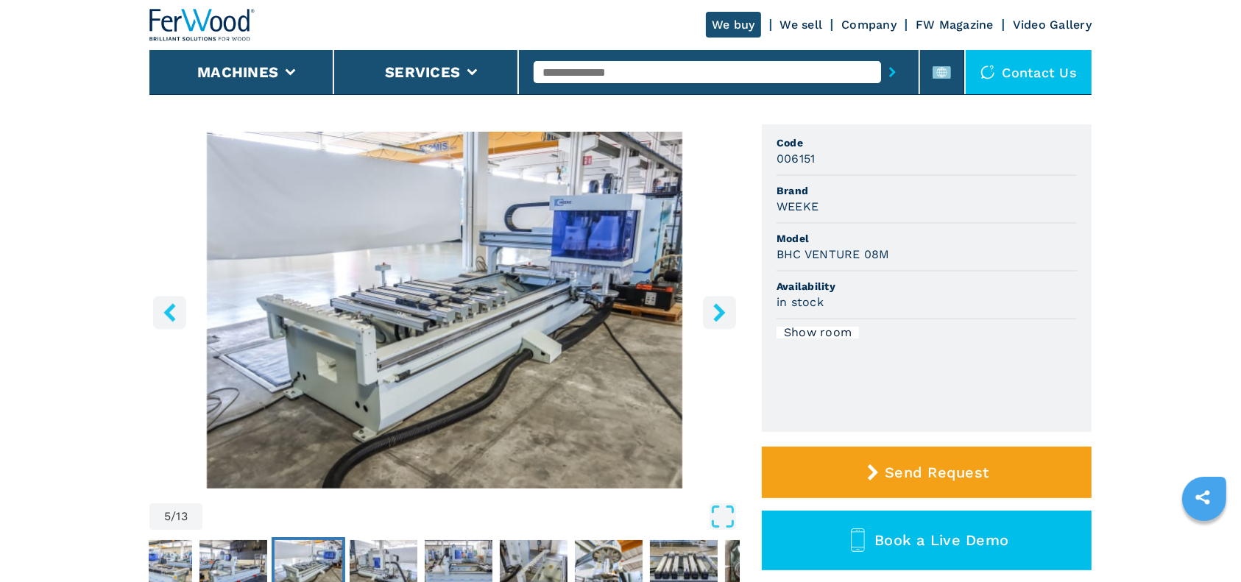
click at [721, 309] on icon "right-button" at bounding box center [719, 312] width 12 height 18
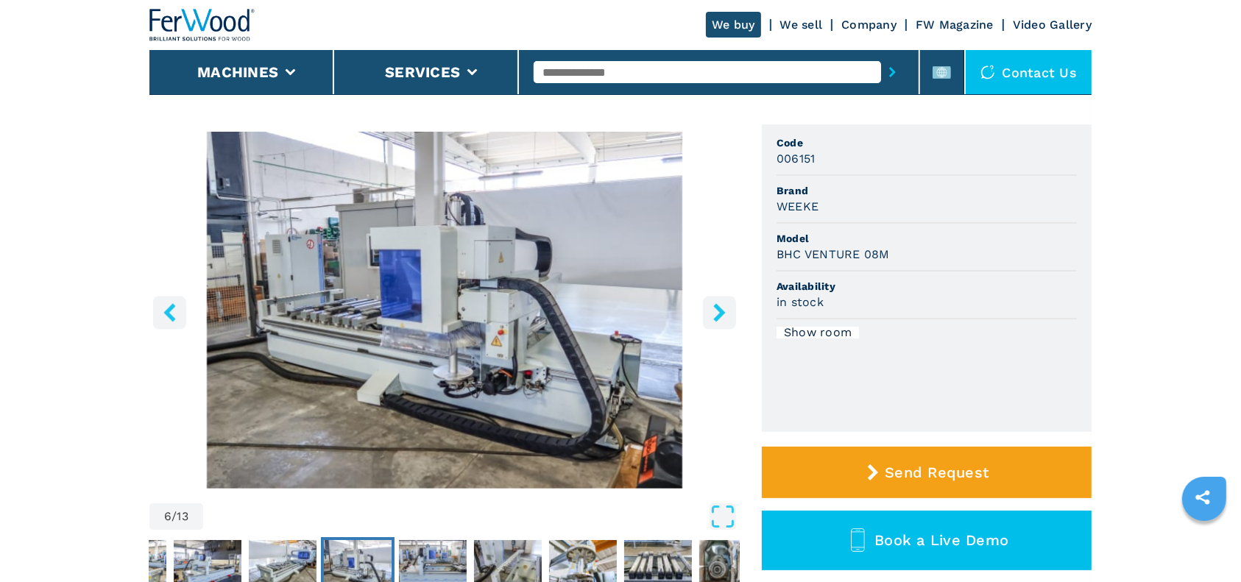
click at [721, 309] on icon "right-button" at bounding box center [719, 312] width 12 height 18
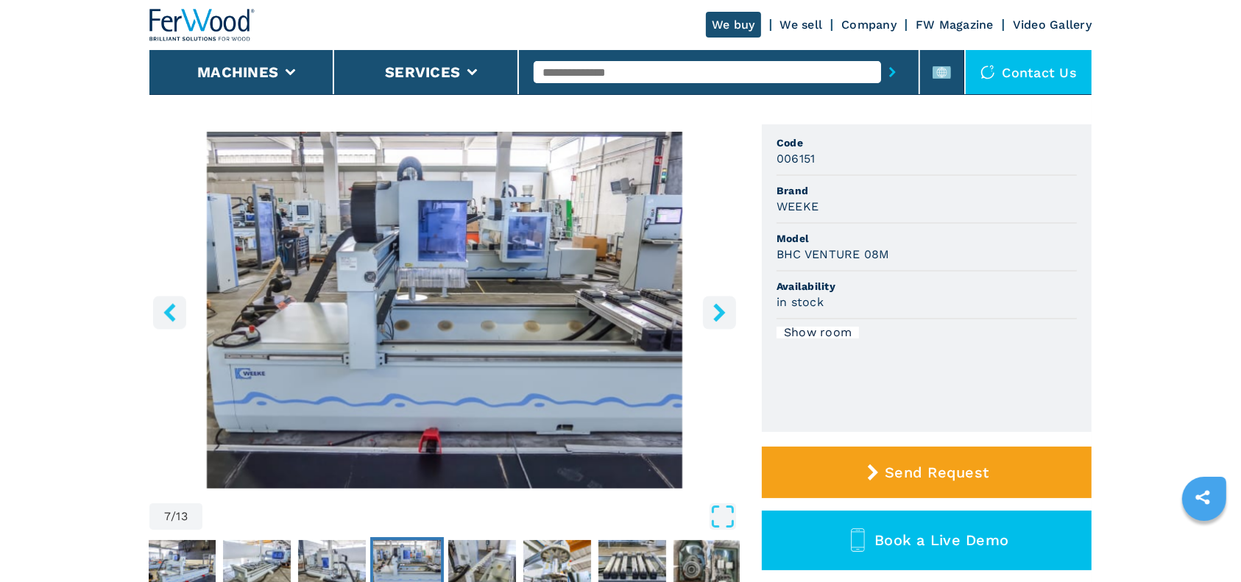
click at [721, 309] on icon "right-button" at bounding box center [719, 312] width 12 height 18
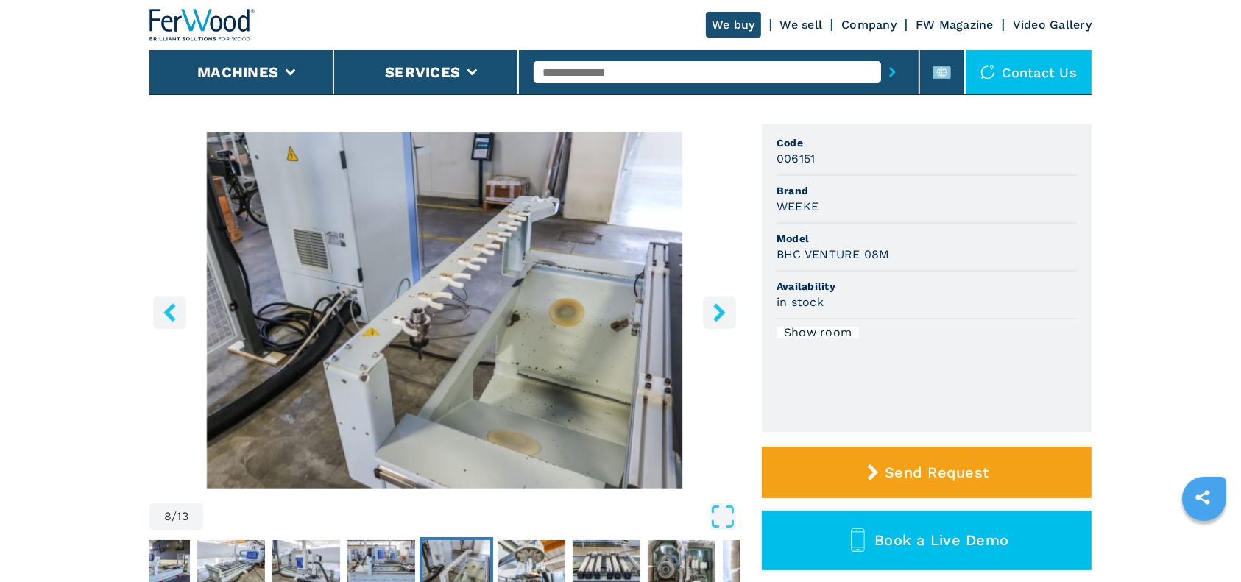
click at [721, 309] on icon "right-button" at bounding box center [719, 312] width 12 height 18
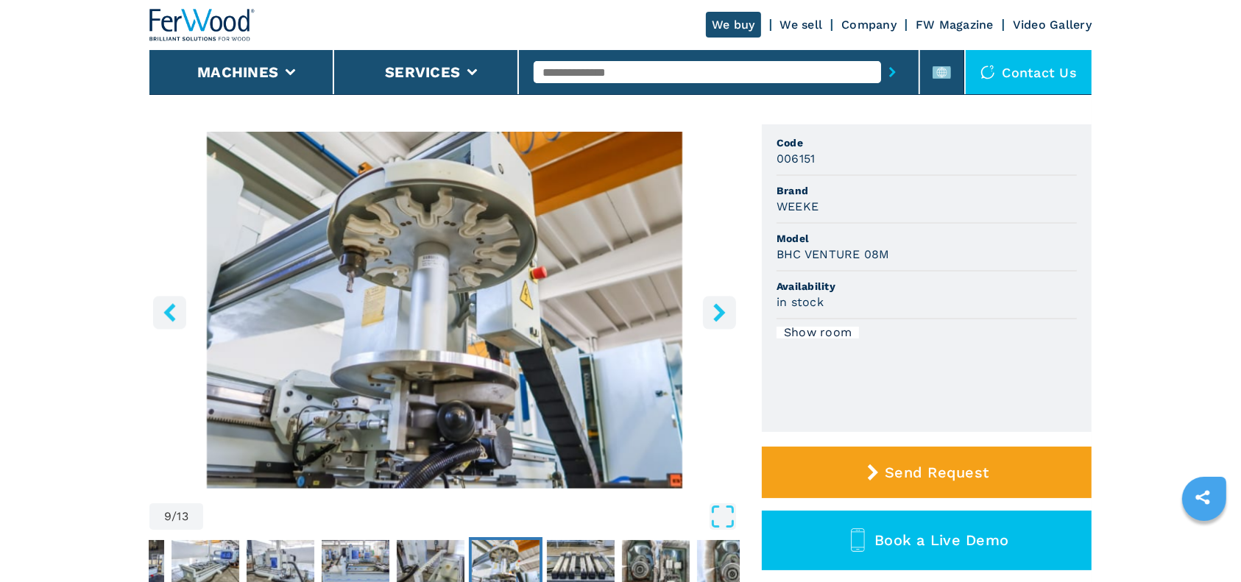
click at [724, 309] on icon "right-button" at bounding box center [719, 312] width 18 height 18
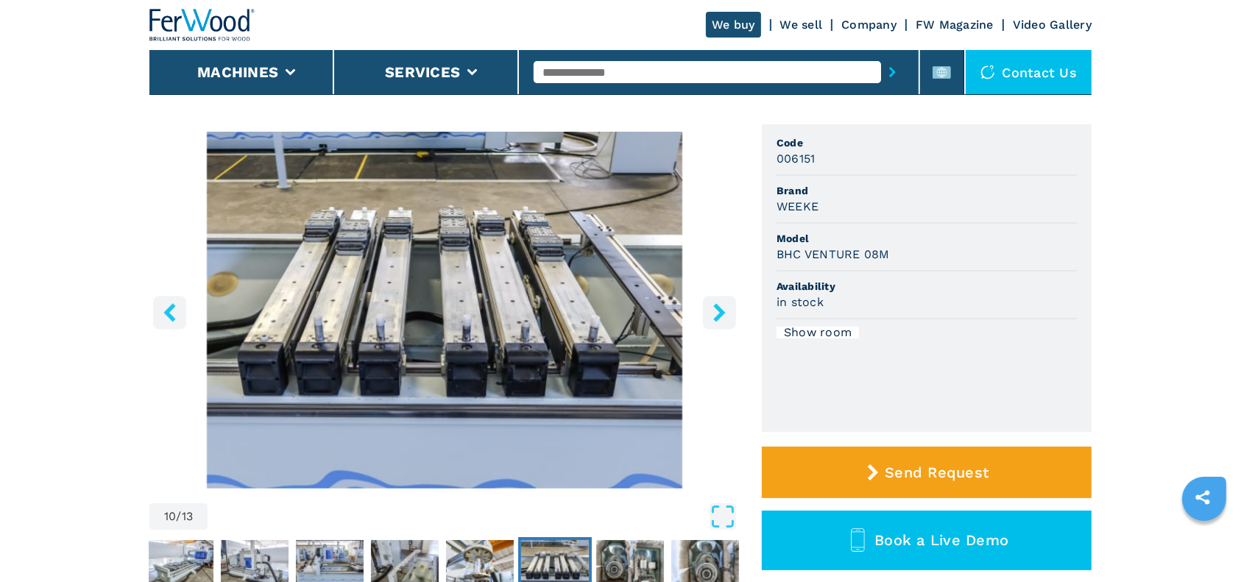
click at [724, 309] on icon "right-button" at bounding box center [719, 312] width 18 height 18
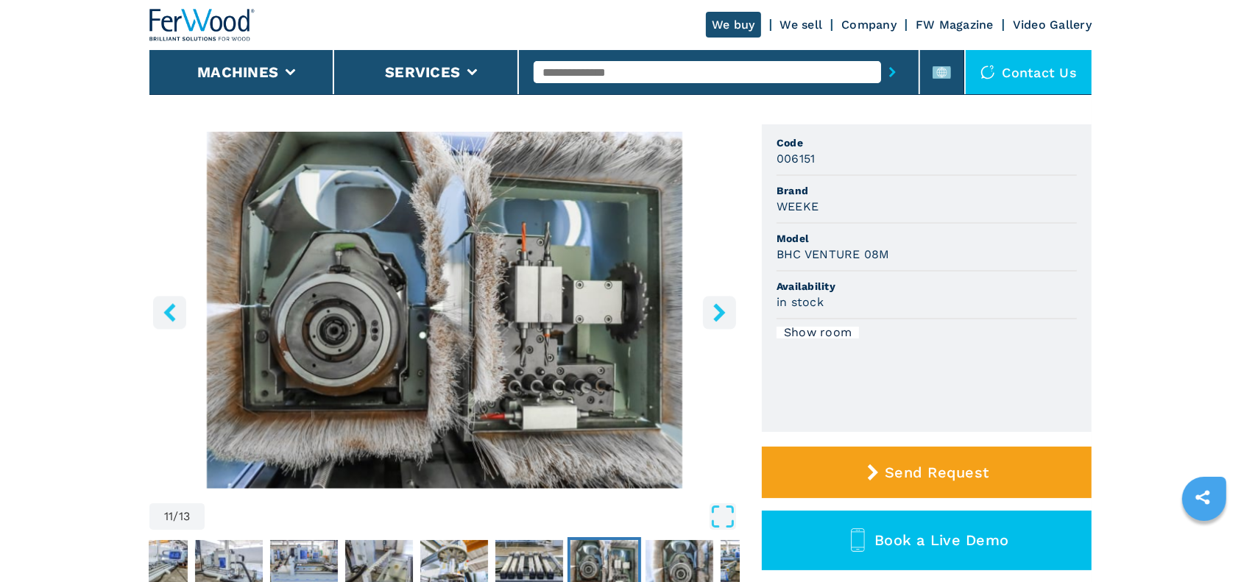
click at [720, 313] on icon "right-button" at bounding box center [719, 312] width 12 height 18
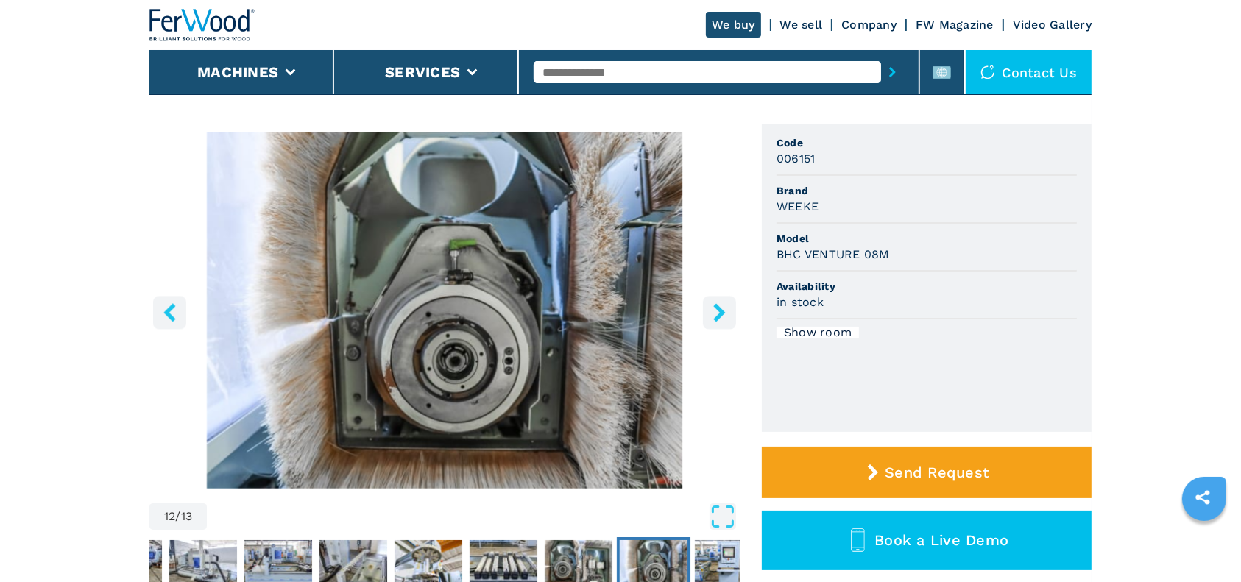
click at [720, 313] on icon "right-button" at bounding box center [719, 312] width 12 height 18
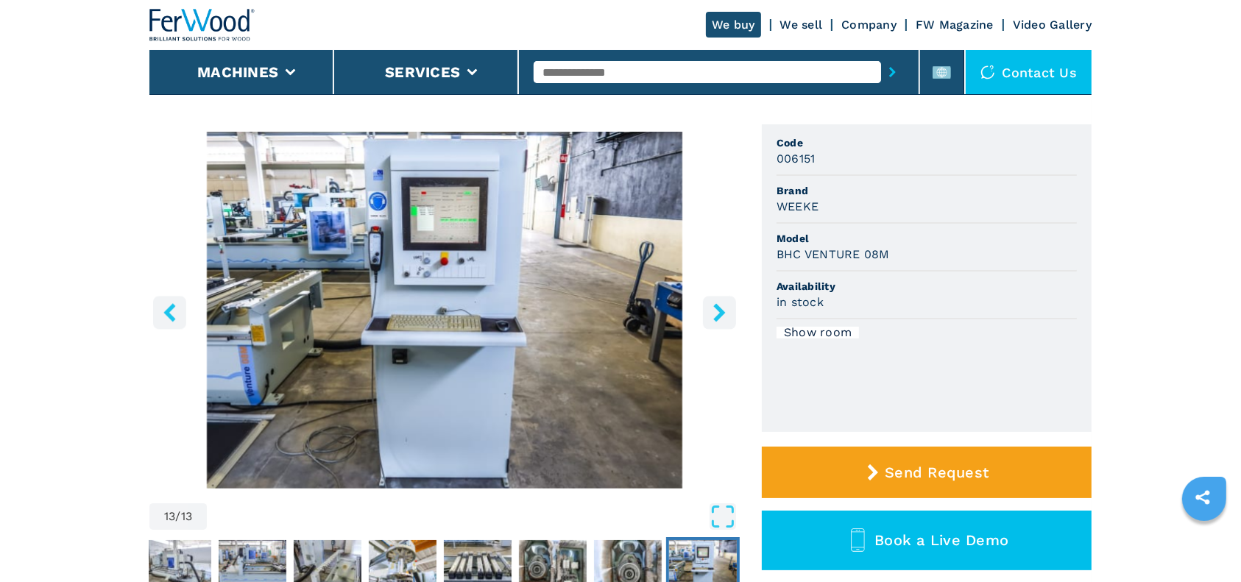
click at [720, 313] on icon "right-button" at bounding box center [719, 312] width 12 height 18
